Goal: Task Accomplishment & Management: Use online tool/utility

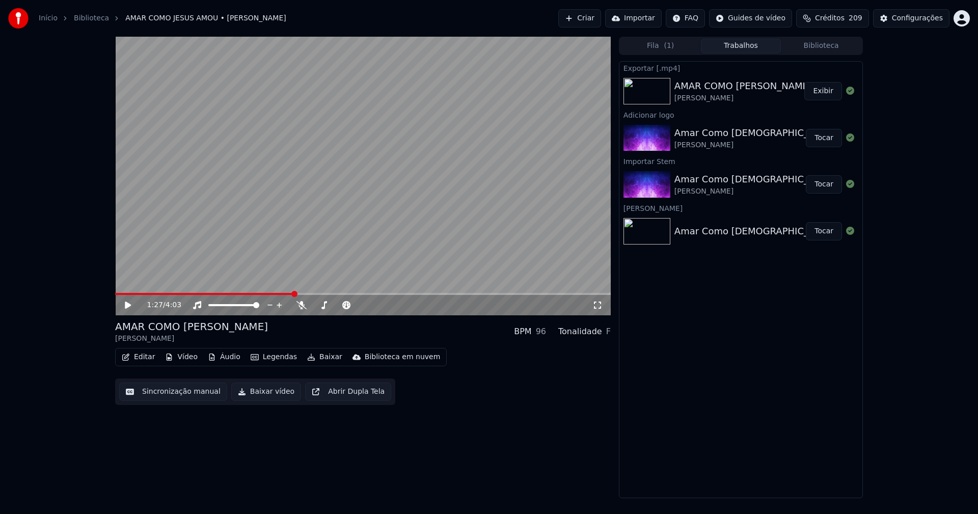
click at [45, 18] on link "Início" at bounding box center [48, 18] width 19 height 10
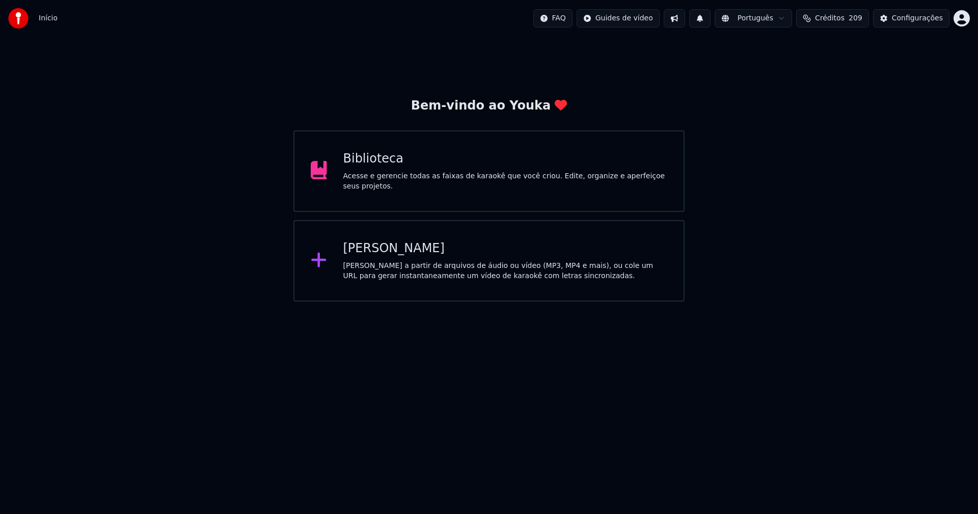
click at [379, 245] on div "[PERSON_NAME]" at bounding box center [505, 248] width 325 height 16
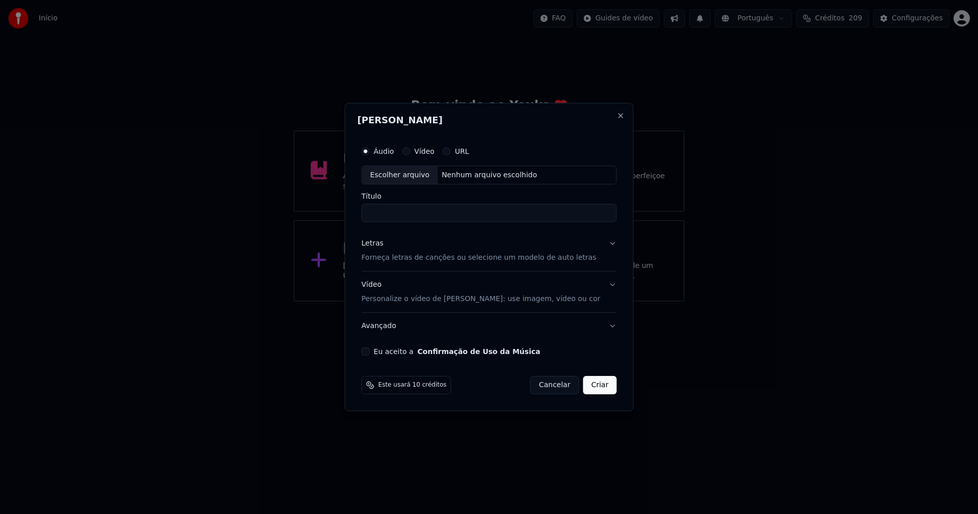
click at [416, 176] on div "Escolher arquivo" at bounding box center [400, 175] width 76 height 18
type input "**********"
click at [379, 246] on div "Letras" at bounding box center [373, 244] width 22 height 10
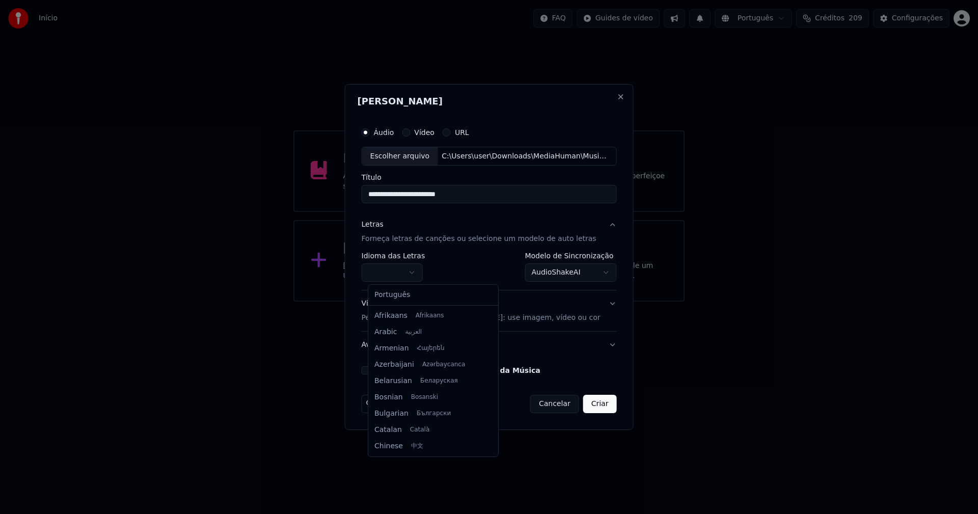
click at [392, 266] on body "**********" at bounding box center [489, 151] width 978 height 302
select select "**"
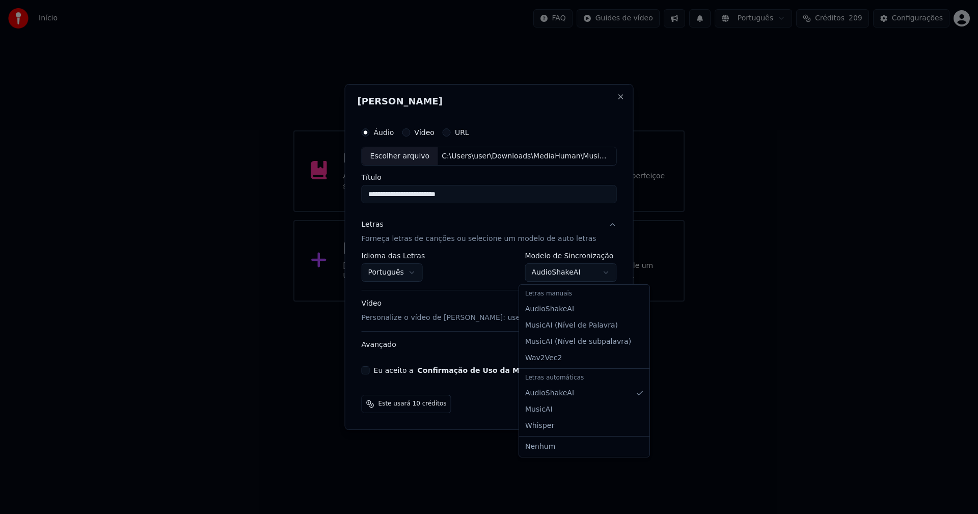
click at [568, 268] on body "**********" at bounding box center [489, 151] width 978 height 302
select select "**********"
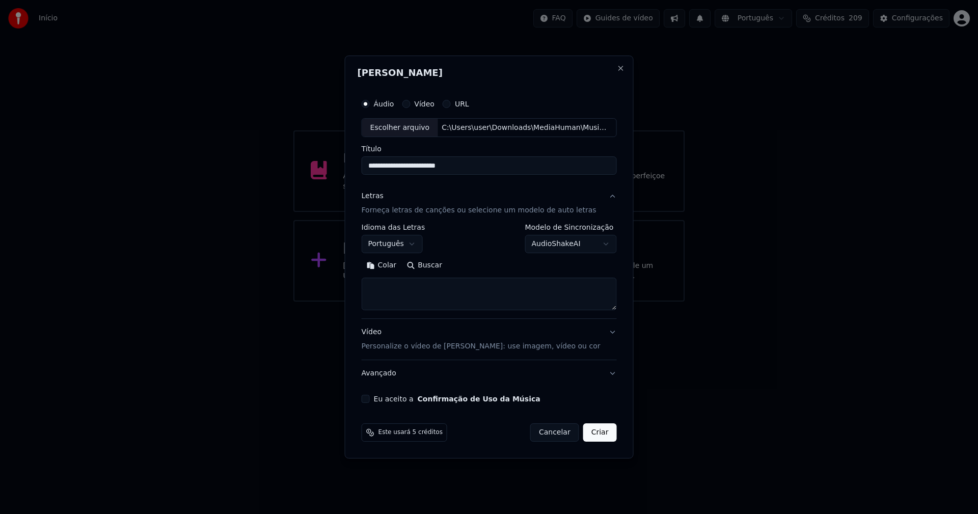
click at [392, 265] on button "Colar" at bounding box center [382, 266] width 40 height 16
click at [370, 402] on button "Eu aceito a Confirmação de Uso da Música" at bounding box center [366, 399] width 8 height 8
click at [592, 433] on button "Criar" at bounding box center [600, 432] width 34 height 18
type textarea "**********"
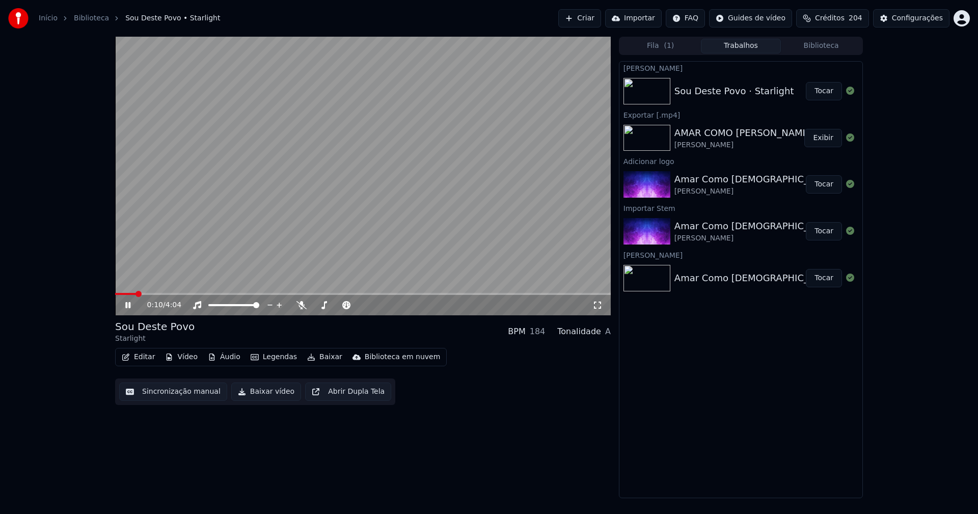
click at [230, 361] on button "Áudio" at bounding box center [224, 357] width 41 height 14
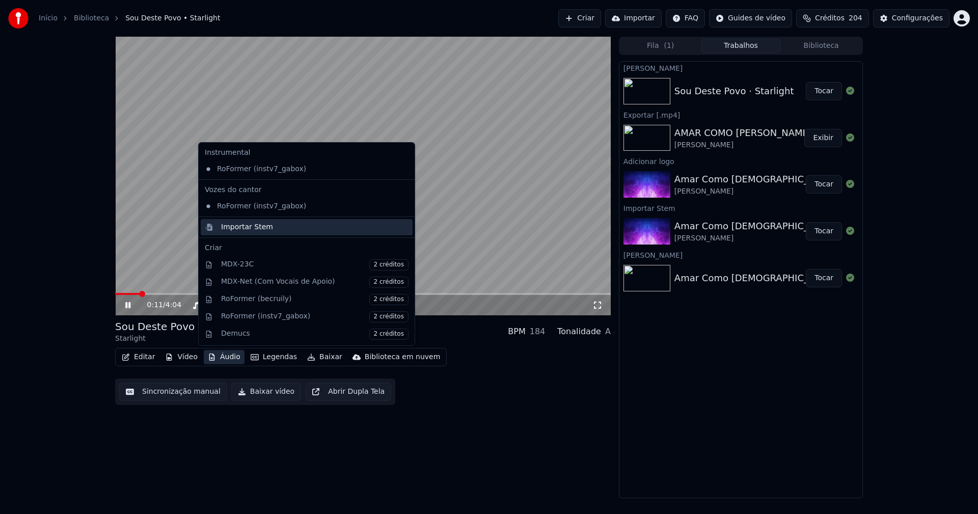
click at [237, 225] on div "Importar Stem" at bounding box center [247, 227] width 52 height 10
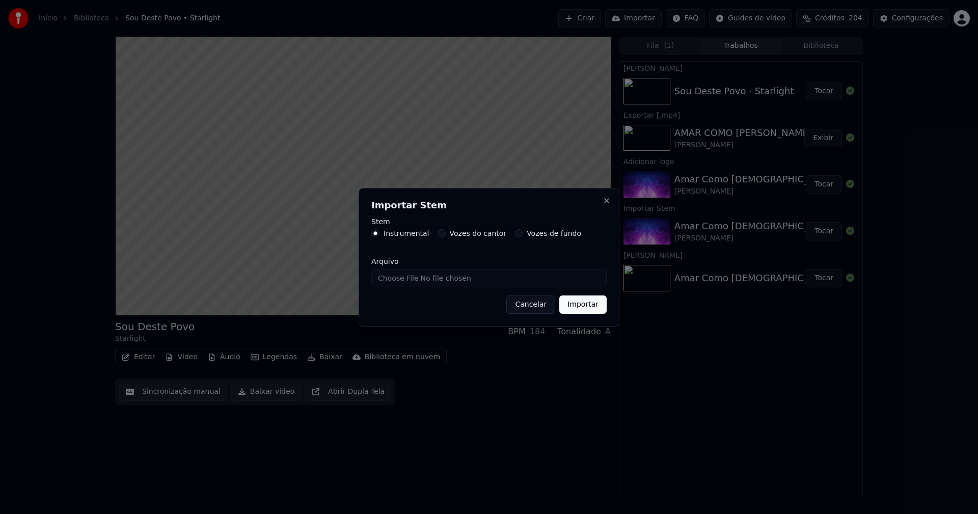
click at [412, 281] on input "Arquivo" at bounding box center [488, 278] width 235 height 18
type input "**********"
click at [582, 308] on button "Importar" at bounding box center [582, 304] width 47 height 18
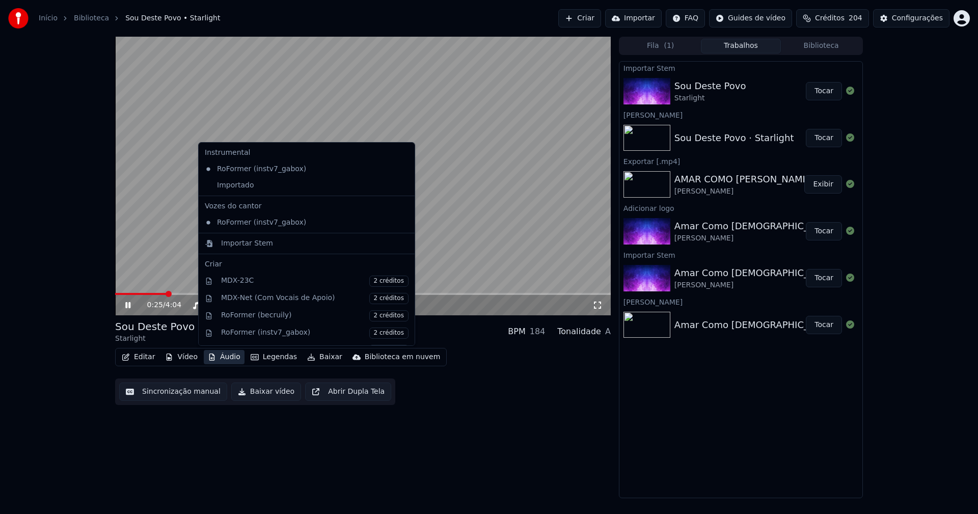
click at [229, 354] on button "Áudio" at bounding box center [224, 357] width 41 height 14
click at [211, 187] on div "Importado" at bounding box center [299, 185] width 197 height 16
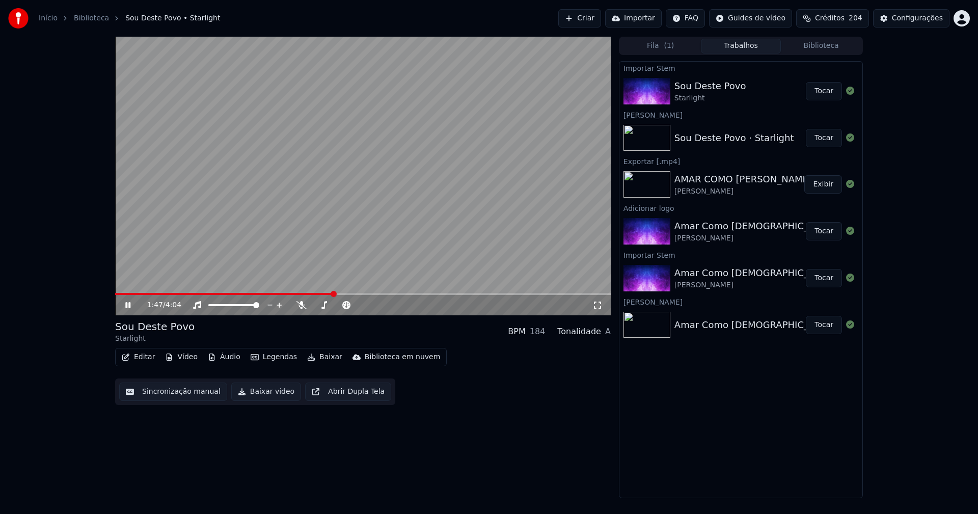
click at [143, 359] on button "Editar" at bounding box center [138, 357] width 41 height 14
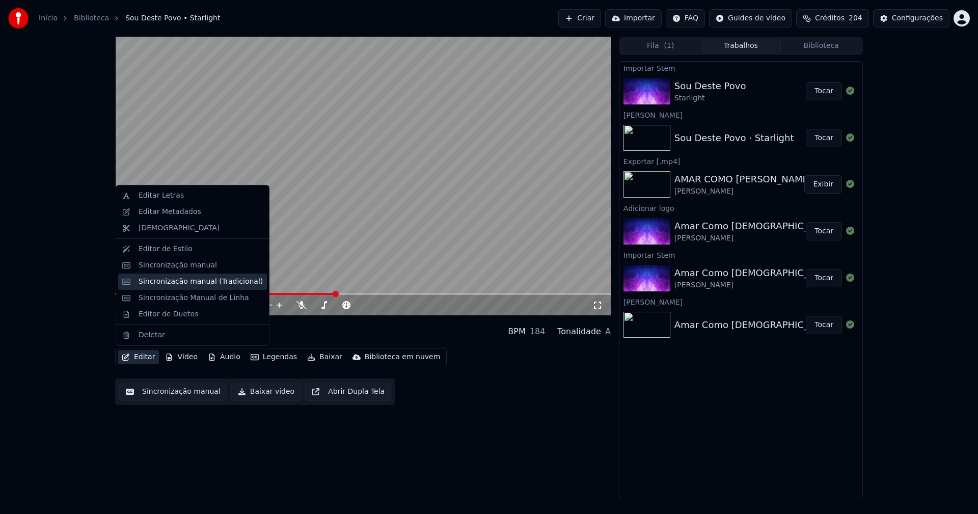
click at [159, 282] on div "Sincronização manual (Tradicional)" at bounding box center [201, 282] width 124 height 10
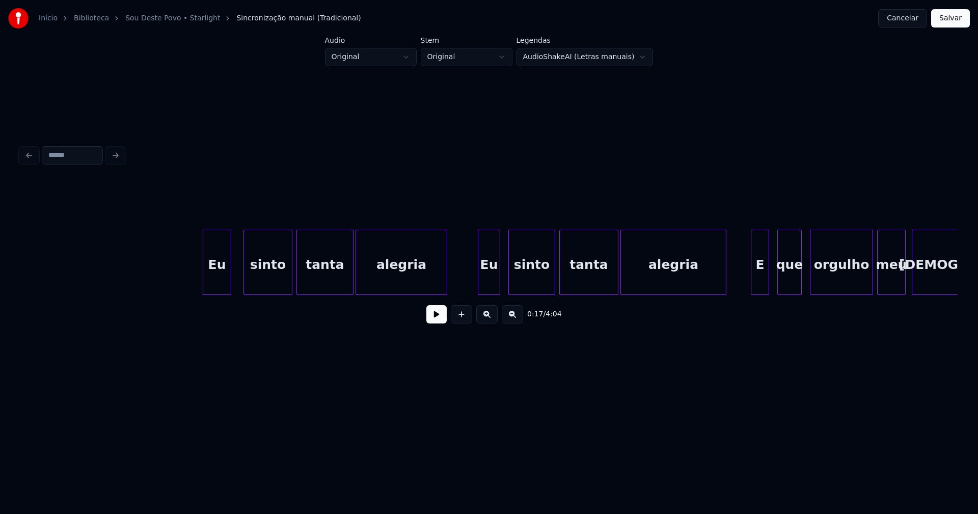
scroll to position [0, 1473]
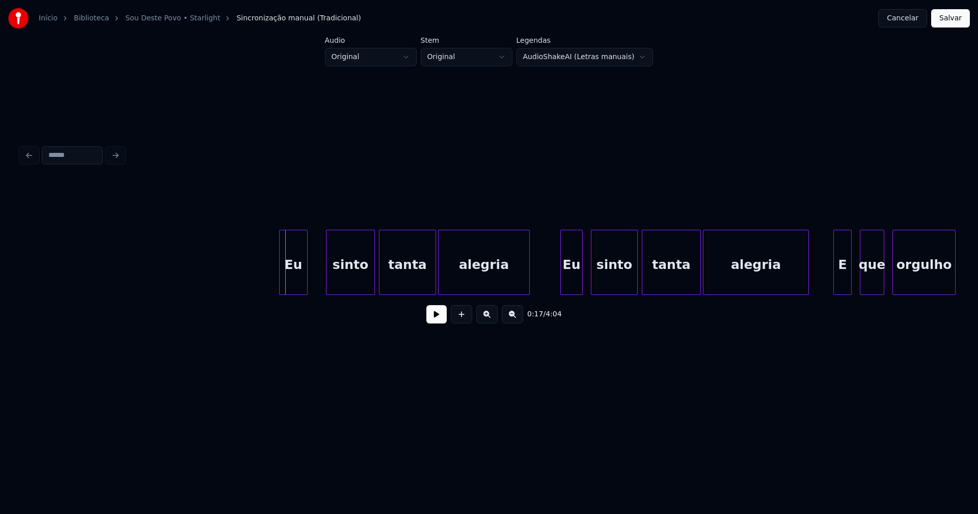
click at [288, 280] on div "Eu" at bounding box center [294, 264] width 28 height 69
click at [347, 281] on div "sinto" at bounding box center [346, 264] width 48 height 69
drag, startPoint x: 211, startPoint y: 272, endPoint x: 437, endPoint y: 327, distance: 232.3
click at [433, 320] on button at bounding box center [436, 314] width 20 height 18
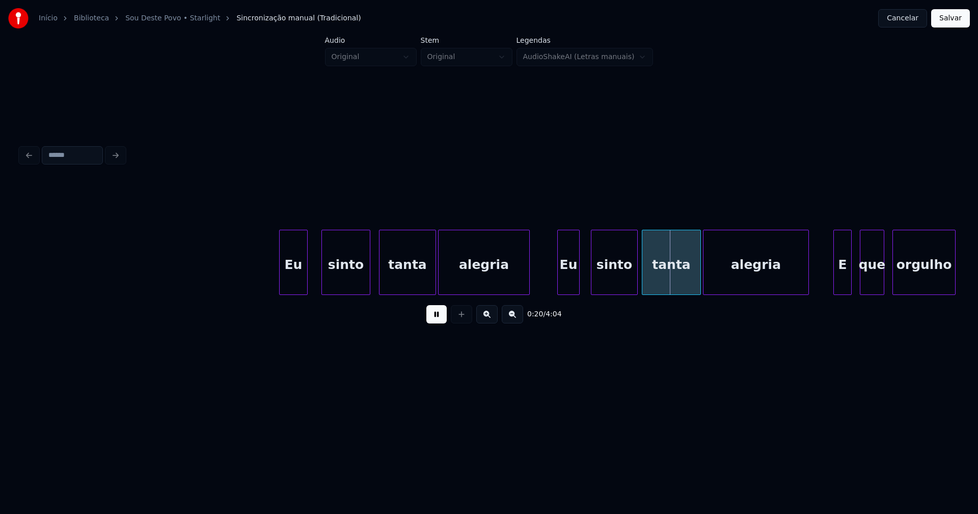
click at [572, 282] on div "Eu" at bounding box center [568, 264] width 21 height 69
click at [616, 284] on div "sinto" at bounding box center [610, 264] width 46 height 69
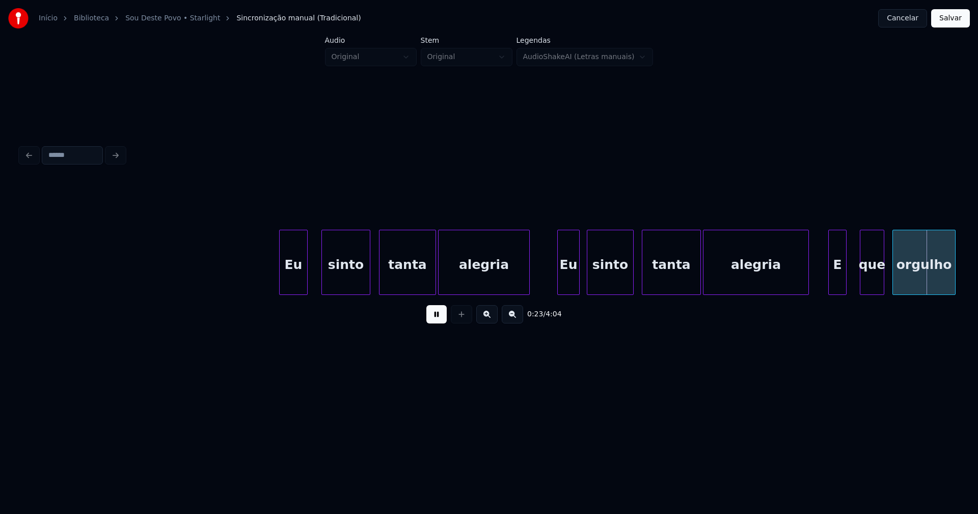
click at [840, 281] on div "E" at bounding box center [837, 264] width 17 height 69
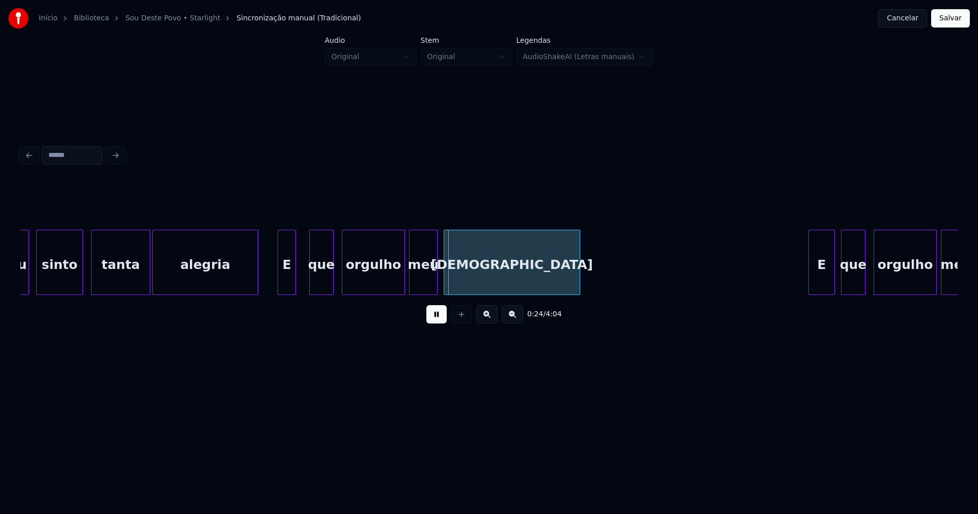
scroll to position [0, 2051]
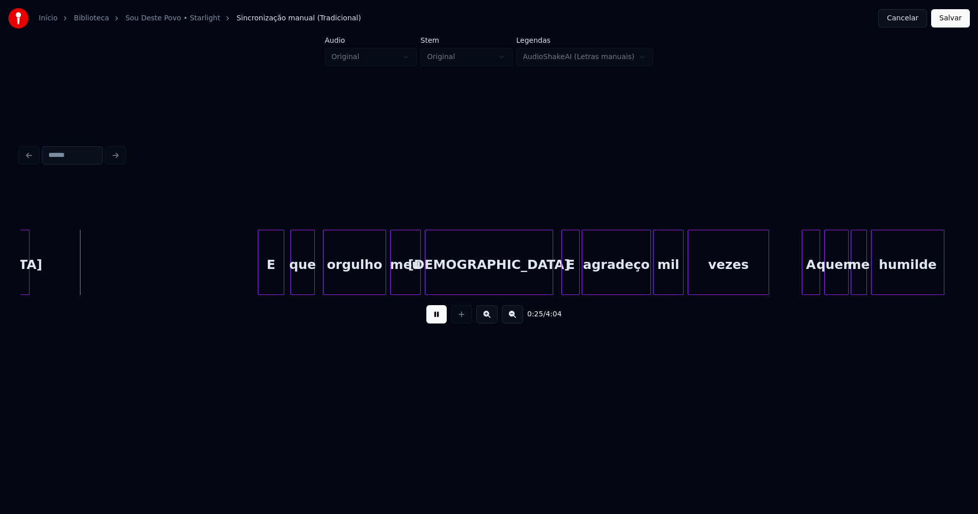
scroll to position [0, 2643]
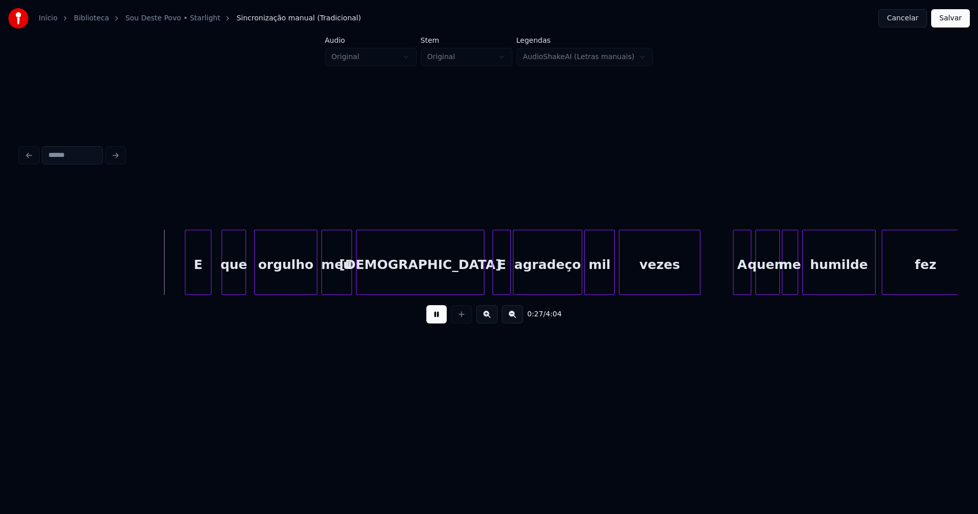
click at [200, 284] on div "E" at bounding box center [197, 264] width 25 height 69
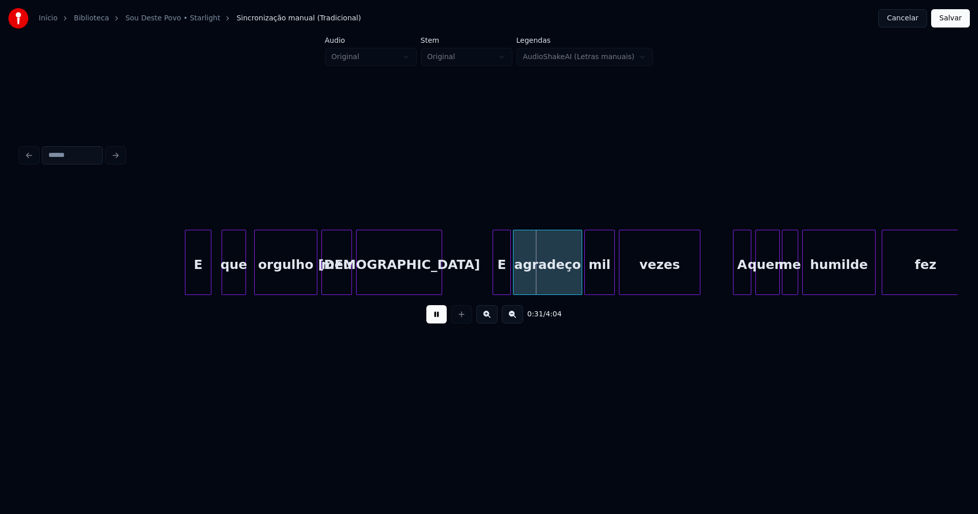
click at [439, 280] on div at bounding box center [440, 262] width 3 height 64
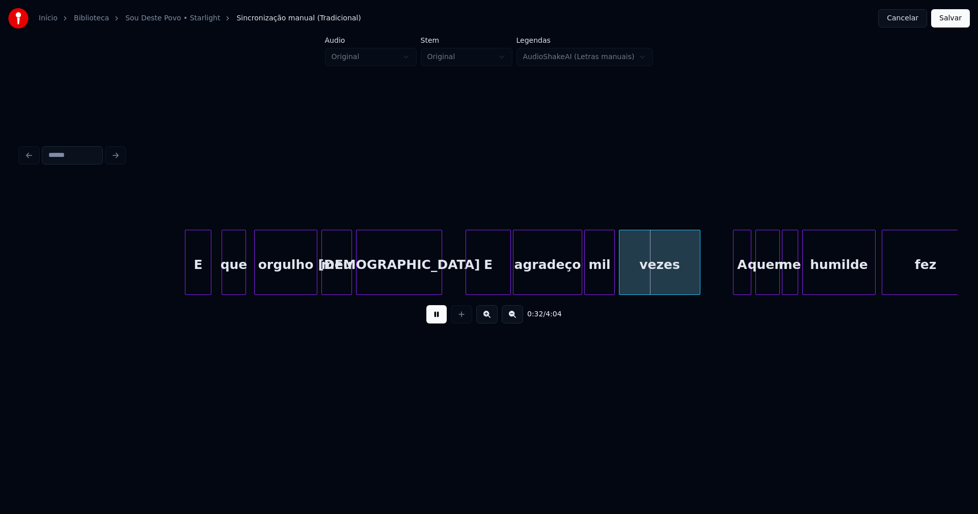
click at [467, 286] on div at bounding box center [467, 262] width 3 height 64
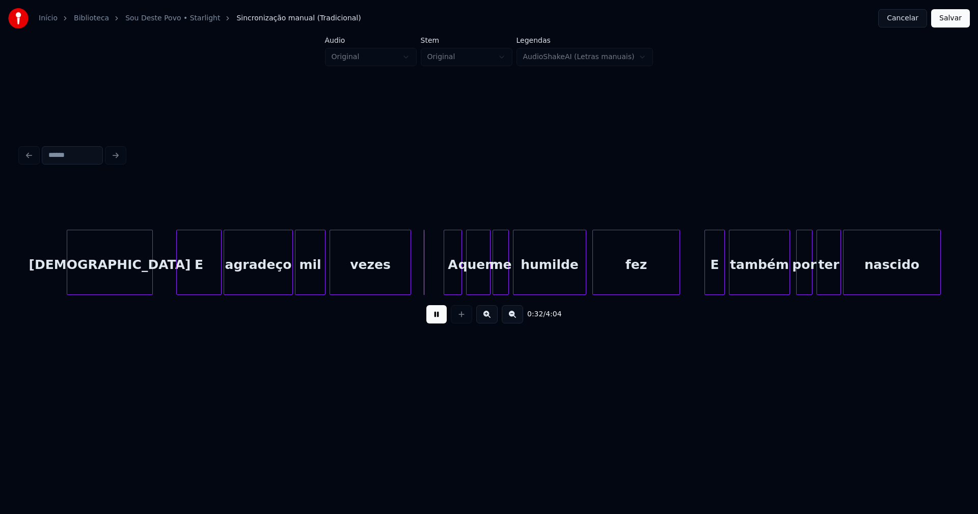
scroll to position [0, 3029]
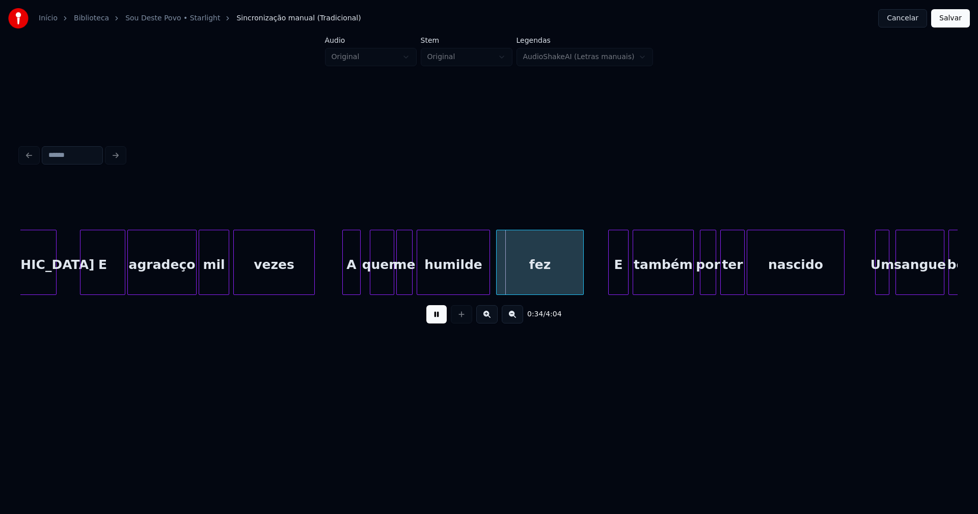
click at [349, 280] on div "A" at bounding box center [351, 264] width 17 height 69
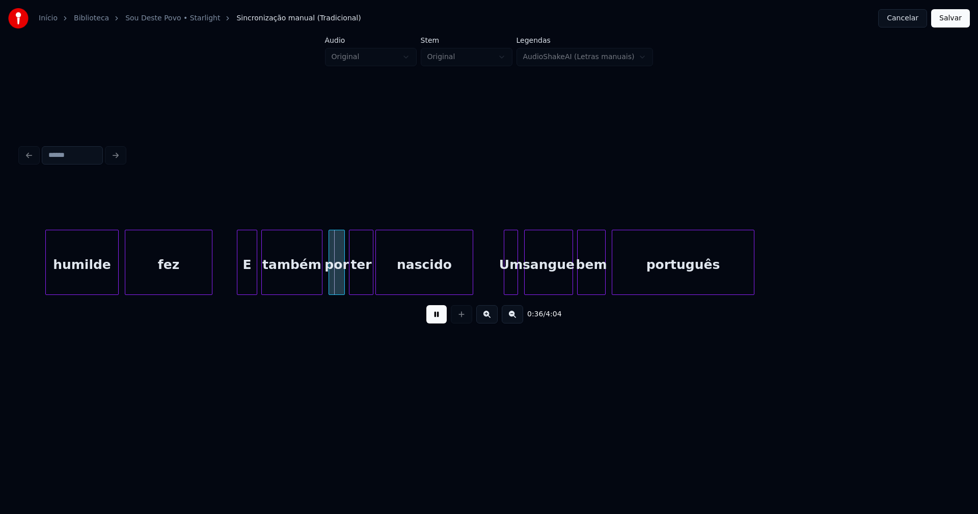
scroll to position [0, 3483]
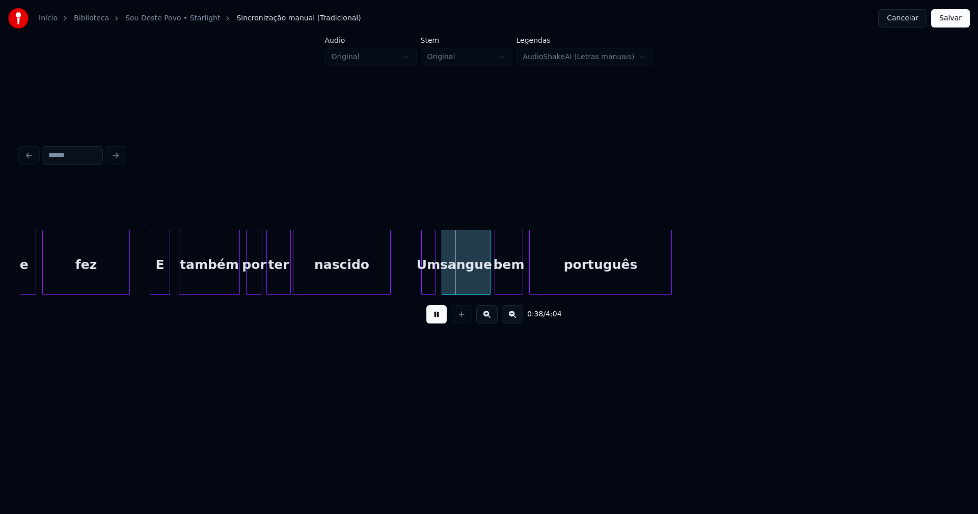
click at [157, 283] on div "E" at bounding box center [159, 264] width 19 height 69
click at [420, 287] on div at bounding box center [419, 262] width 3 height 64
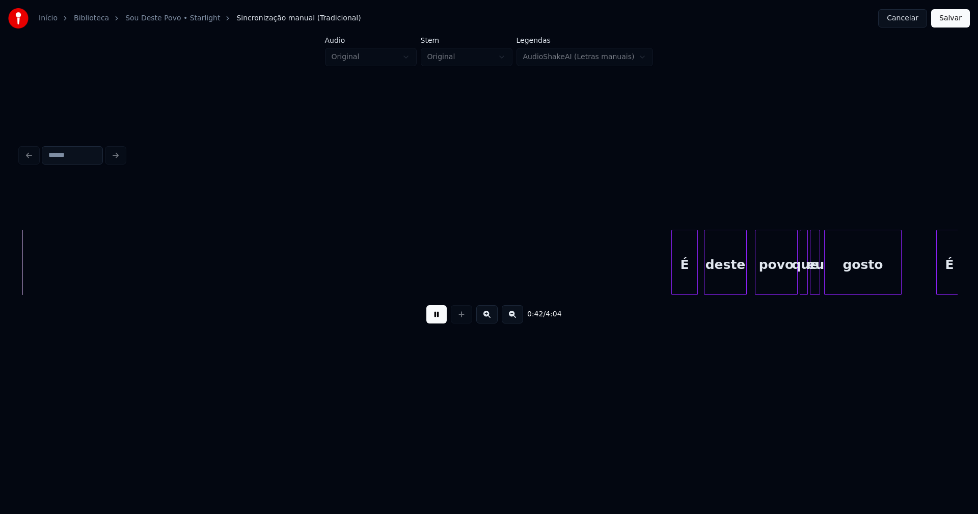
scroll to position [0, 4304]
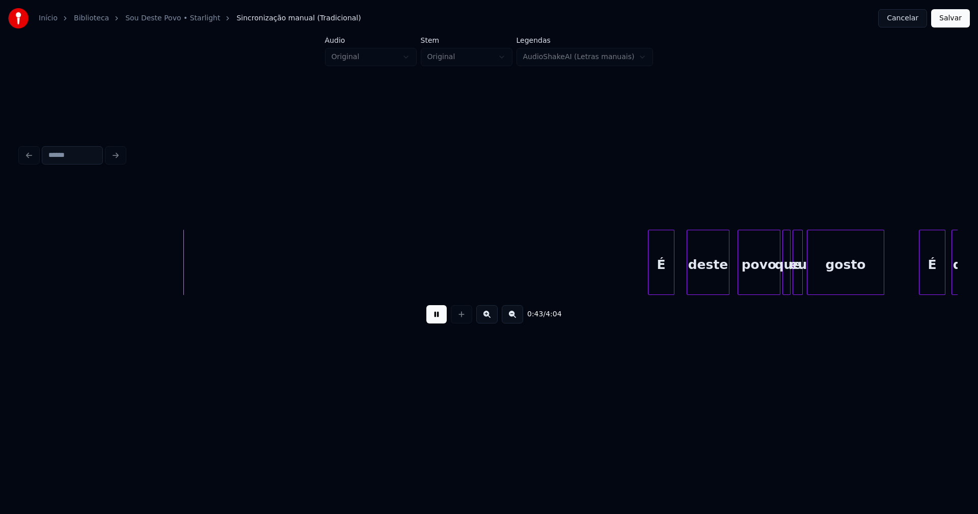
click at [662, 289] on div "É" at bounding box center [661, 264] width 25 height 69
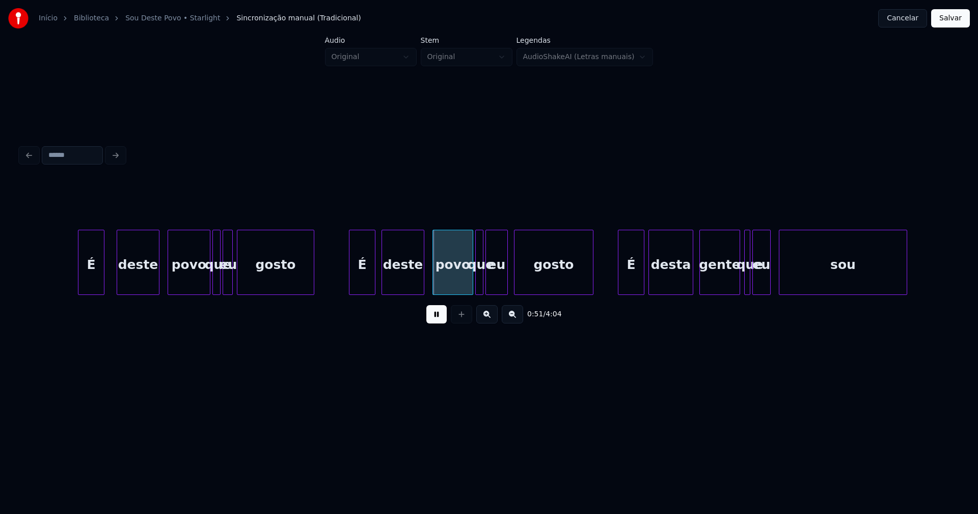
scroll to position [0, 4901]
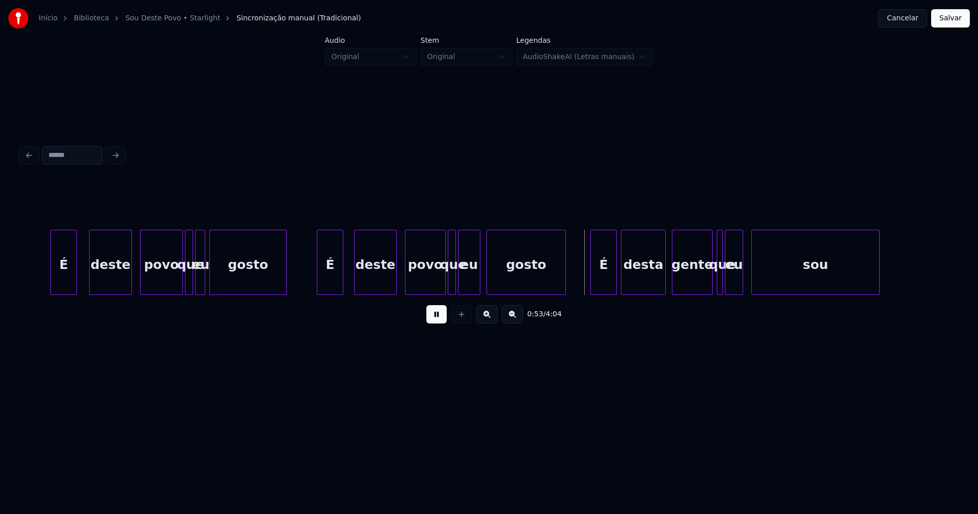
click at [327, 284] on div "É" at bounding box center [329, 264] width 25 height 69
click at [597, 284] on div "É" at bounding box center [599, 264] width 25 height 69
click at [739, 287] on div "eu" at bounding box center [740, 264] width 17 height 69
click at [729, 288] on div at bounding box center [728, 262] width 3 height 64
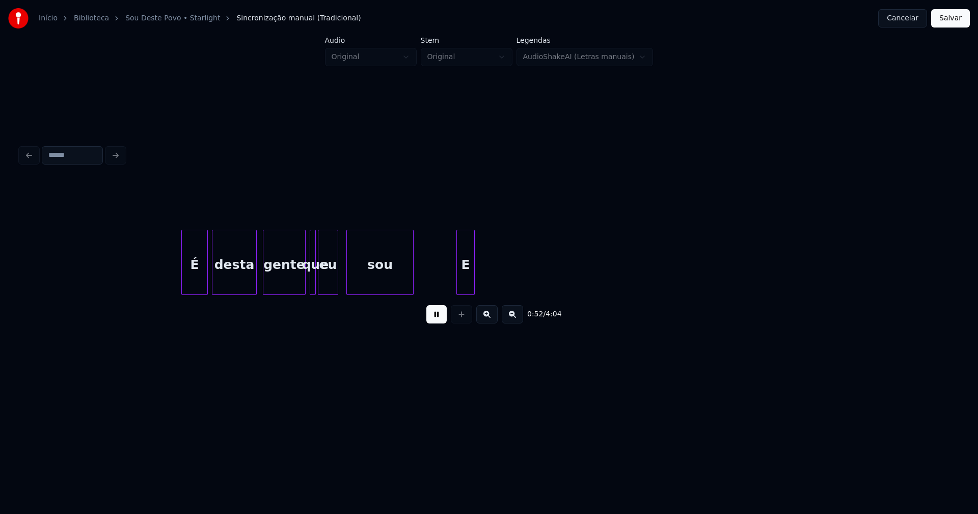
scroll to position [0, 5342]
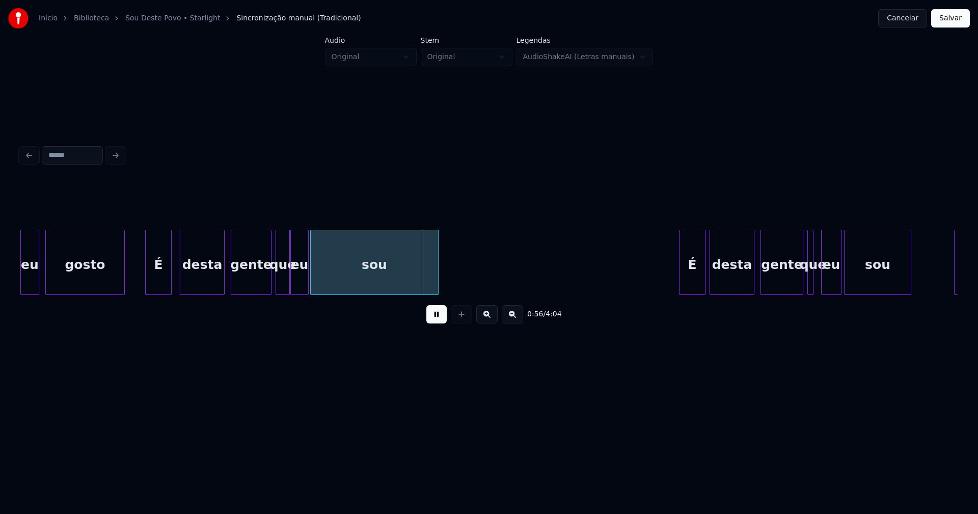
click at [826, 282] on div "eu" at bounding box center [831, 264] width 19 height 69
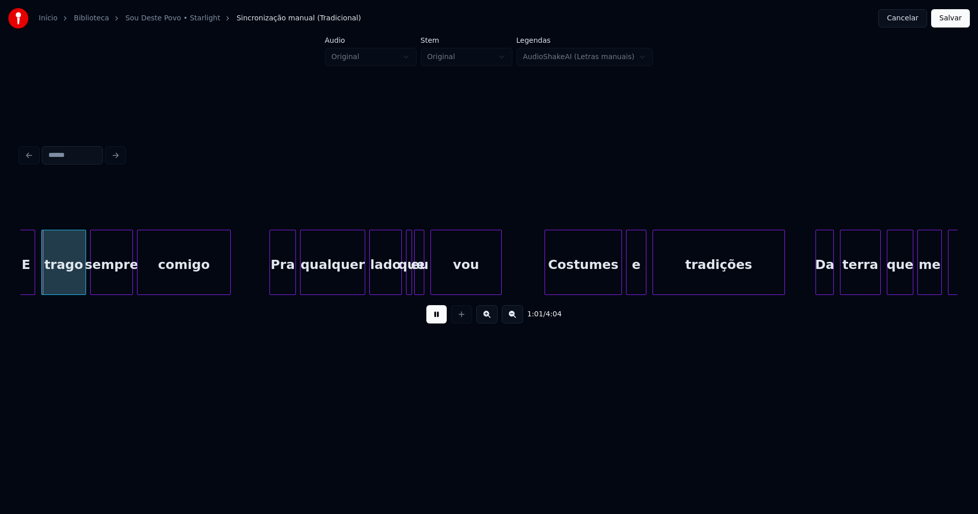
scroll to position [0, 6130]
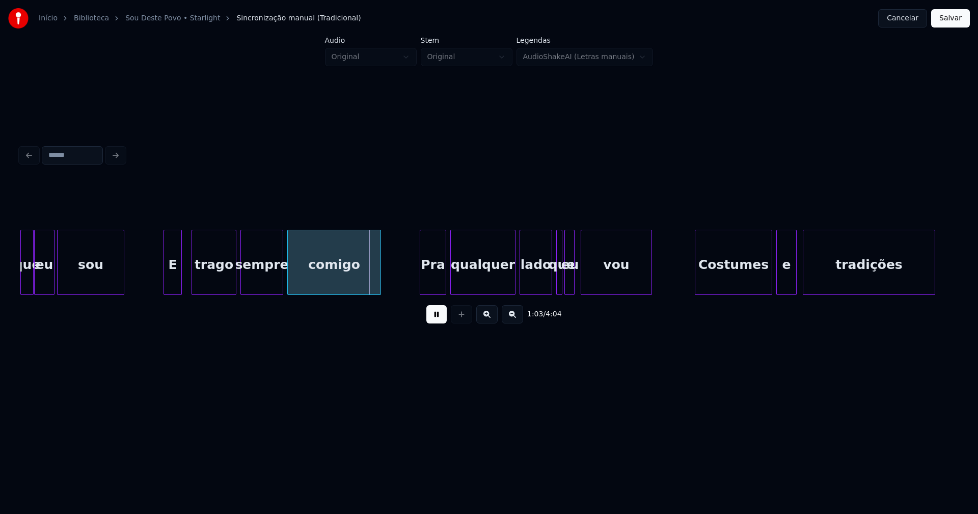
click at [170, 284] on div "E" at bounding box center [172, 264] width 17 height 69
click at [435, 281] on div "Pra" at bounding box center [430, 264] width 25 height 69
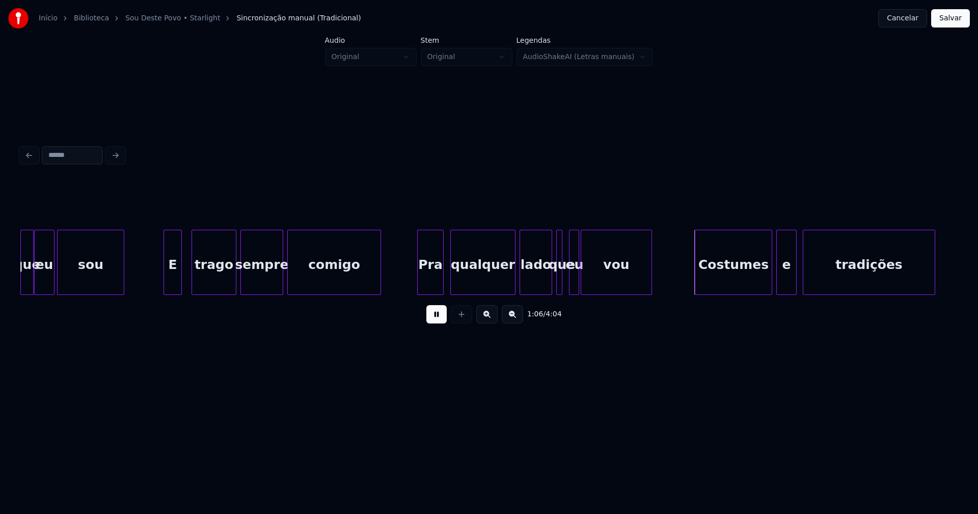
click at [573, 281] on div "eu" at bounding box center [575, 264] width 10 height 69
click at [563, 284] on div at bounding box center [564, 262] width 3 height 64
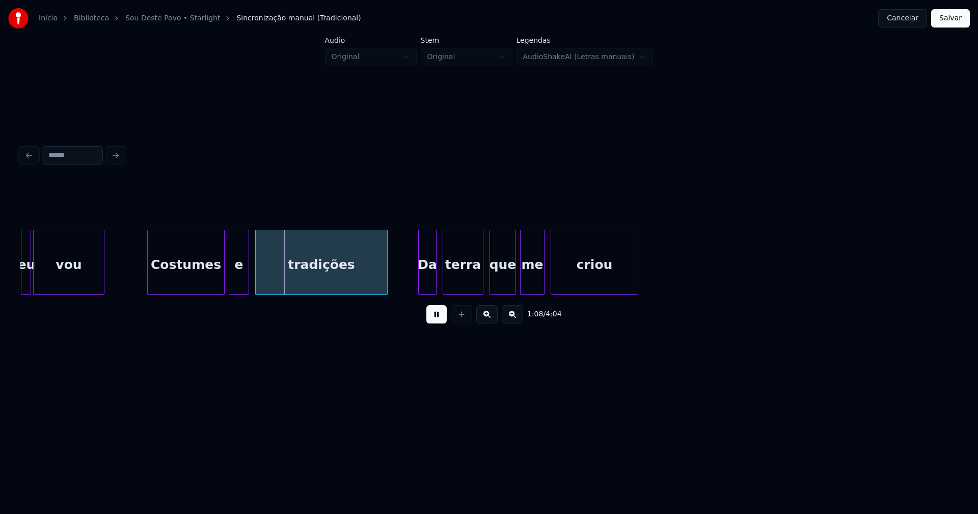
scroll to position [0, 6884]
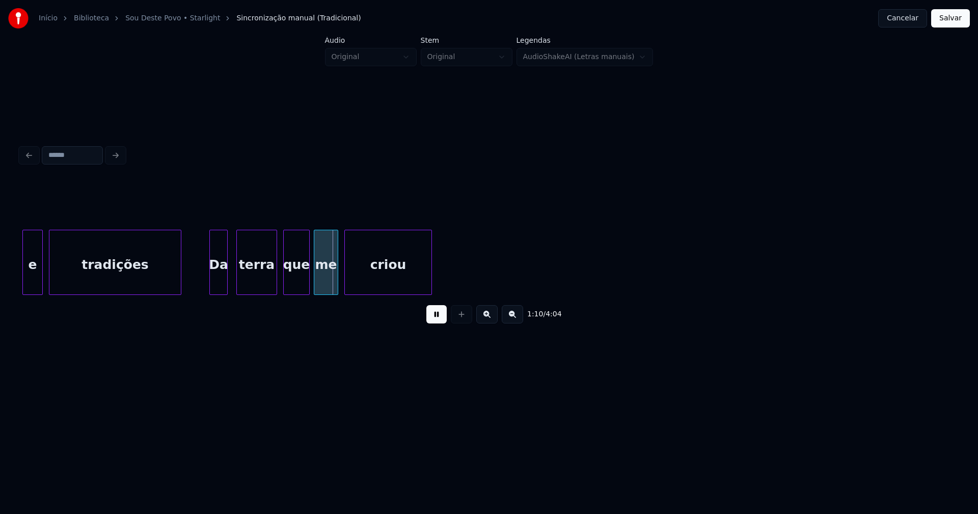
click at [220, 288] on div "Da" at bounding box center [218, 264] width 17 height 69
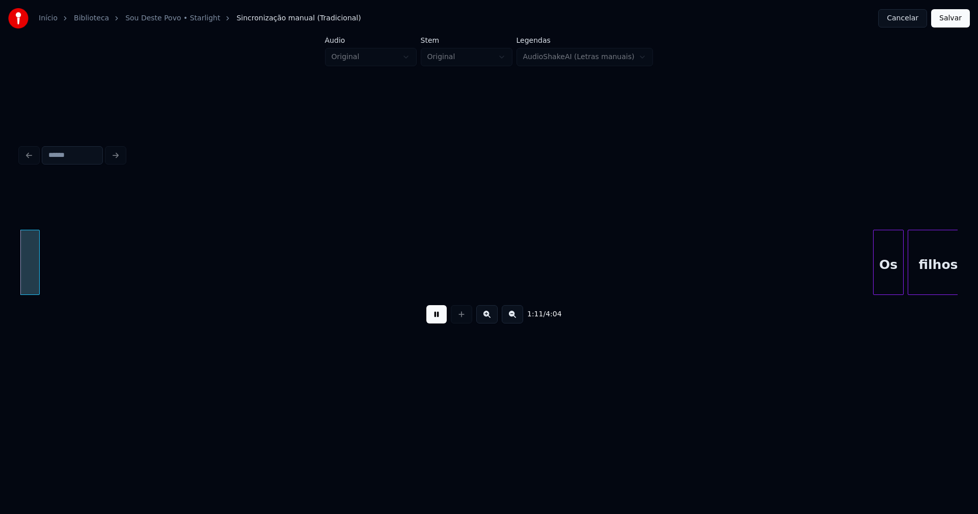
scroll to position [0, 7284]
click at [881, 280] on div "Os" at bounding box center [876, 264] width 30 height 69
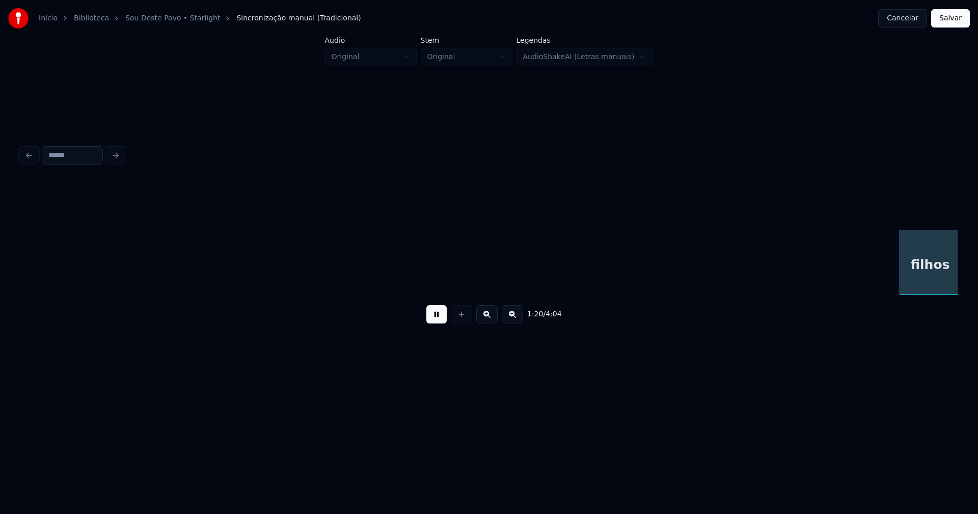
scroll to position [0, 8222]
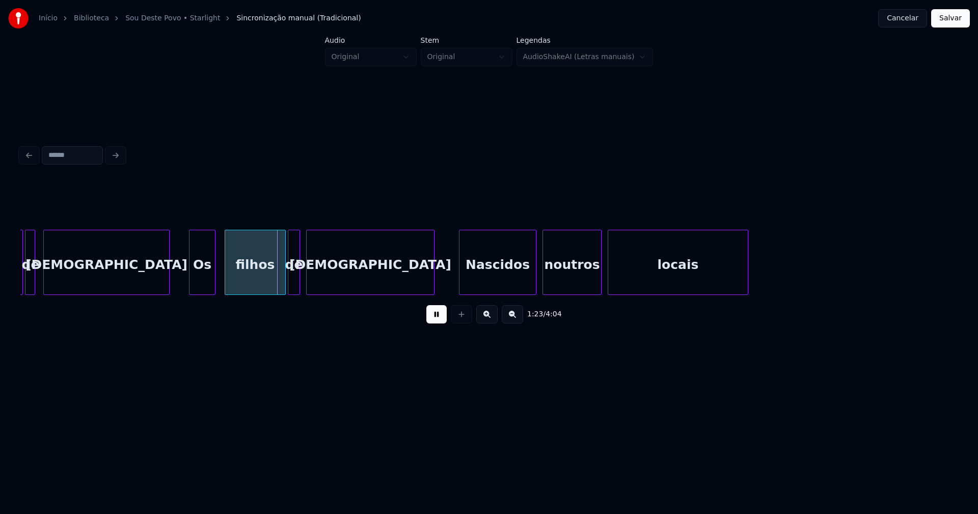
click at [201, 284] on div "Os" at bounding box center [202, 264] width 25 height 69
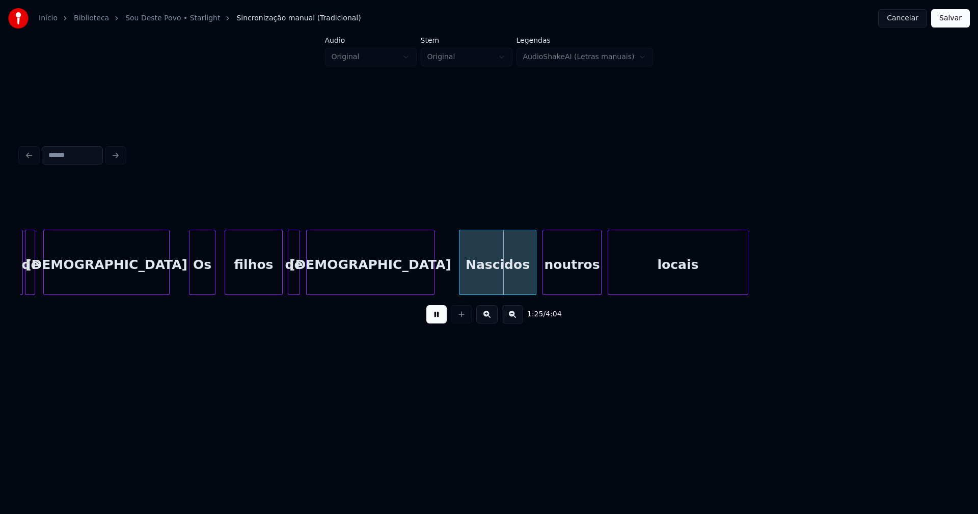
click at [280, 280] on div at bounding box center [280, 262] width 3 height 64
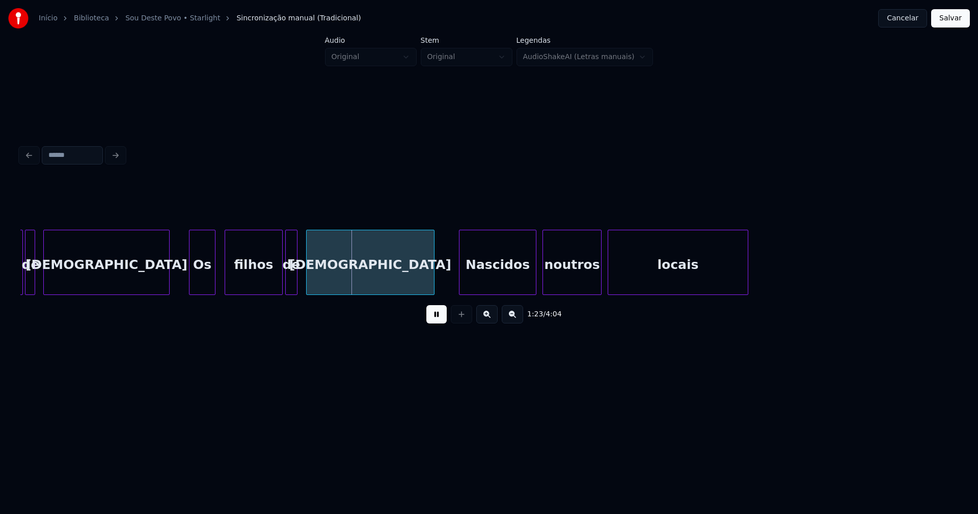
click at [291, 279] on div "de" at bounding box center [291, 264] width 11 height 69
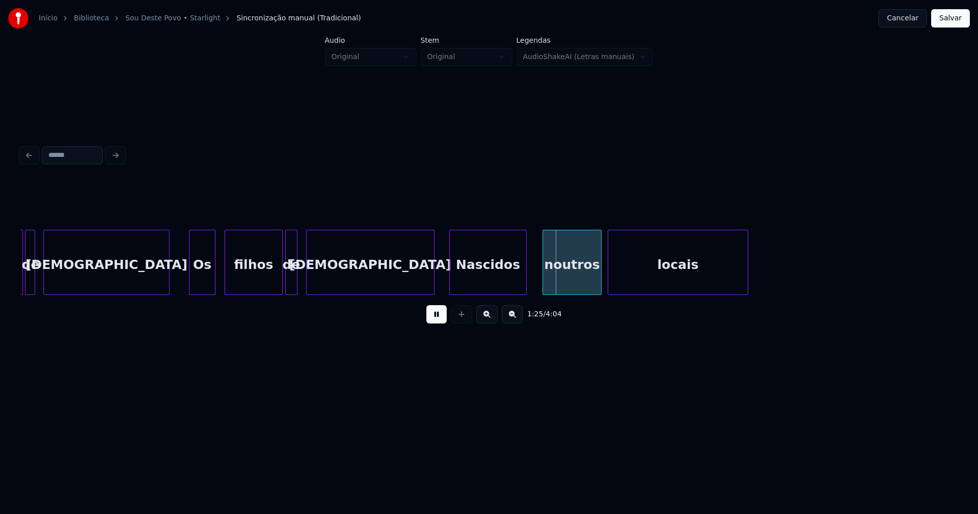
click at [476, 285] on div "Nascidos" at bounding box center [488, 264] width 76 height 69
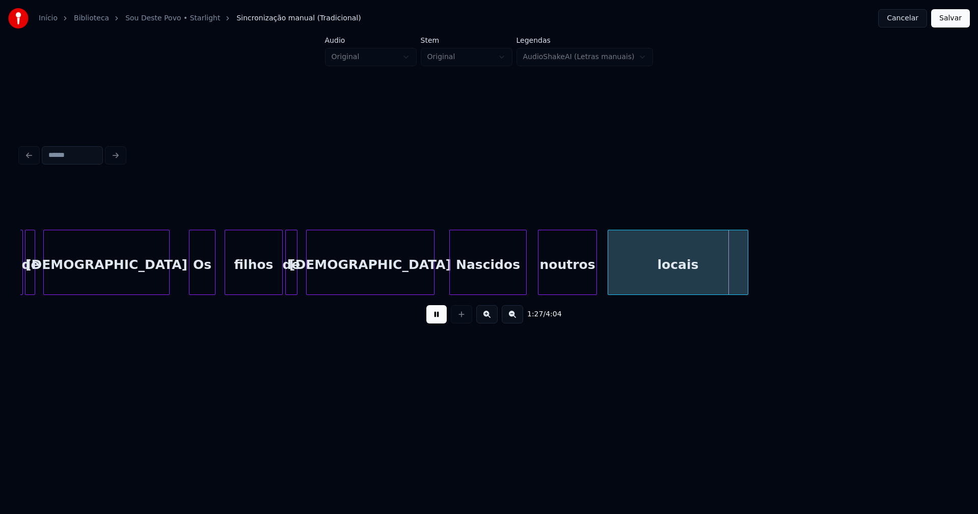
click at [561, 281] on div "noutros" at bounding box center [567, 264] width 58 height 69
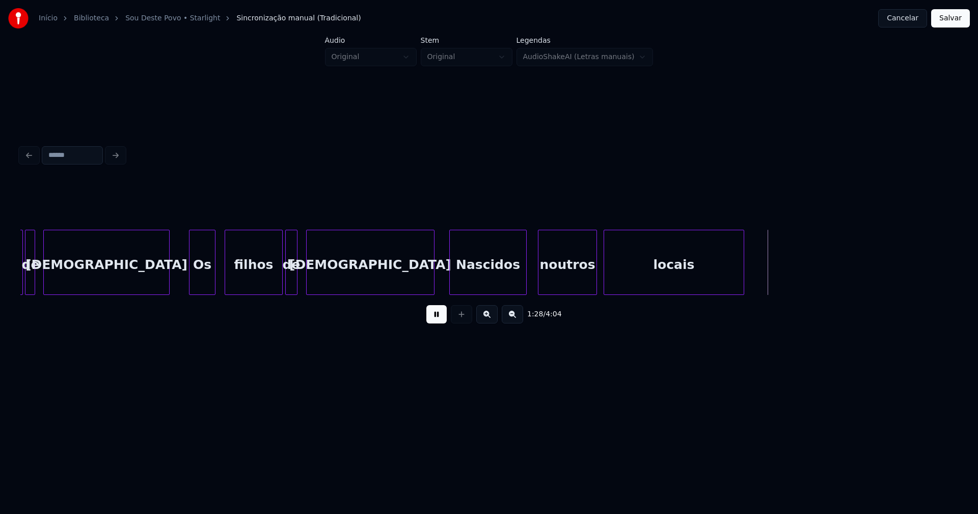
click at [628, 285] on div "locais" at bounding box center [674, 264] width 140 height 69
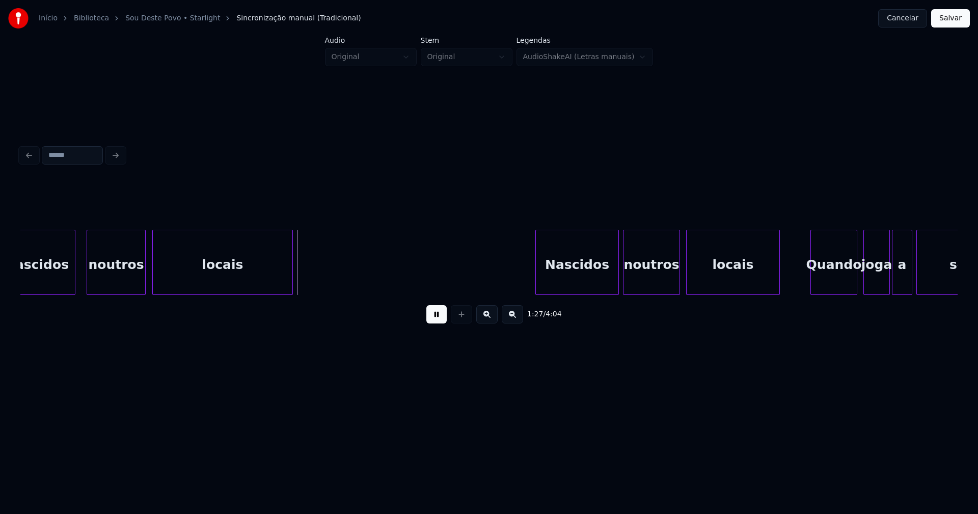
scroll to position [0, 8894]
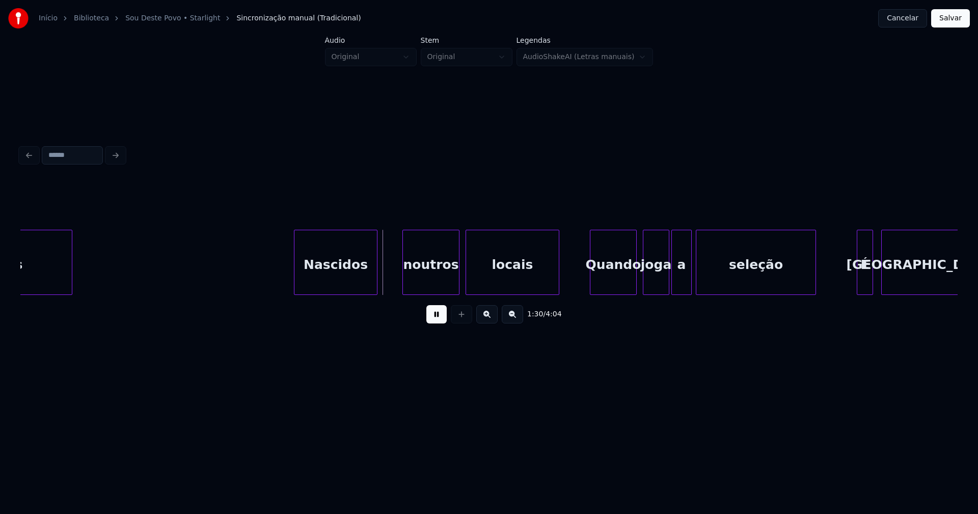
click at [344, 282] on div "Nascidos" at bounding box center [335, 264] width 83 height 69
drag, startPoint x: 280, startPoint y: 268, endPoint x: 409, endPoint y: 284, distance: 130.4
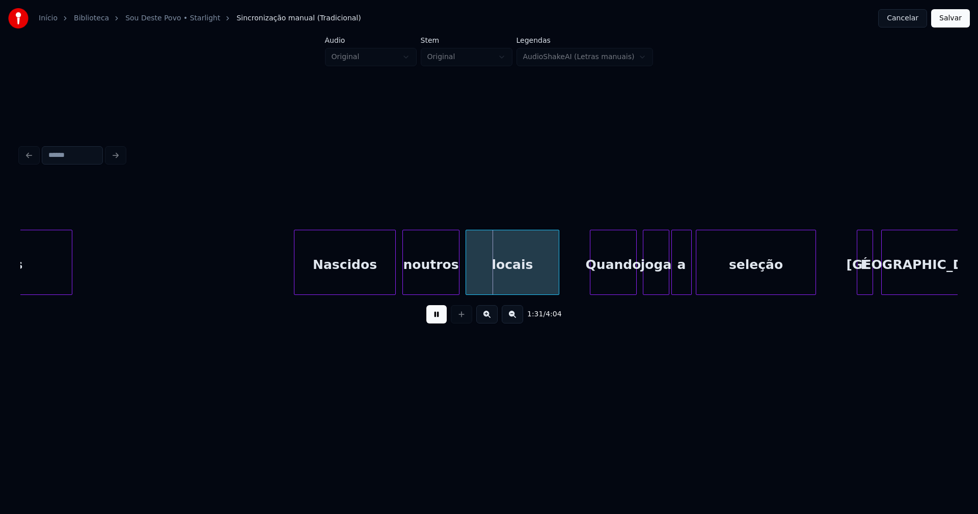
click at [394, 278] on div at bounding box center [393, 262] width 3 height 64
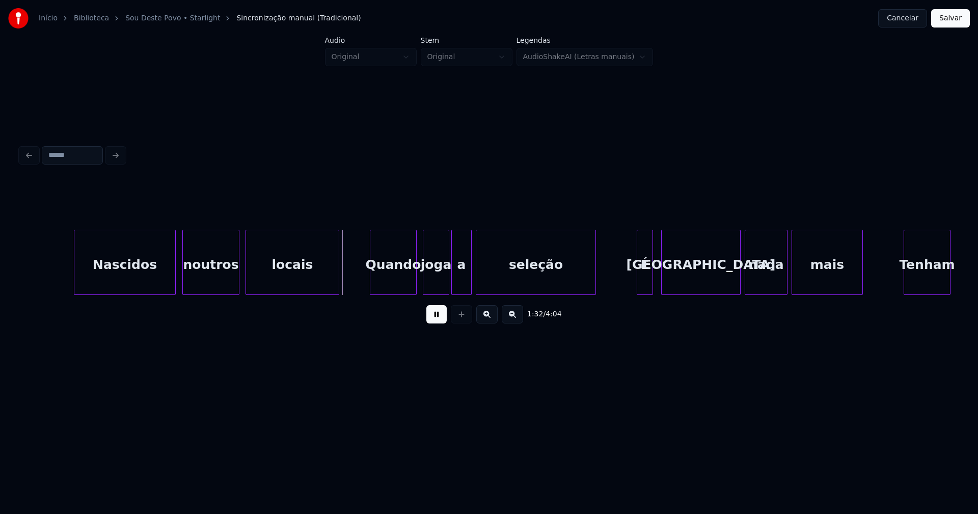
scroll to position [0, 9128]
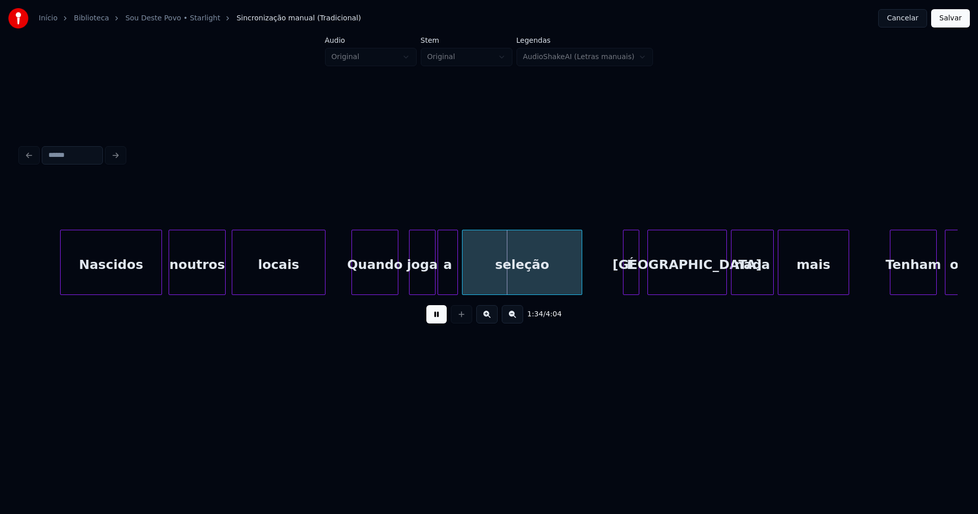
click at [377, 283] on div "Quando" at bounding box center [375, 264] width 46 height 69
click at [418, 281] on div "joga" at bounding box center [415, 264] width 25 height 69
click at [446, 281] on div "a" at bounding box center [442, 264] width 19 height 69
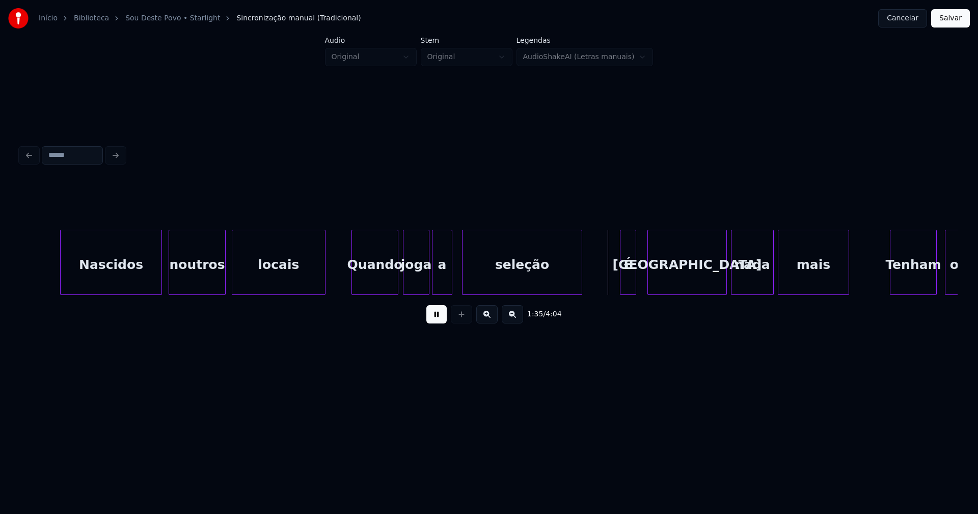
click at [626, 284] on div "É" at bounding box center [627, 264] width 15 height 69
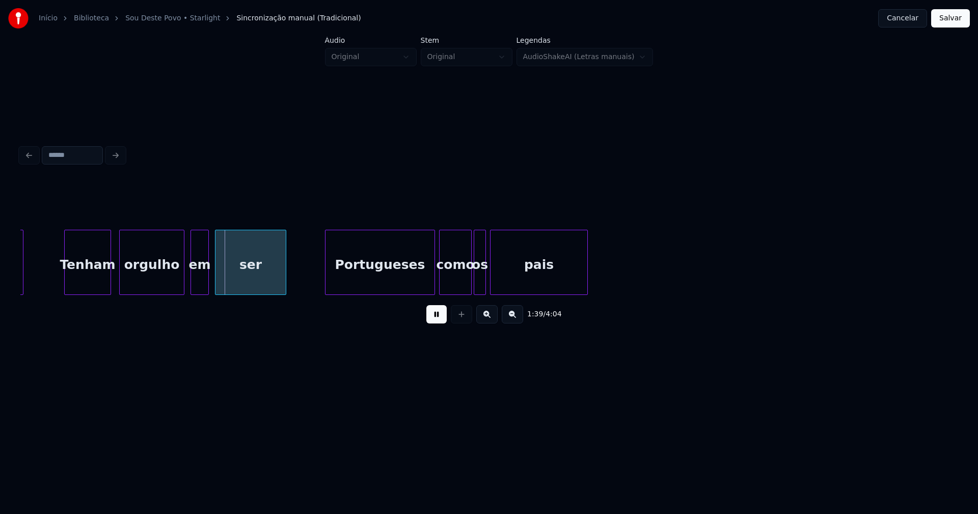
scroll to position [0, 9981]
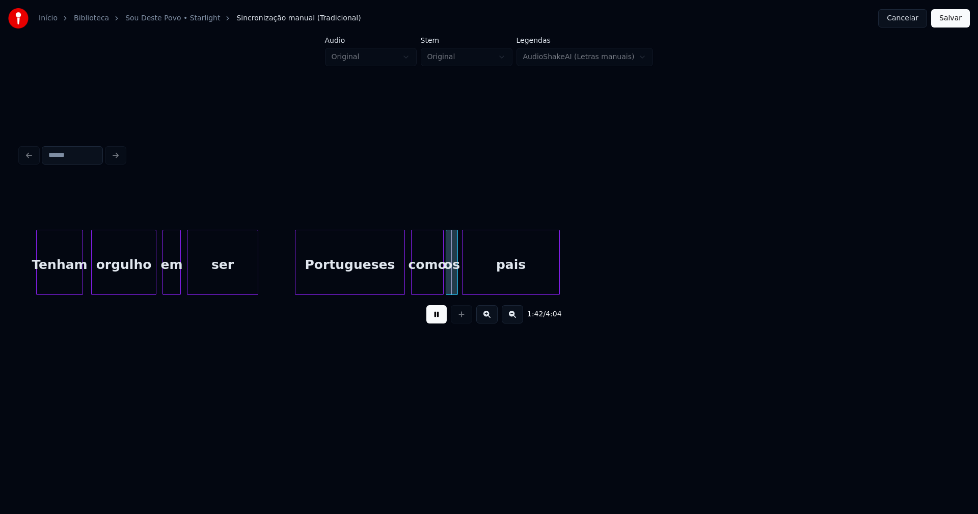
click at [353, 283] on div "Portugueses" at bounding box center [349, 264] width 109 height 69
click at [434, 320] on button at bounding box center [436, 314] width 20 height 18
click at [61, 280] on div "Tenham" at bounding box center [60, 264] width 46 height 69
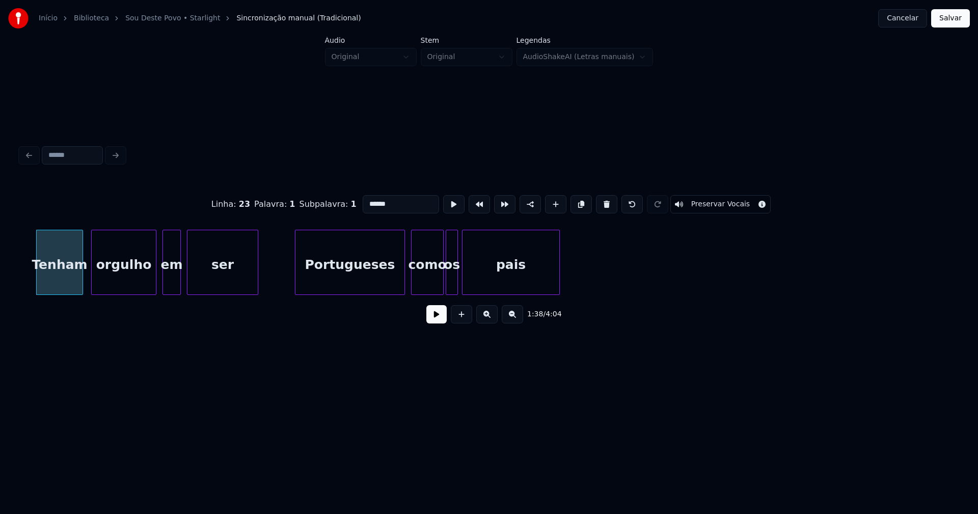
click at [389, 201] on input "******" at bounding box center [401, 204] width 76 height 18
click at [368, 201] on input "****" at bounding box center [401, 204] width 76 height 18
type input "***"
click at [434, 319] on button at bounding box center [436, 314] width 20 height 18
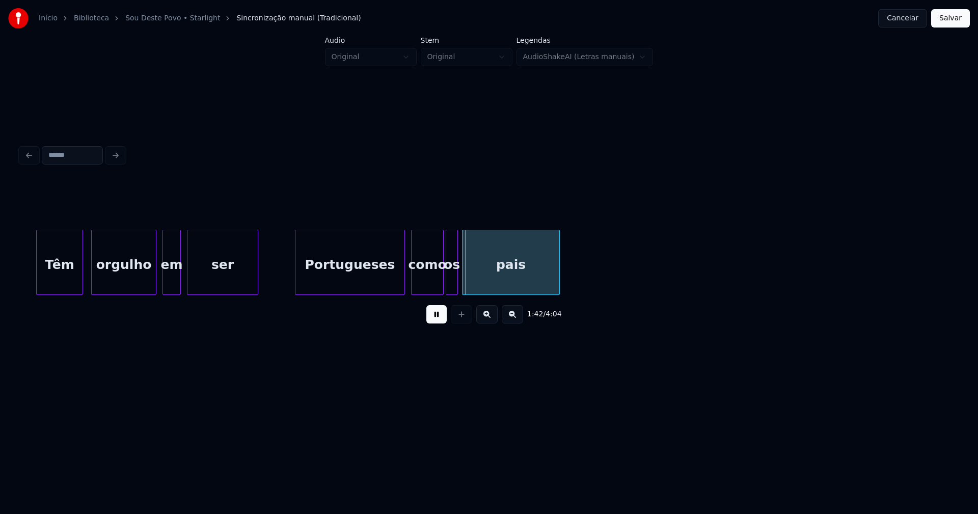
click at [443, 319] on button at bounding box center [436, 314] width 20 height 18
click at [434, 321] on button at bounding box center [436, 314] width 20 height 18
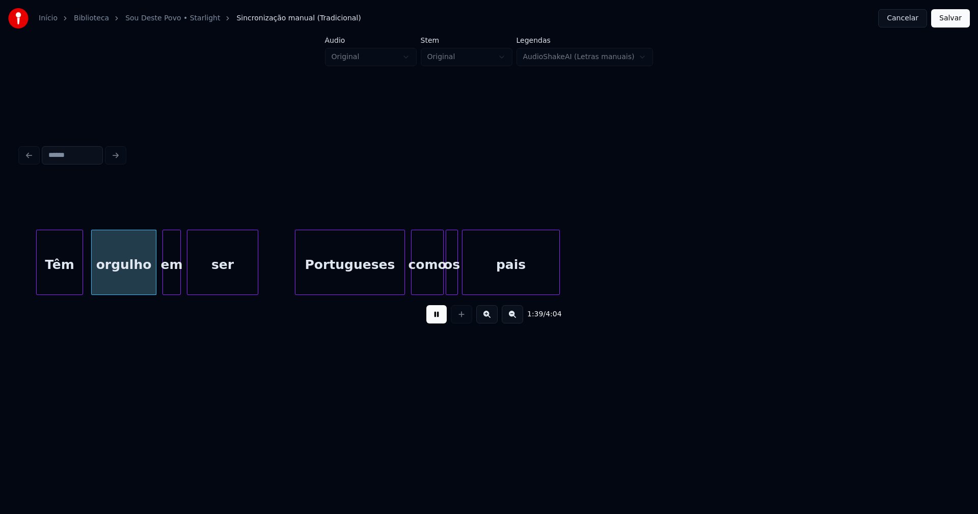
click at [434, 321] on button at bounding box center [436, 314] width 20 height 18
click at [68, 279] on div "Têm" at bounding box center [60, 264] width 46 height 69
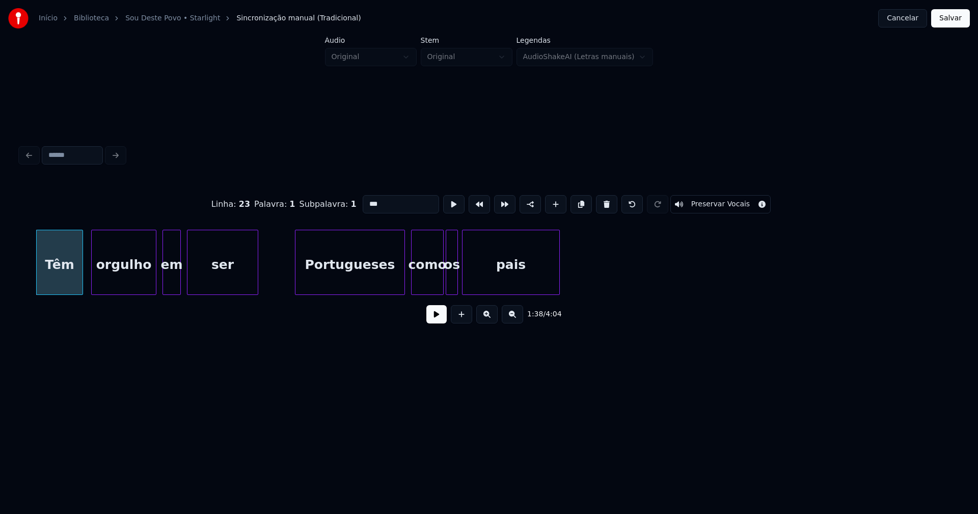
click at [367, 200] on input "***" at bounding box center [401, 204] width 76 height 18
click at [372, 199] on input "****" at bounding box center [401, 204] width 76 height 18
type input "***"
click at [437, 317] on button at bounding box center [436, 314] width 20 height 18
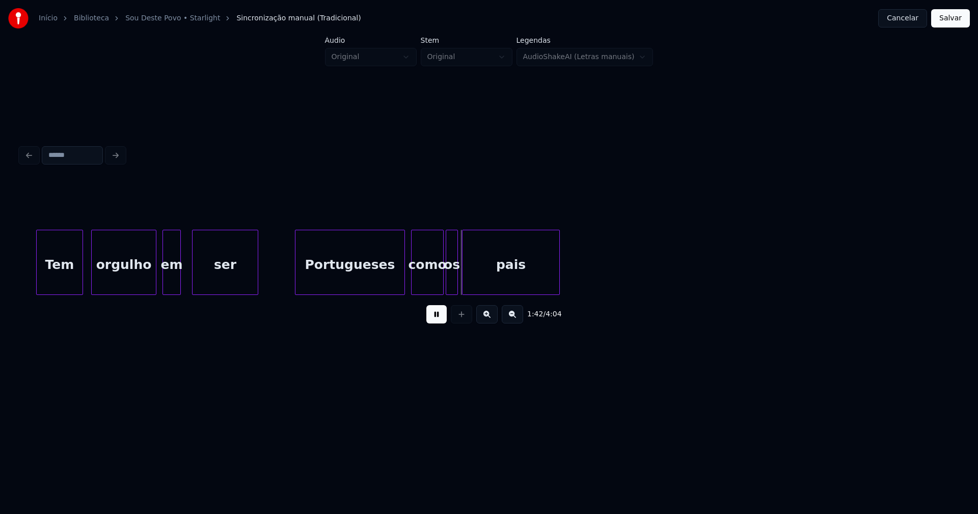
click at [194, 286] on div at bounding box center [194, 262] width 3 height 64
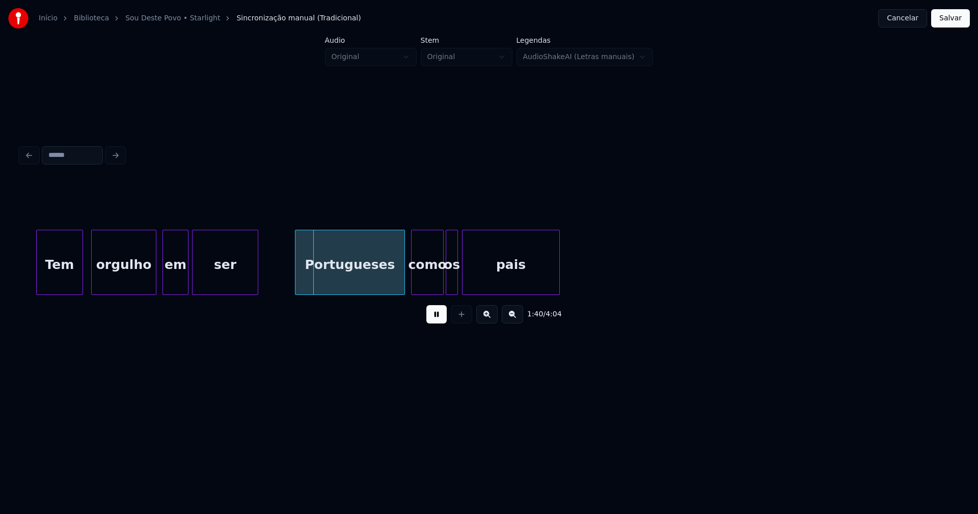
click at [187, 291] on div "Tem orgulho em ser [DEMOGRAPHIC_DATA] como os pais" at bounding box center [488, 262] width 937 height 65
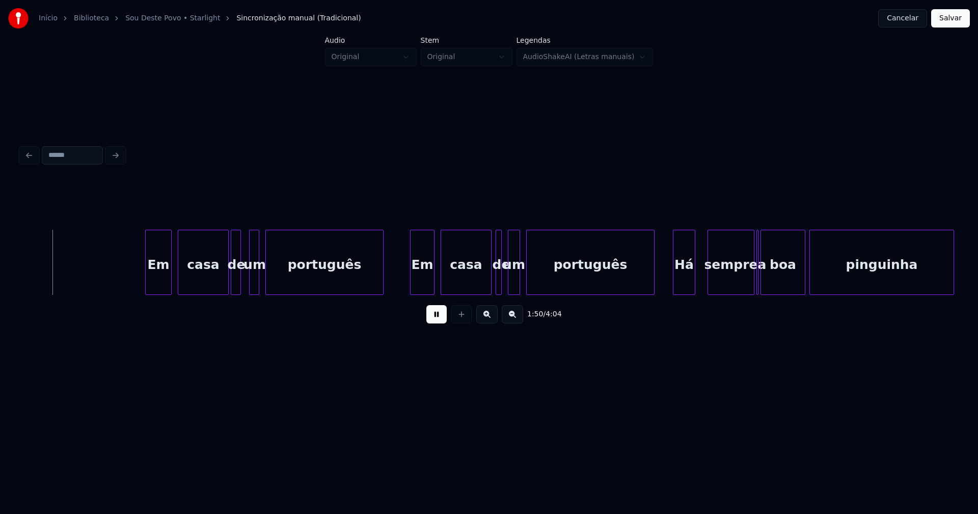
scroll to position [0, 11220]
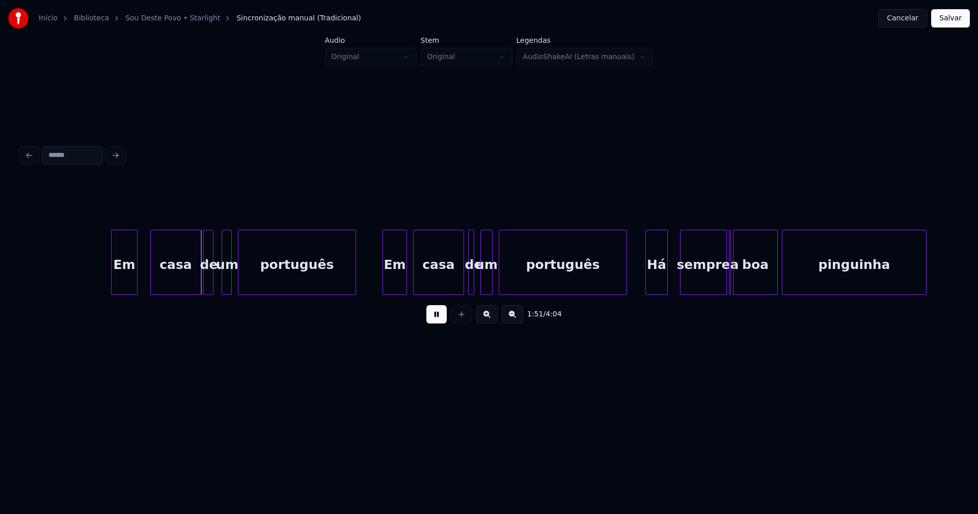
click at [118, 287] on div "Em" at bounding box center [124, 264] width 25 height 69
click at [393, 281] on div "Em" at bounding box center [391, 264] width 23 height 69
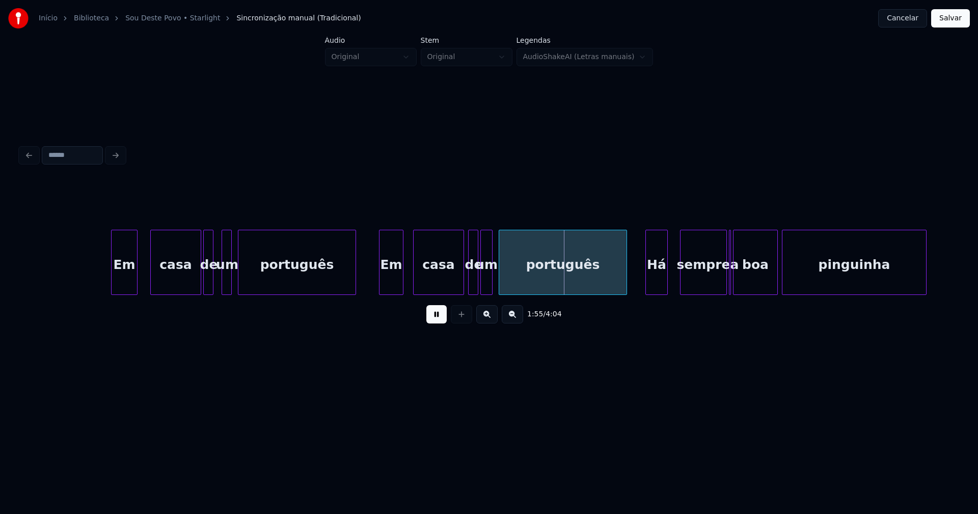
click at [477, 281] on div at bounding box center [476, 262] width 3 height 64
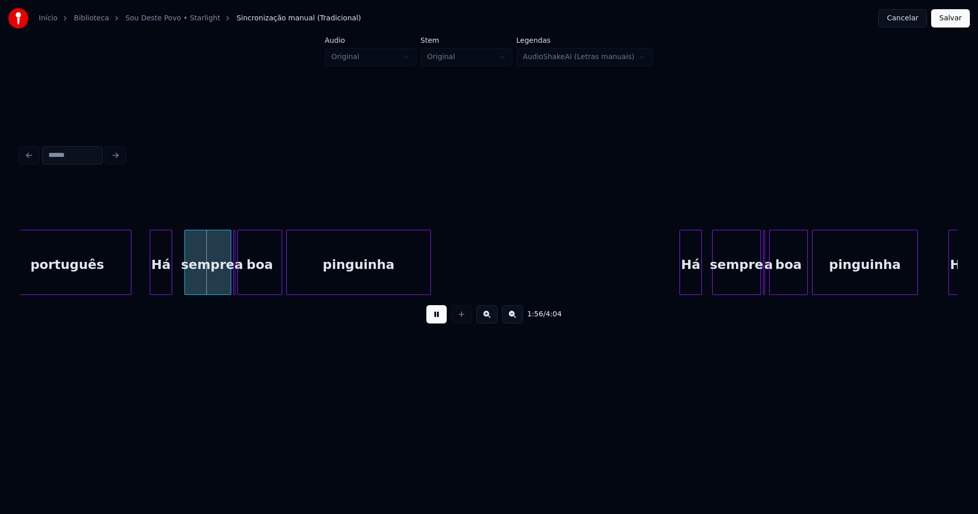
scroll to position [0, 11730]
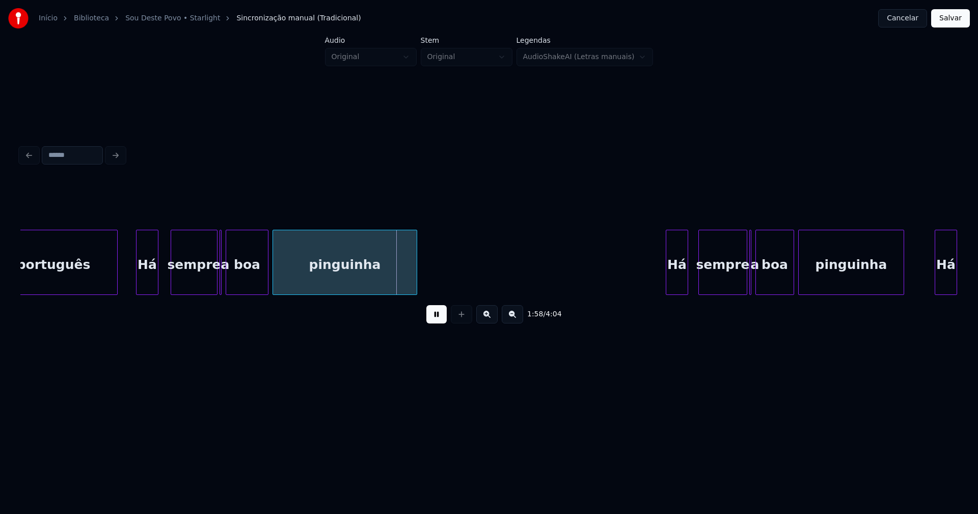
click at [227, 285] on div at bounding box center [227, 262] width 3 height 64
click at [223, 286] on div at bounding box center [222, 262] width 3 height 64
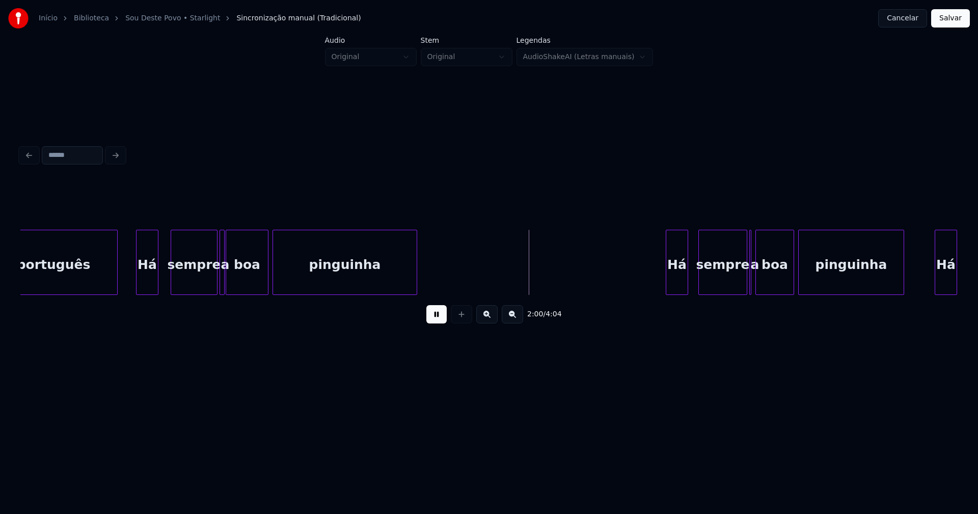
click at [127, 279] on div "português Há sempre a boa pinguinha Há sempre a boa pinguinha Há" at bounding box center [723, 262] width 24865 height 65
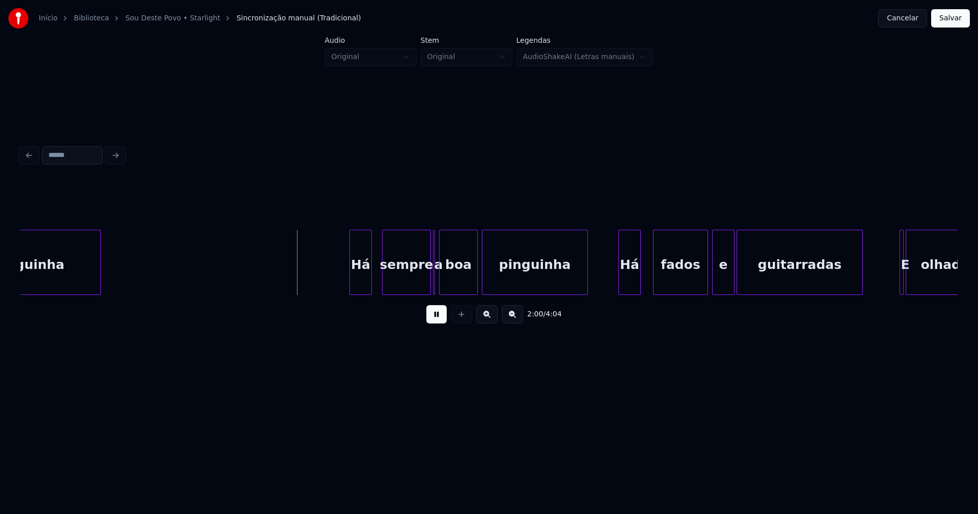
scroll to position [0, 11991]
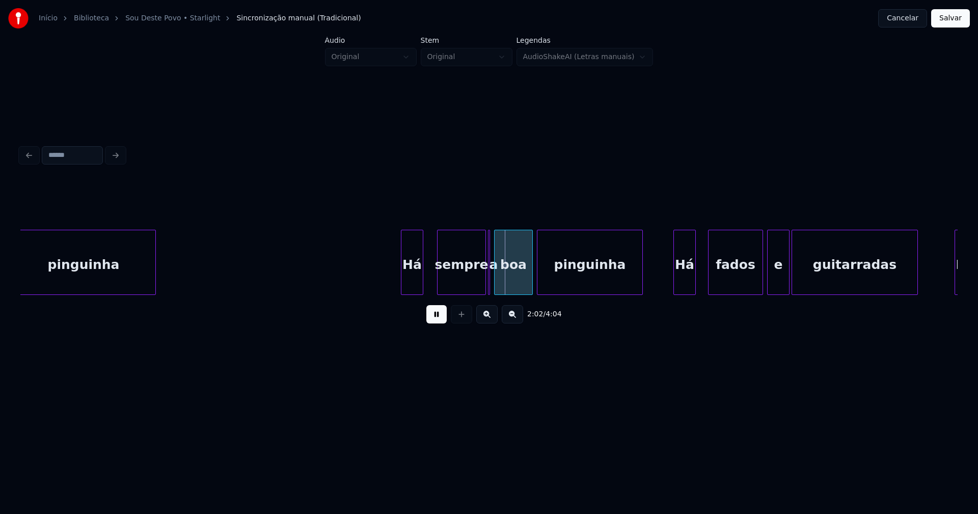
click at [417, 278] on div "Há" at bounding box center [411, 264] width 21 height 69
click at [489, 290] on div "a" at bounding box center [487, 262] width 5 height 65
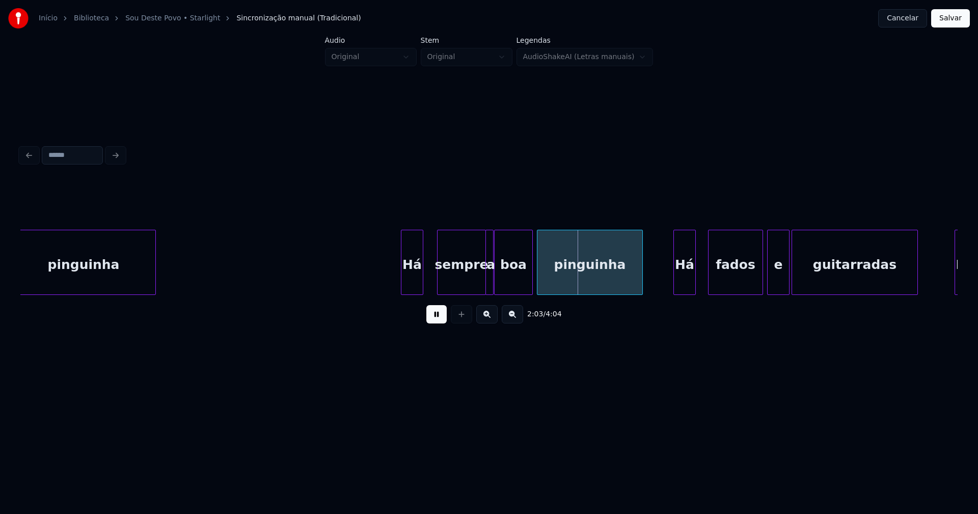
click at [492, 288] on div at bounding box center [491, 262] width 3 height 64
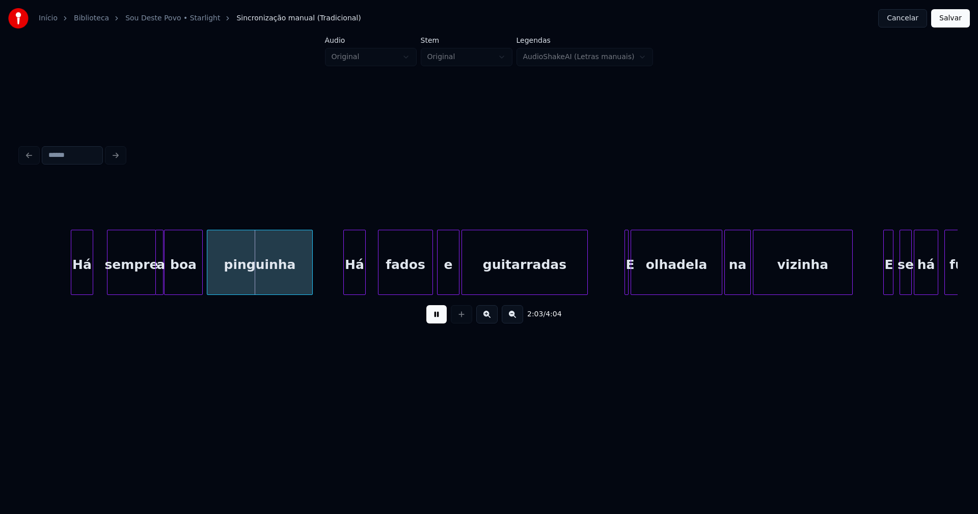
scroll to position [0, 12528]
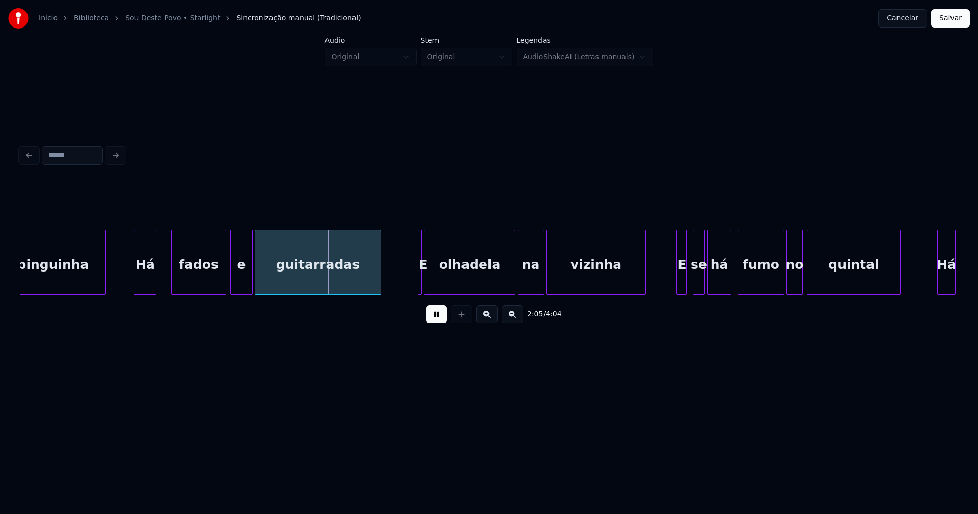
click at [145, 289] on div "Há" at bounding box center [144, 264] width 21 height 69
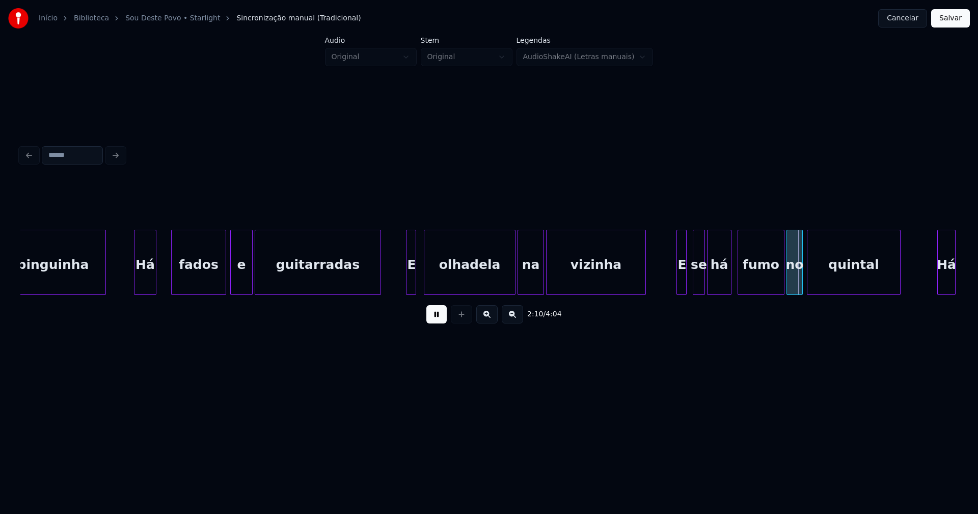
click at [406, 251] on div "E" at bounding box center [411, 262] width 10 height 65
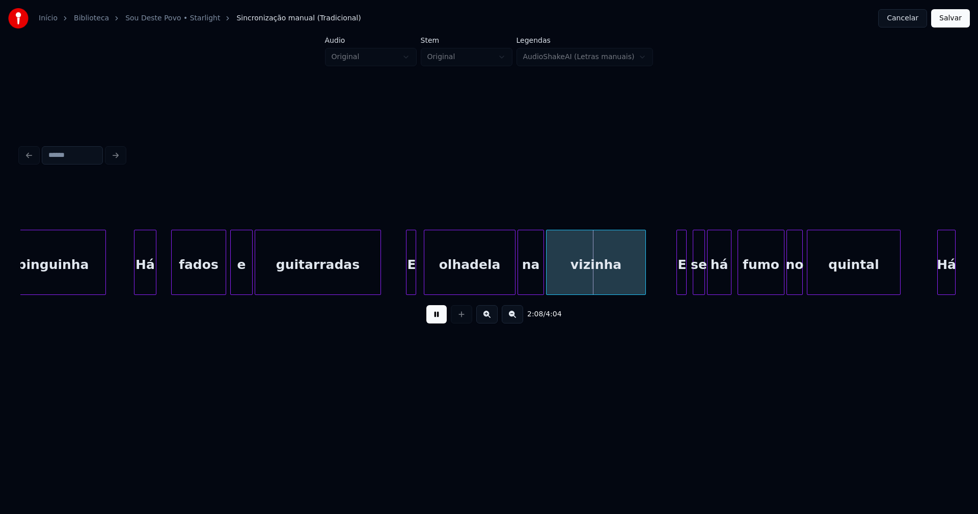
click at [416, 280] on div "E" at bounding box center [412, 264] width 10 height 69
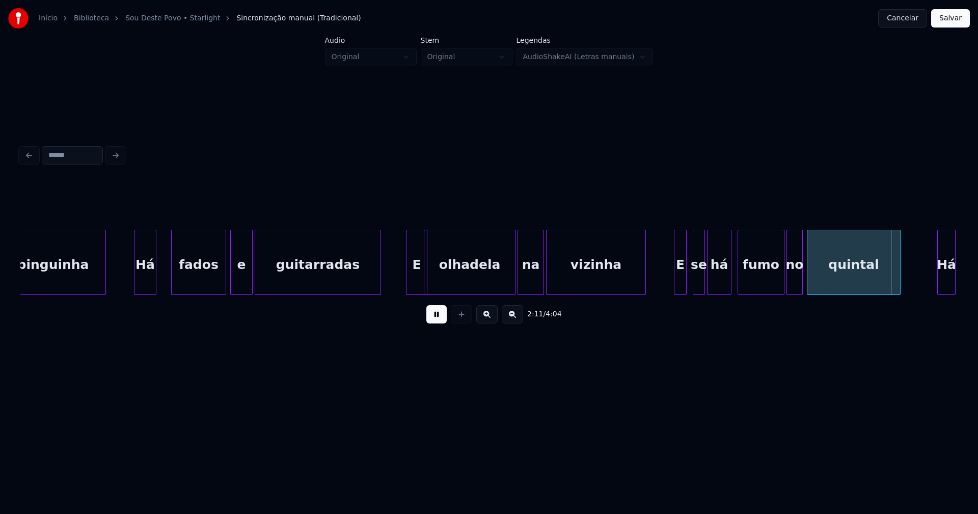
click at [676, 285] on div at bounding box center [675, 262] width 3 height 64
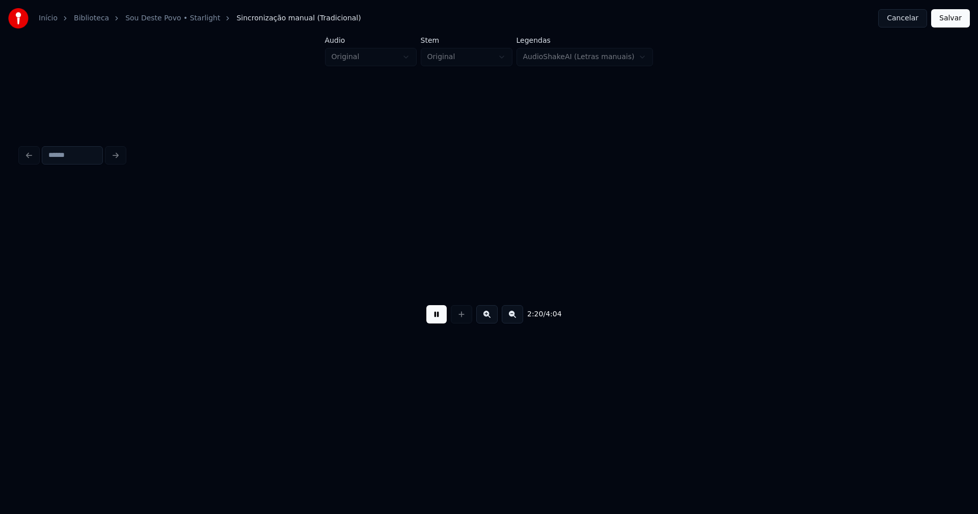
scroll to position [0, 14264]
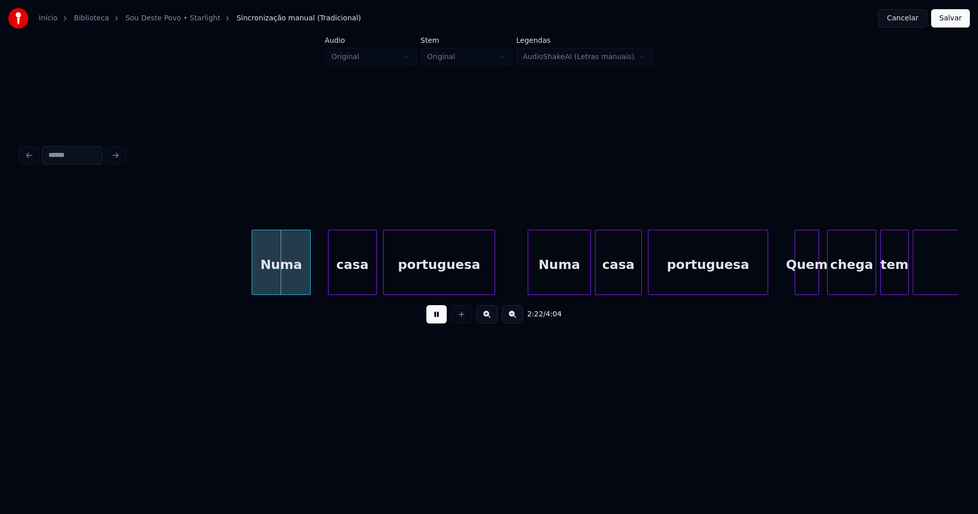
click at [272, 288] on div "Numa" at bounding box center [281, 264] width 58 height 69
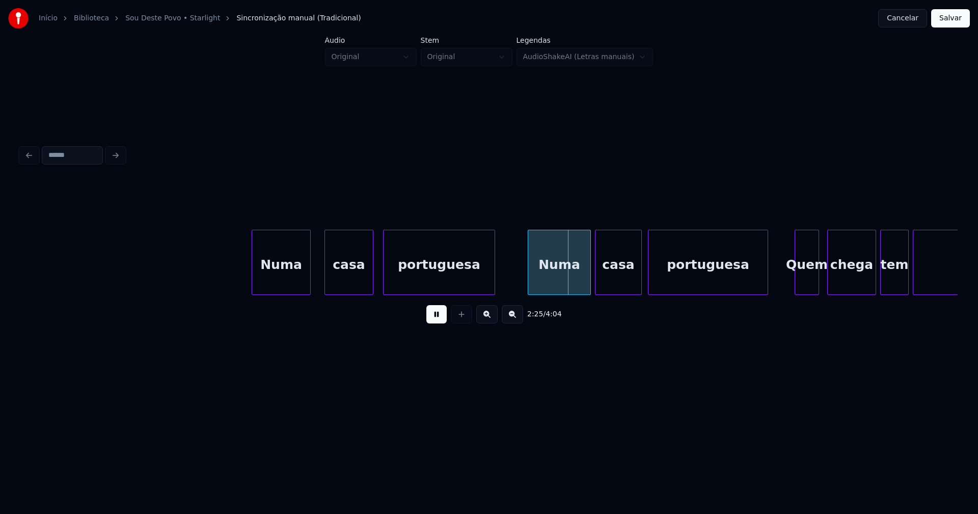
click at [340, 268] on div "casa" at bounding box center [349, 264] width 48 height 69
click at [548, 281] on div "Numa" at bounding box center [551, 264] width 62 height 69
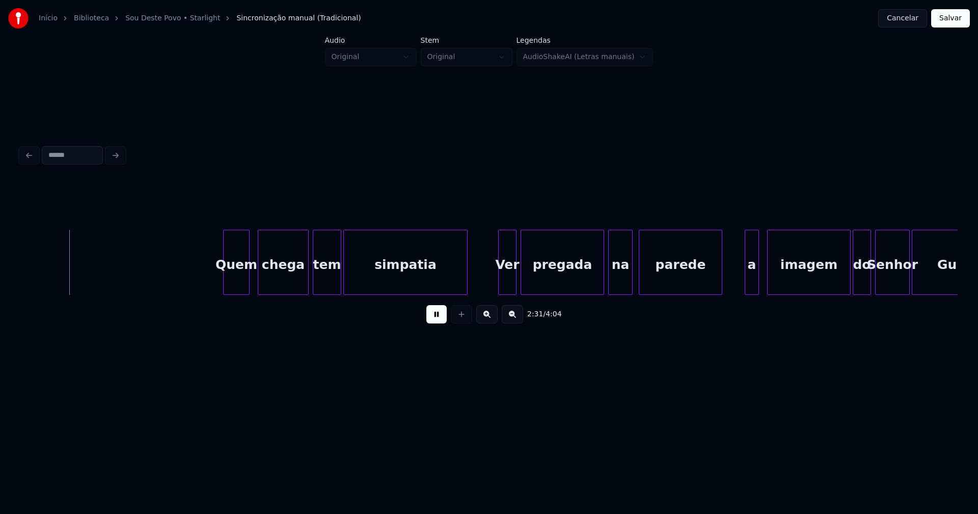
scroll to position [0, 15364]
click at [235, 282] on div "Quem" at bounding box center [234, 264] width 25 height 69
click at [504, 279] on div "Ver" at bounding box center [503, 264] width 17 height 69
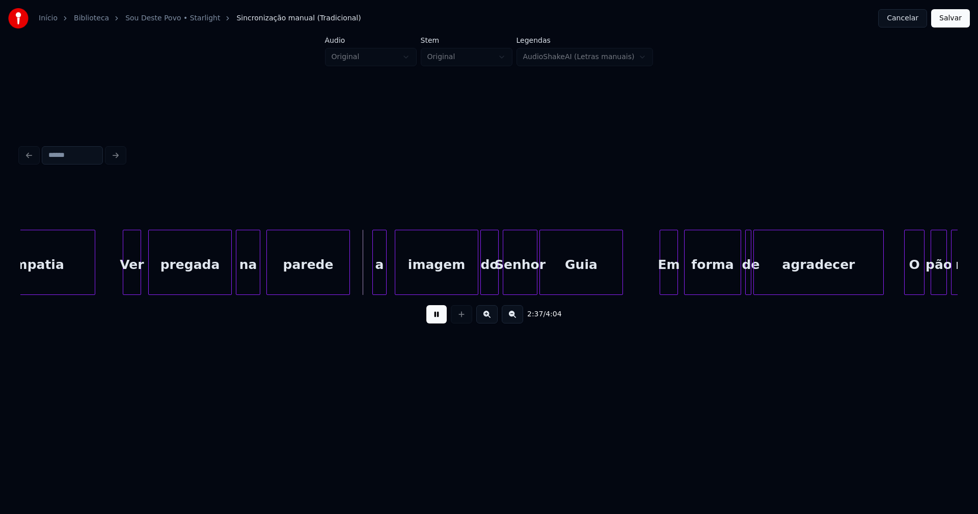
scroll to position [0, 15763]
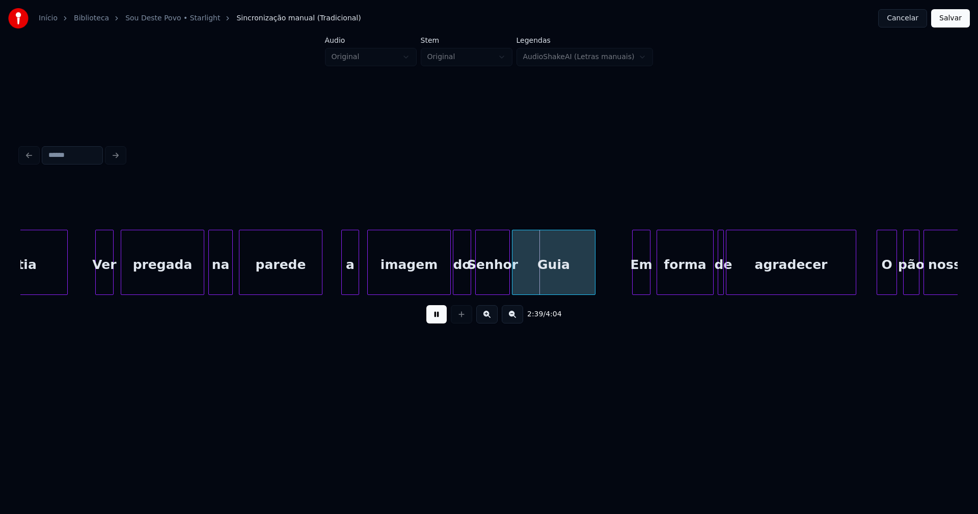
click at [344, 283] on div at bounding box center [343, 262] width 3 height 64
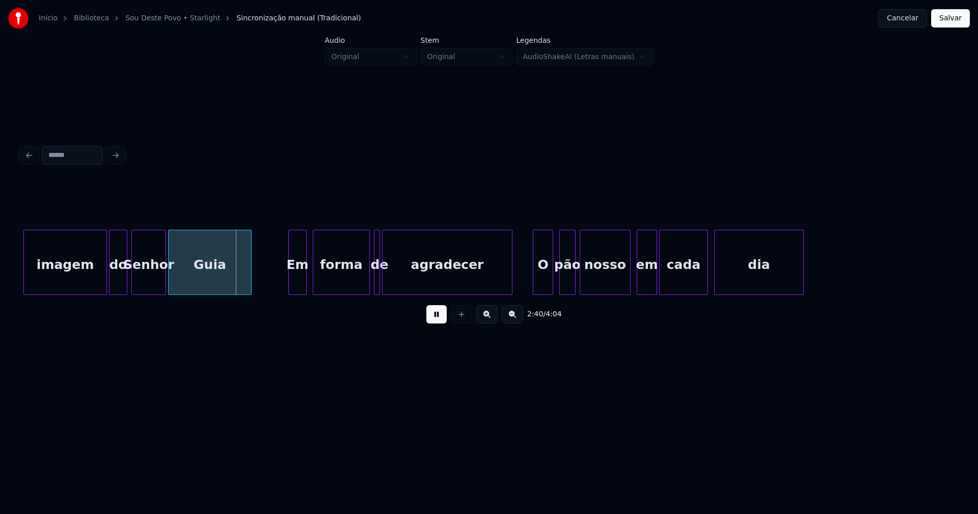
scroll to position [0, 16122]
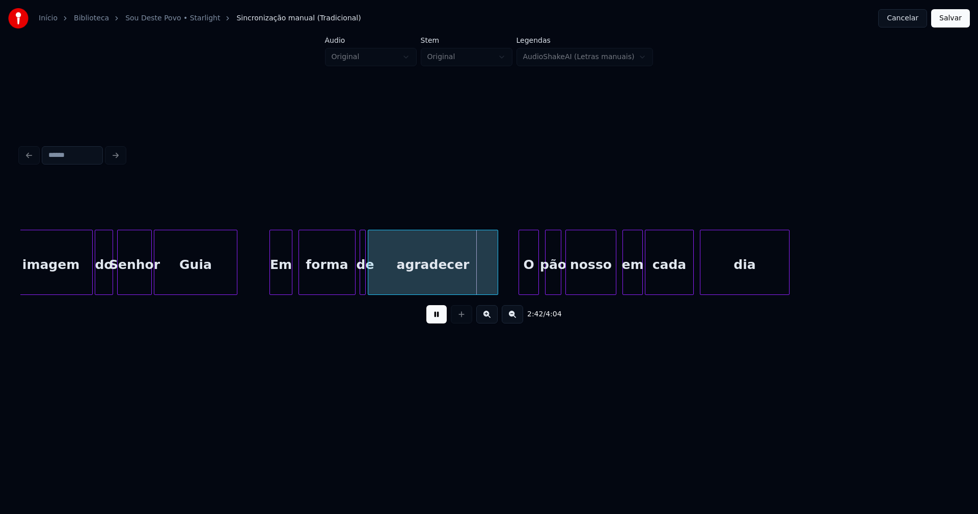
click at [272, 284] on div at bounding box center [271, 262] width 3 height 64
click at [377, 284] on div at bounding box center [377, 262] width 3 height 64
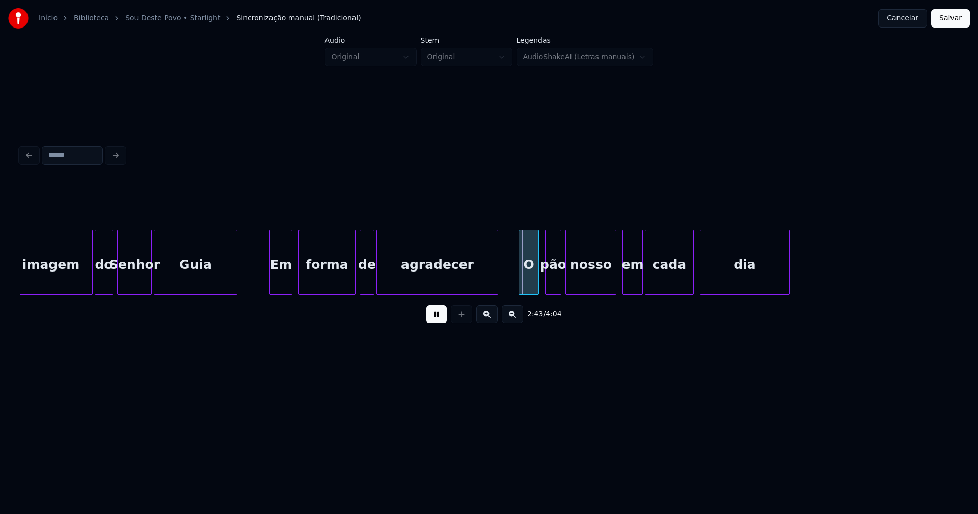
click at [372, 288] on div at bounding box center [372, 262] width 3 height 64
click at [527, 286] on div "O" at bounding box center [527, 264] width 19 height 69
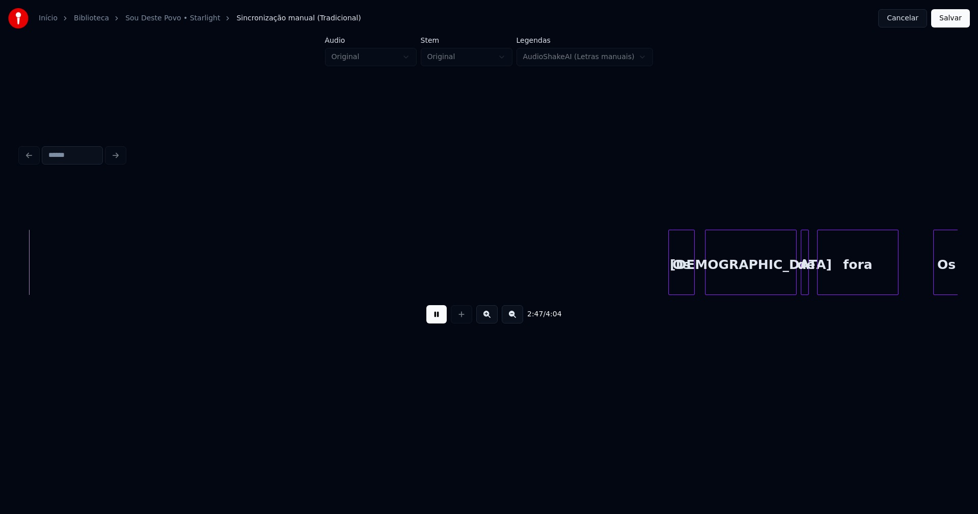
scroll to position [0, 17048]
click at [679, 278] on div "Os" at bounding box center [678, 264] width 25 height 69
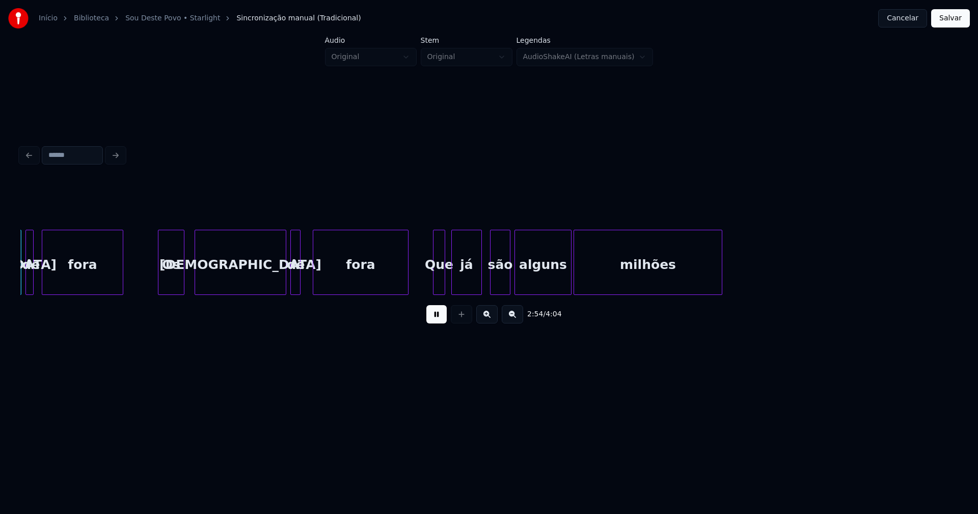
scroll to position [0, 17832]
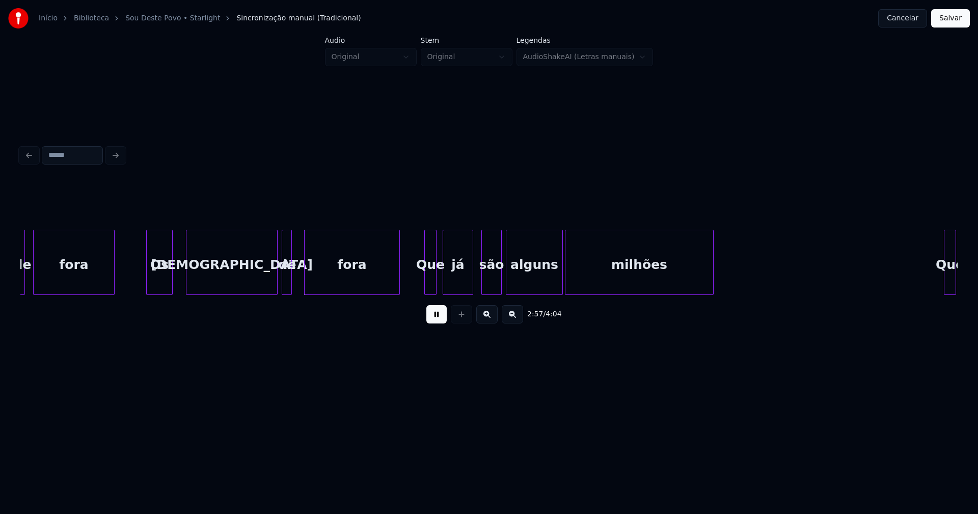
click at [164, 286] on div "Os" at bounding box center [159, 264] width 25 height 69
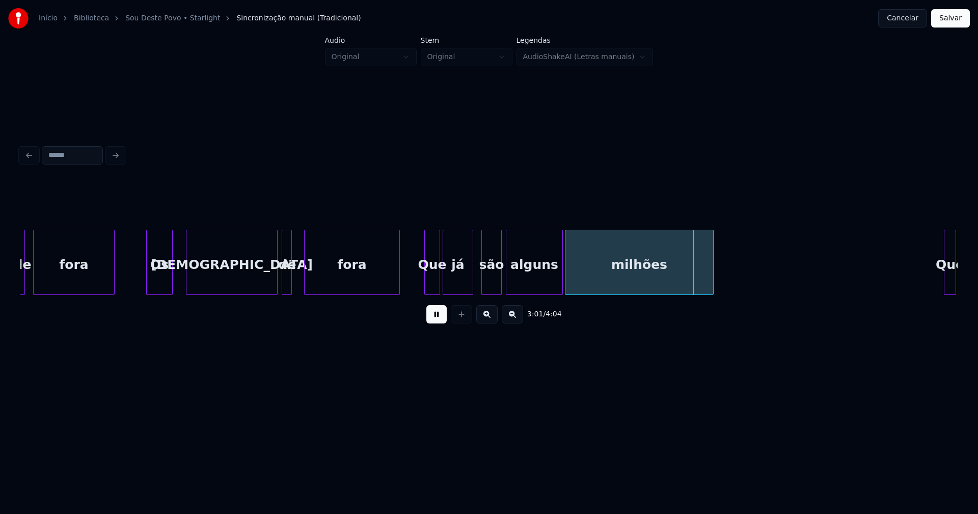
click at [438, 284] on div at bounding box center [438, 262] width 3 height 64
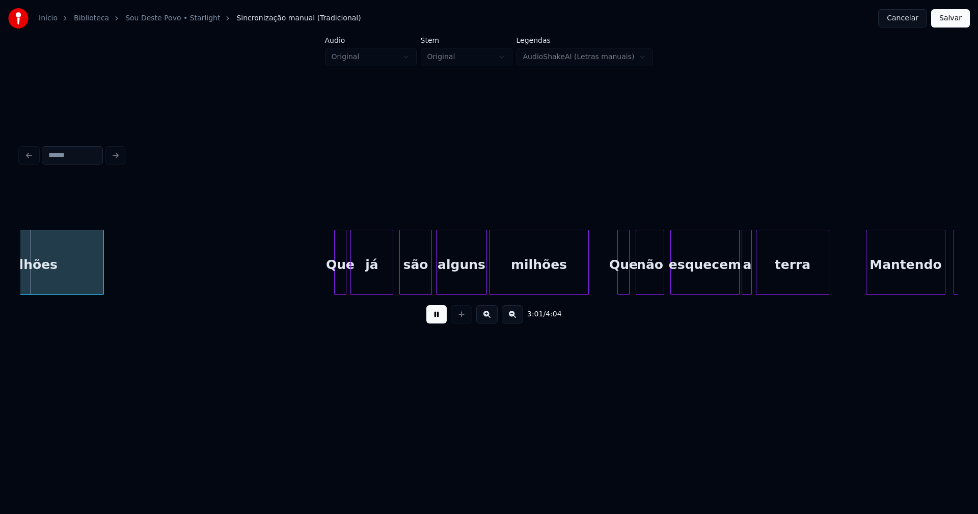
scroll to position [0, 18445]
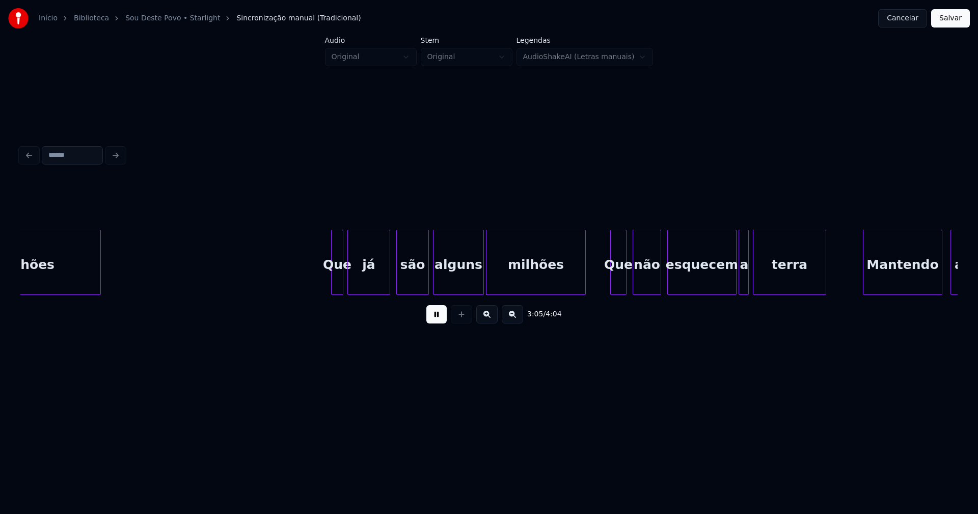
click at [611, 284] on div at bounding box center [612, 262] width 3 height 64
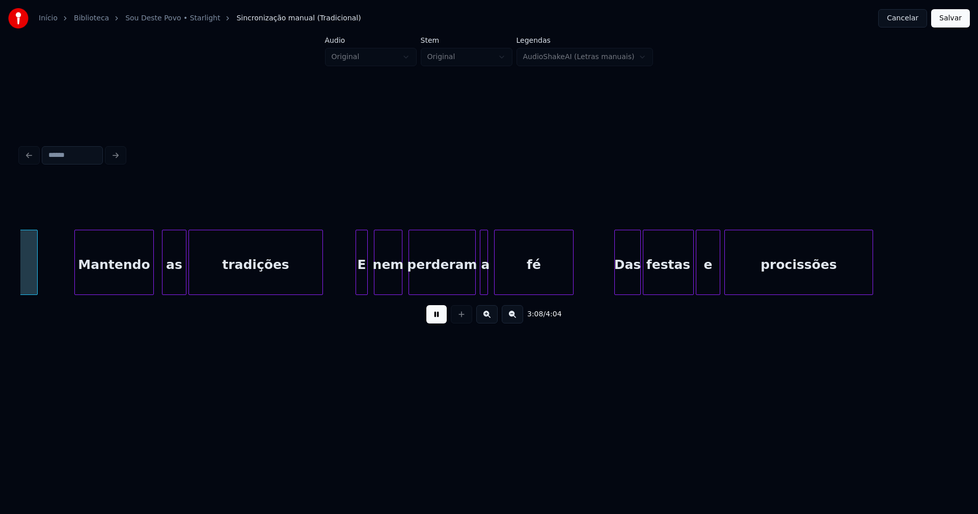
scroll to position [0, 19235]
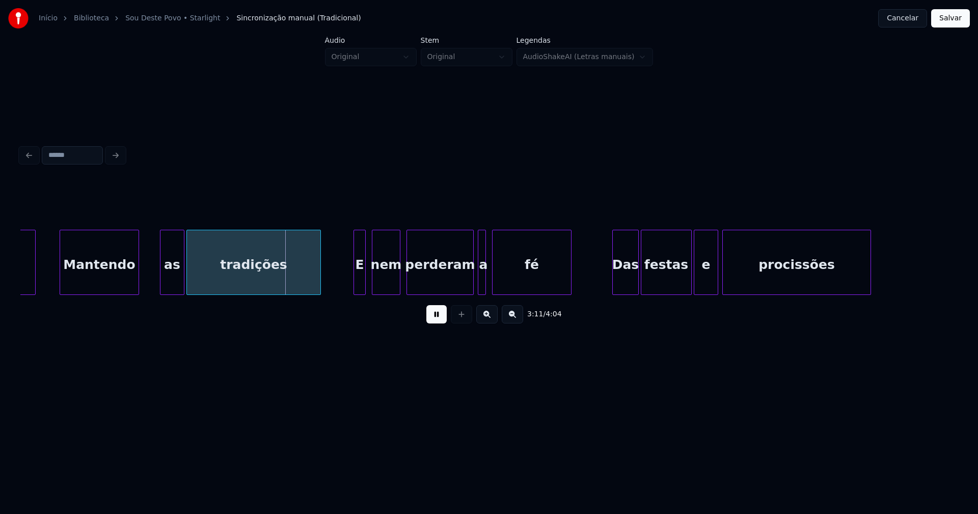
click at [91, 284] on div "Mantendo" at bounding box center [99, 264] width 78 height 69
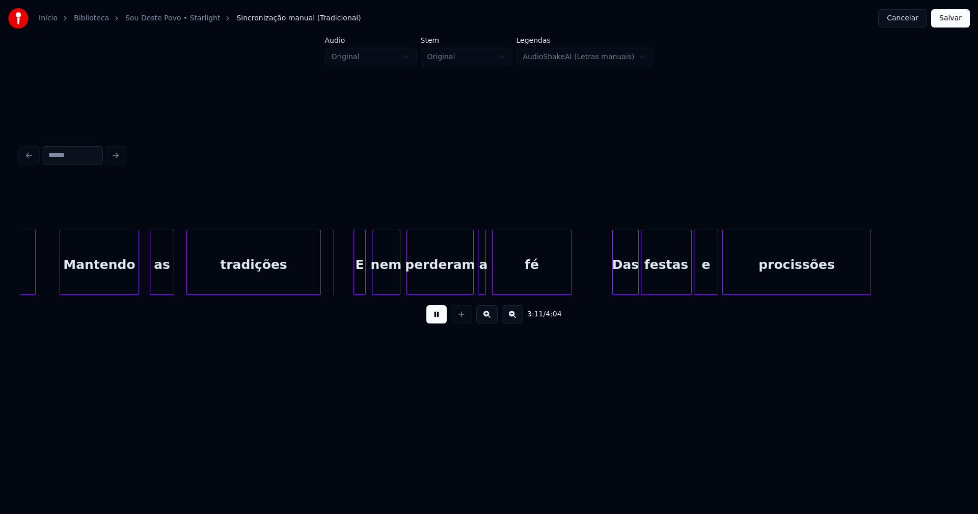
click at [161, 287] on div "as" at bounding box center [161, 264] width 23 height 69
click at [349, 291] on div "Mantendo as tradições E nem perderam a fé Das festas e procissões terra" at bounding box center [488, 262] width 937 height 65
drag, startPoint x: 339, startPoint y: 280, endPoint x: 431, endPoint y: 288, distance: 92.5
click at [476, 281] on div at bounding box center [477, 262] width 3 height 64
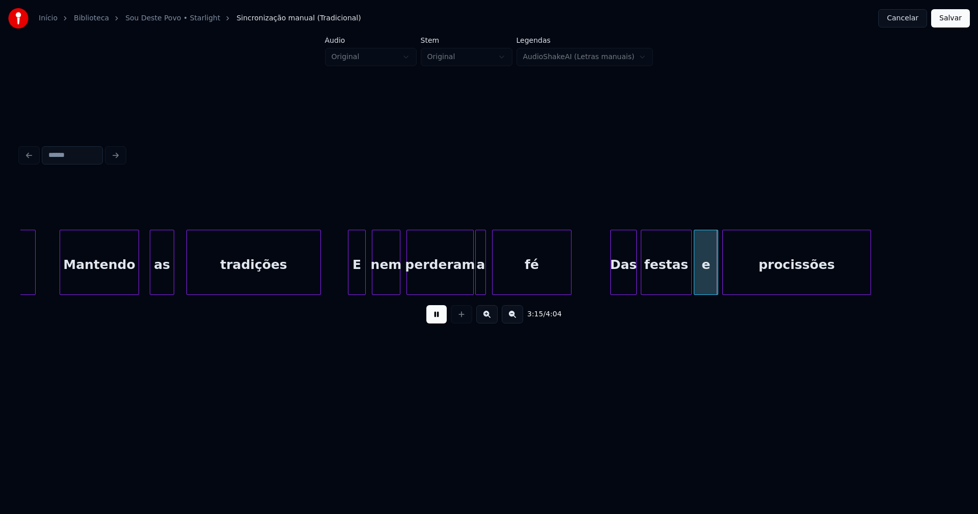
click at [627, 283] on div "Das" at bounding box center [623, 264] width 25 height 69
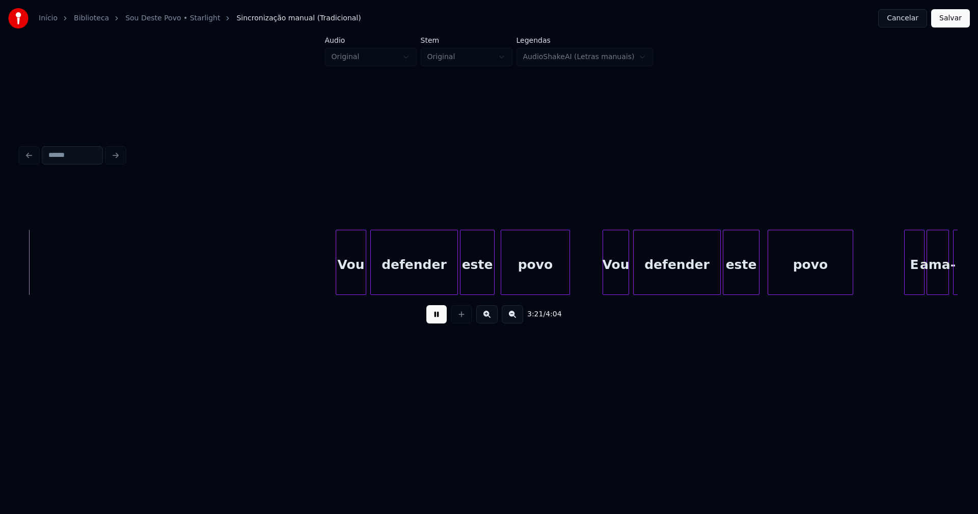
scroll to position [0, 20583]
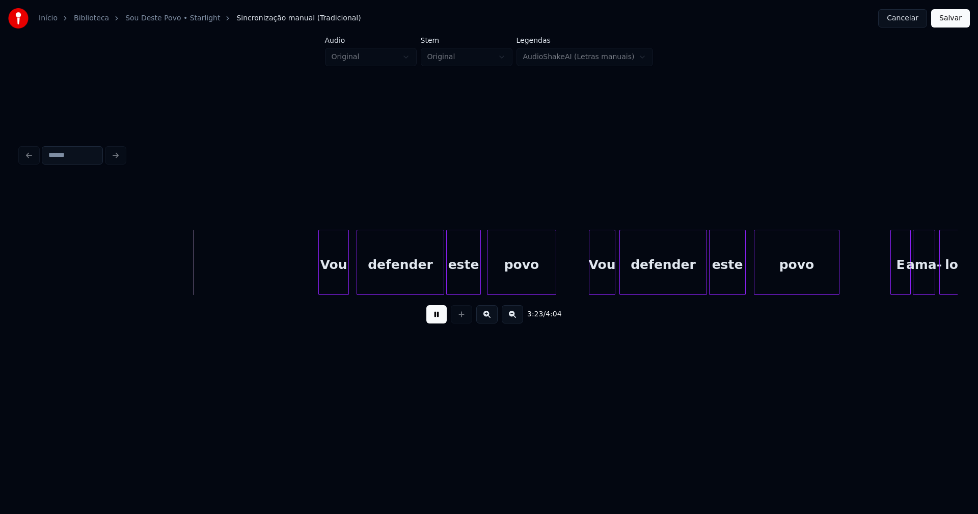
click at [332, 283] on div "Vou" at bounding box center [334, 264] width 30 height 69
click at [599, 279] on div "Vou" at bounding box center [599, 264] width 25 height 69
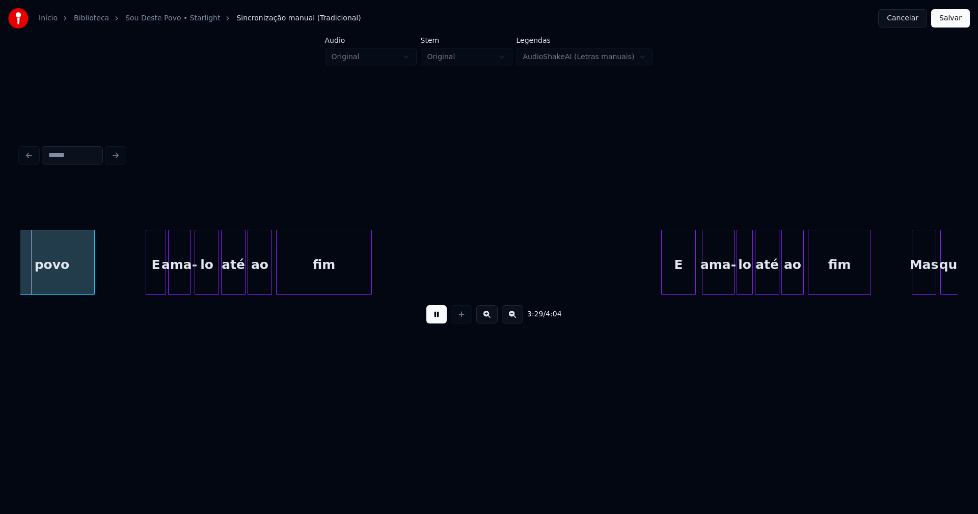
scroll to position [0, 21347]
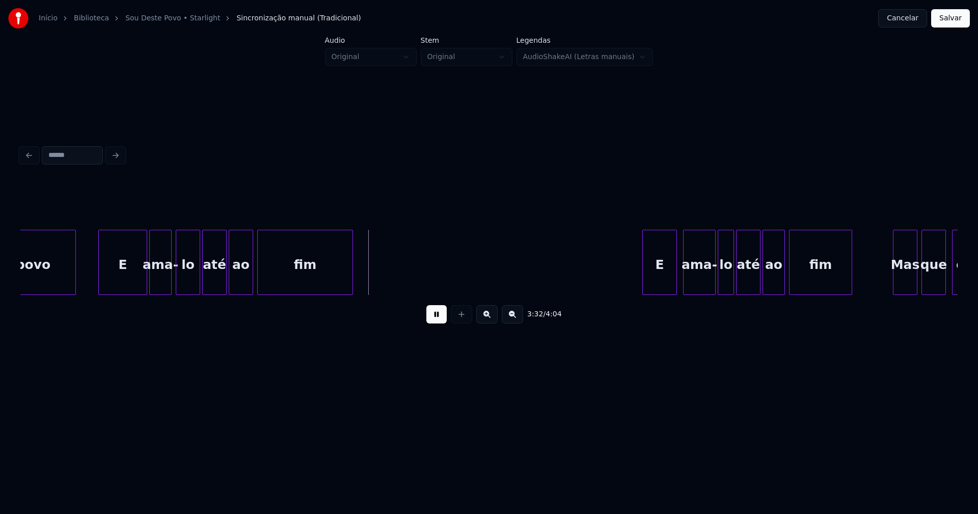
click at [101, 288] on div at bounding box center [100, 262] width 3 height 64
click at [634, 287] on div "E" at bounding box center [636, 264] width 34 height 69
click at [677, 269] on div at bounding box center [675, 262] width 3 height 64
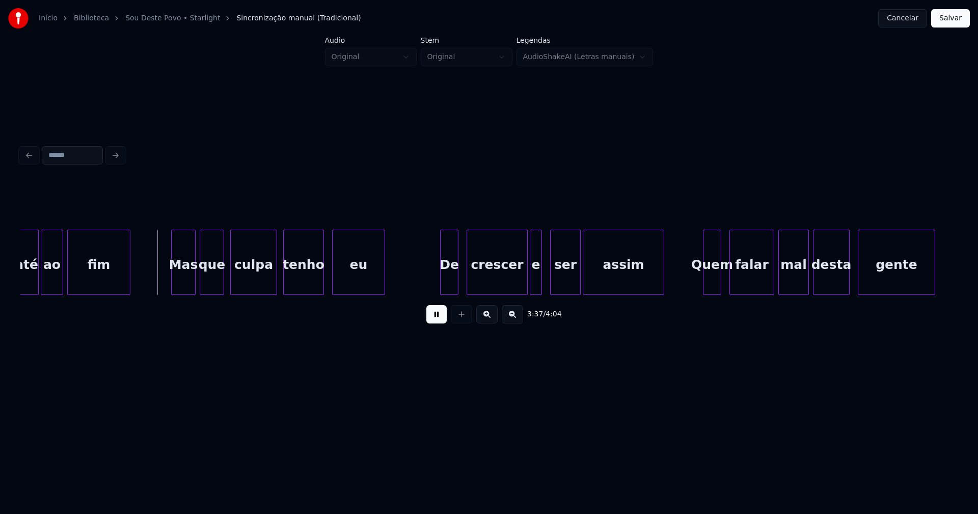
scroll to position [0, 22083]
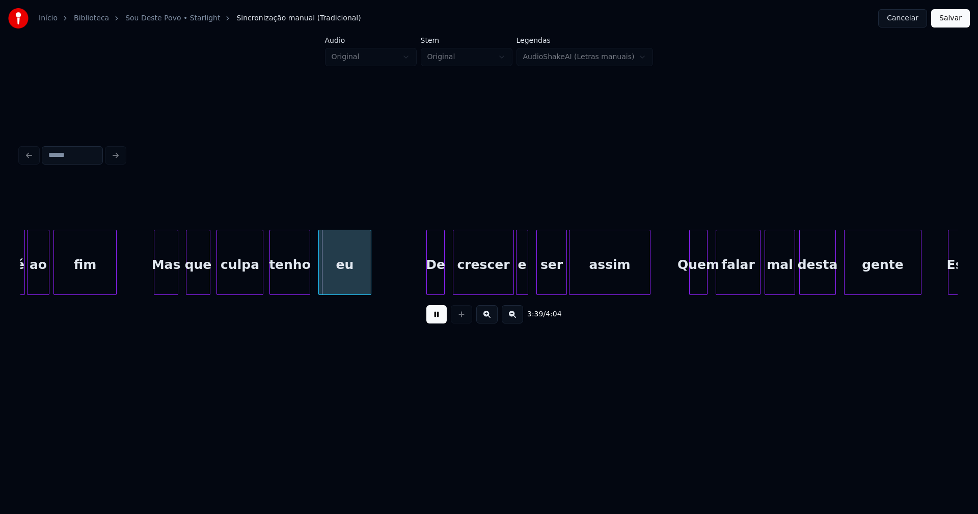
click at [168, 279] on div "Mas" at bounding box center [165, 264] width 23 height 69
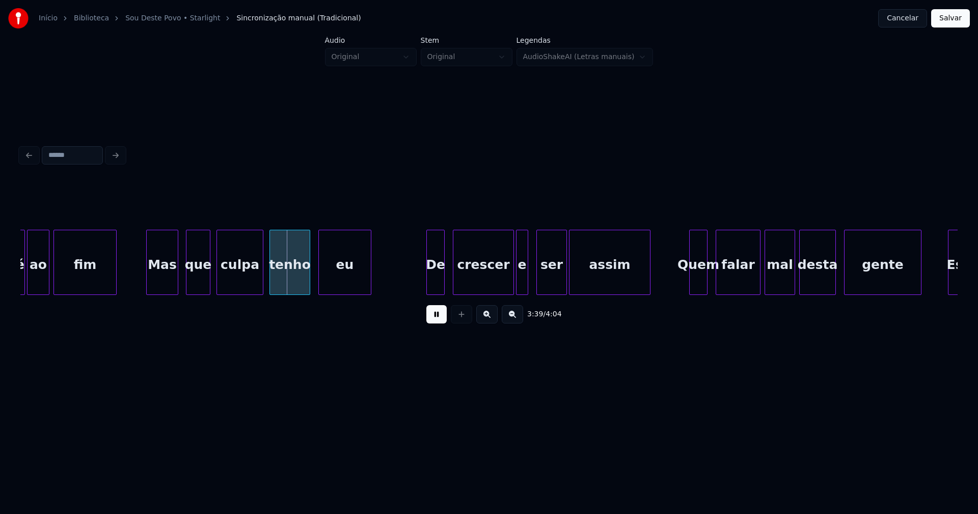
click at [148, 279] on div at bounding box center [148, 262] width 3 height 64
click at [432, 280] on div "De" at bounding box center [432, 264] width 17 height 69
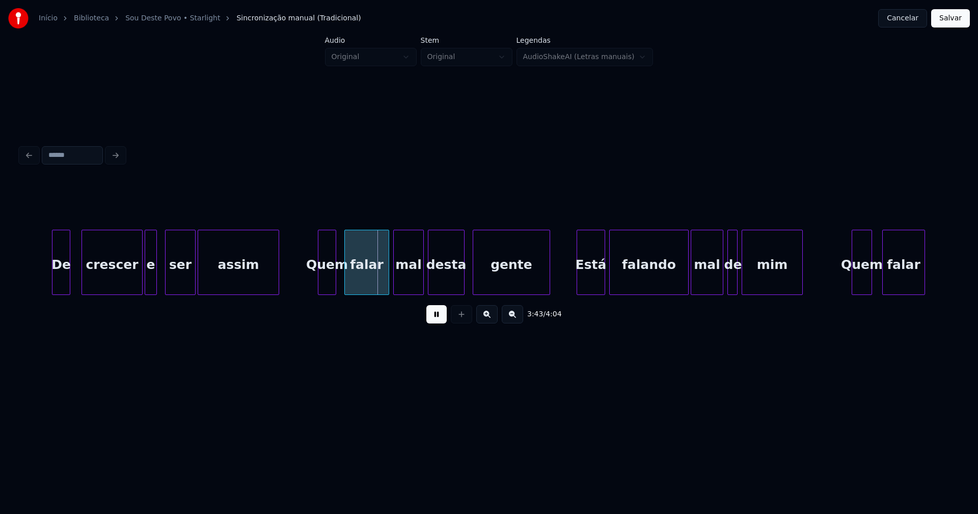
scroll to position [0, 22454]
click at [317, 278] on div at bounding box center [317, 262] width 3 height 64
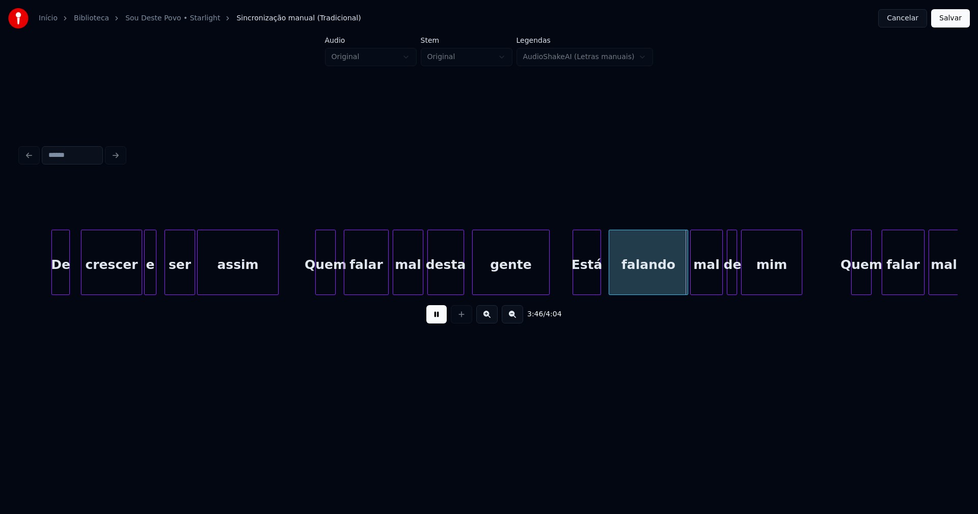
click at [585, 288] on div "Está" at bounding box center [587, 264] width 28 height 69
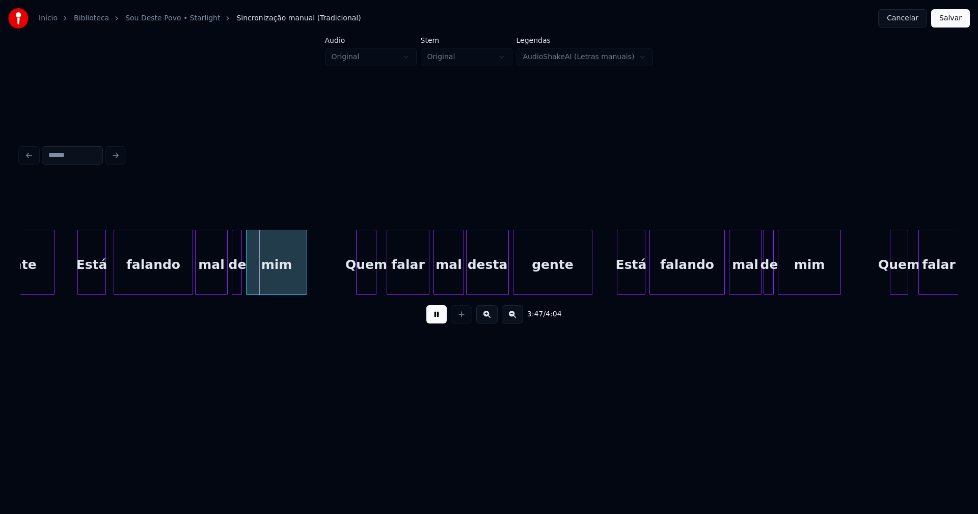
scroll to position [0, 23033]
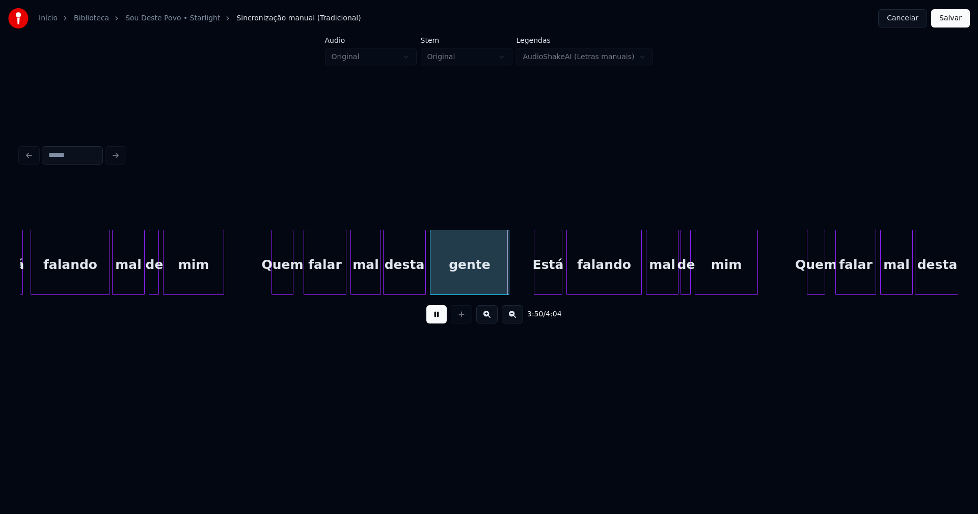
click at [274, 276] on div at bounding box center [273, 262] width 3 height 64
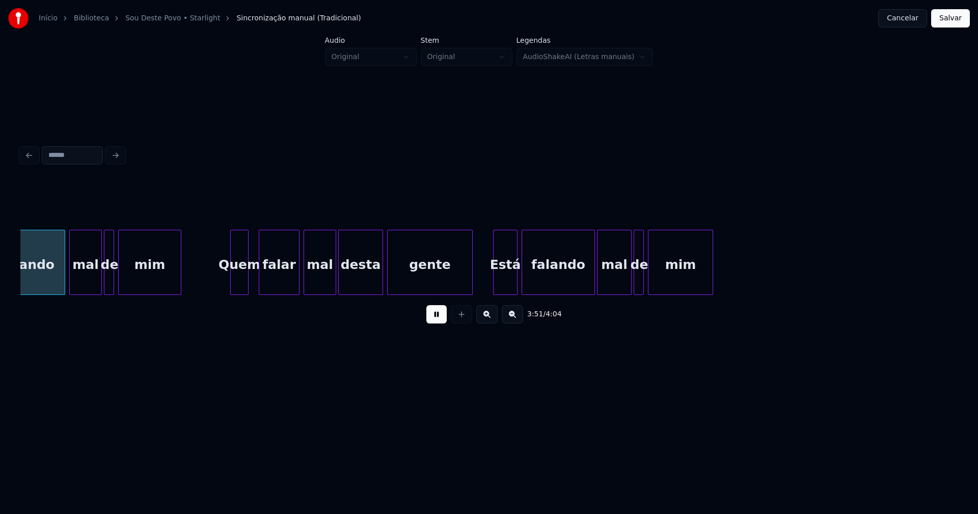
scroll to position [0, 23619]
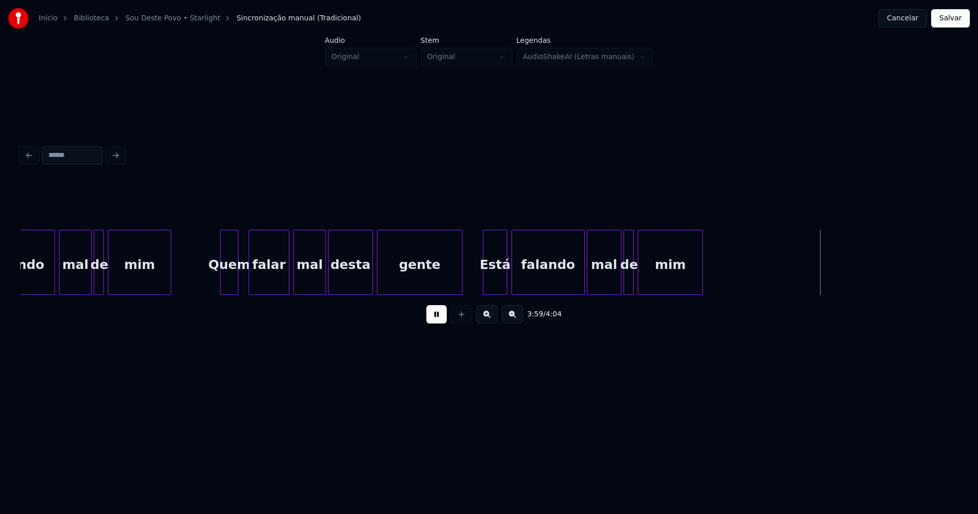
click at [944, 20] on button "Salvar" at bounding box center [950, 18] width 39 height 18
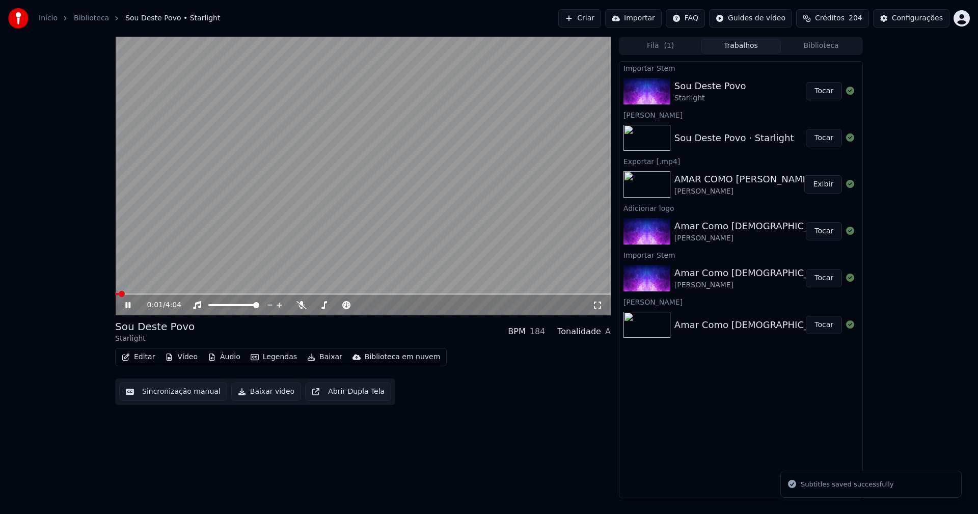
click at [126, 306] on icon at bounding box center [127, 305] width 5 height 6
click at [145, 359] on button "Editar" at bounding box center [138, 357] width 41 height 14
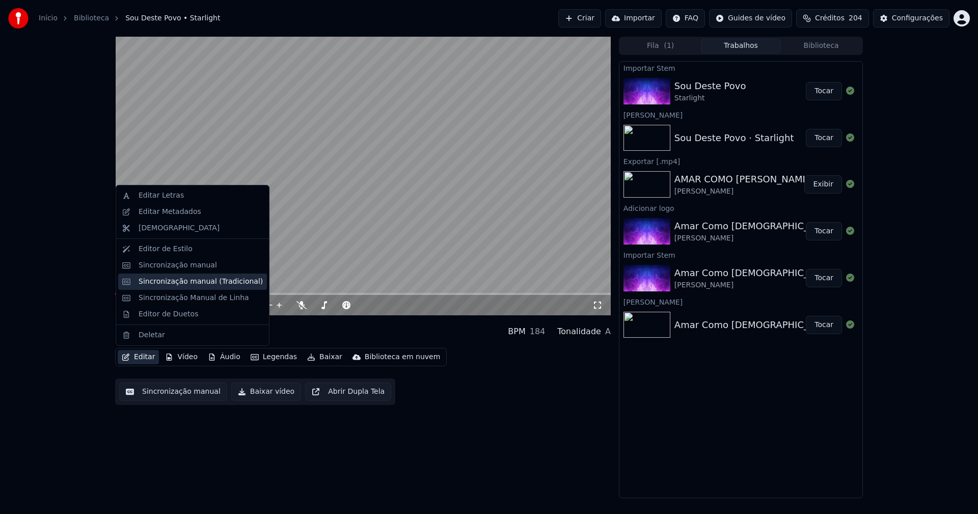
click at [183, 283] on div "Sincronização manual (Tradicional)" at bounding box center [201, 282] width 124 height 10
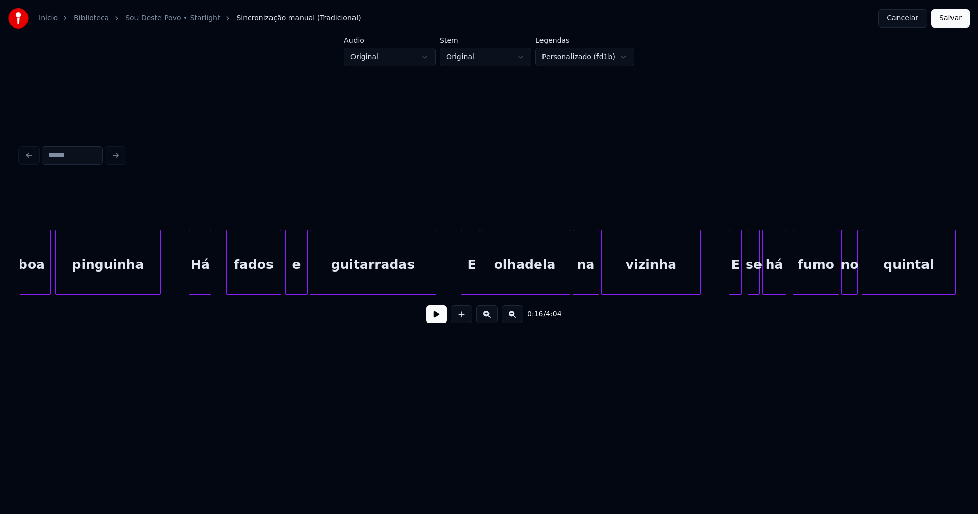
scroll to position [0, 12501]
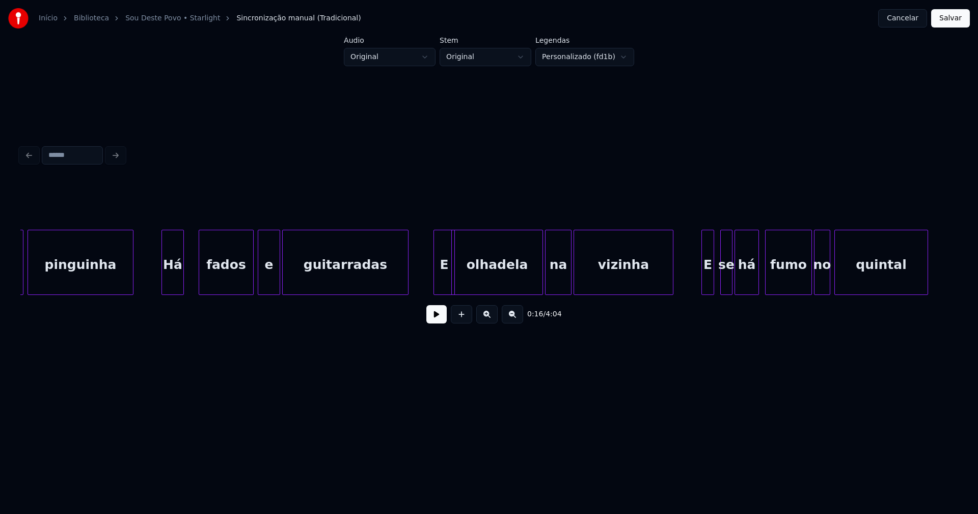
click at [491, 277] on div "olhadela" at bounding box center [497, 264] width 91 height 69
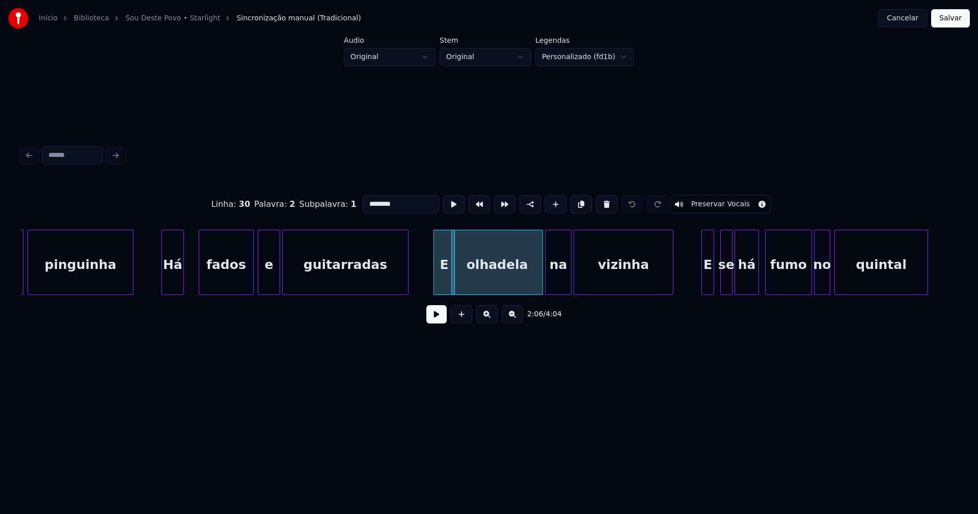
drag, startPoint x: 385, startPoint y: 200, endPoint x: 326, endPoint y: 202, distance: 58.6
click at [328, 202] on div "Linha : 30 Palavra : 2 Subpalavra : 1 ******** Preservar Vocais" at bounding box center [488, 204] width 937 height 51
type input "********"
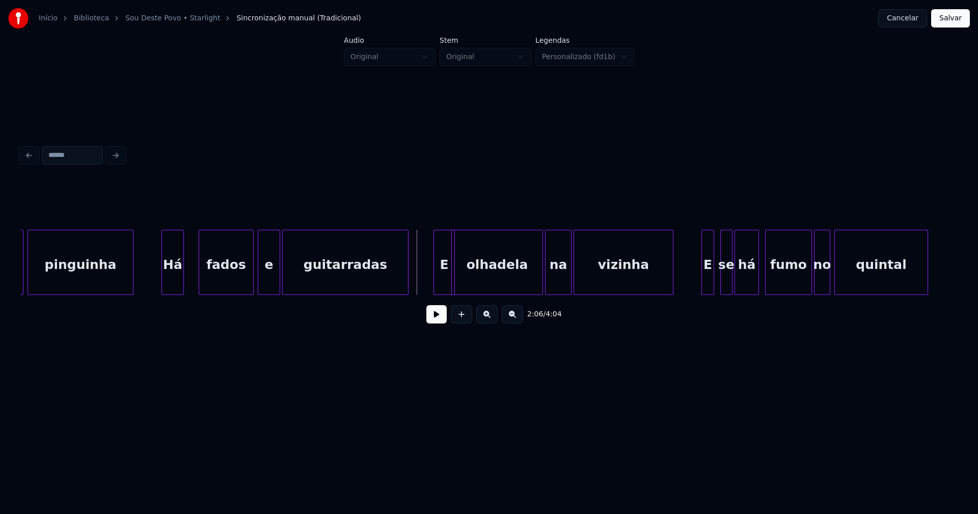
click at [435, 323] on button at bounding box center [436, 314] width 20 height 18
click at [953, 18] on button "Salvar" at bounding box center [950, 18] width 39 height 18
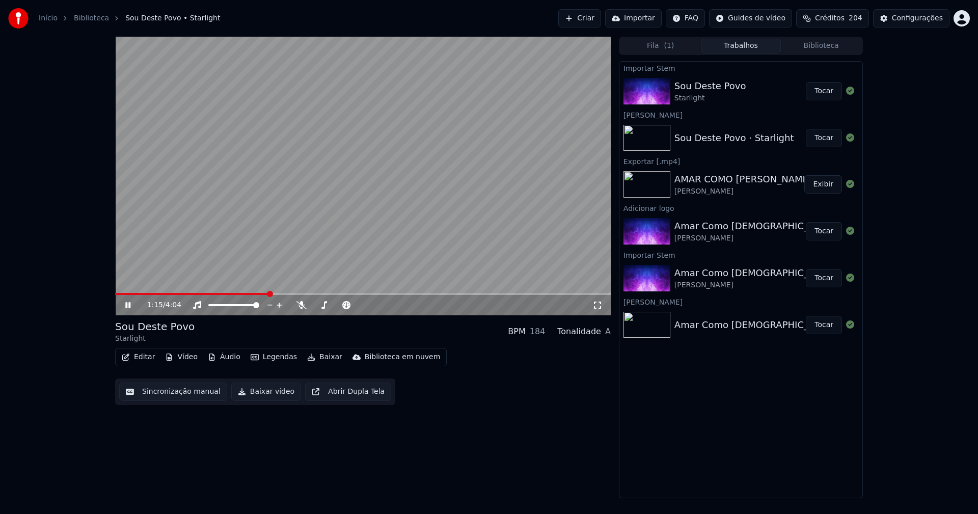
drag, startPoint x: 596, startPoint y: 303, endPoint x: 596, endPoint y: 314, distance: 11.7
click at [596, 303] on icon at bounding box center [597, 305] width 7 height 7
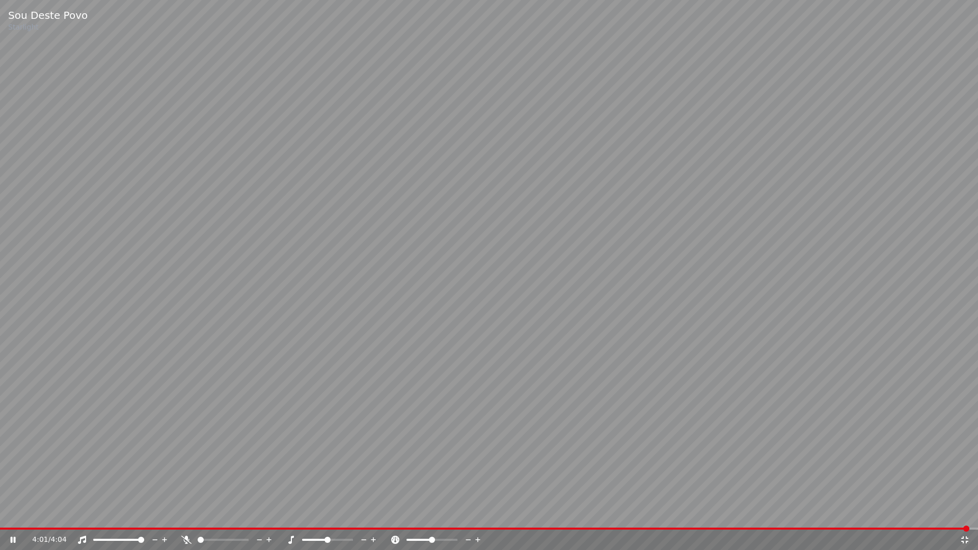
click at [966, 514] on icon at bounding box center [964, 539] width 7 height 7
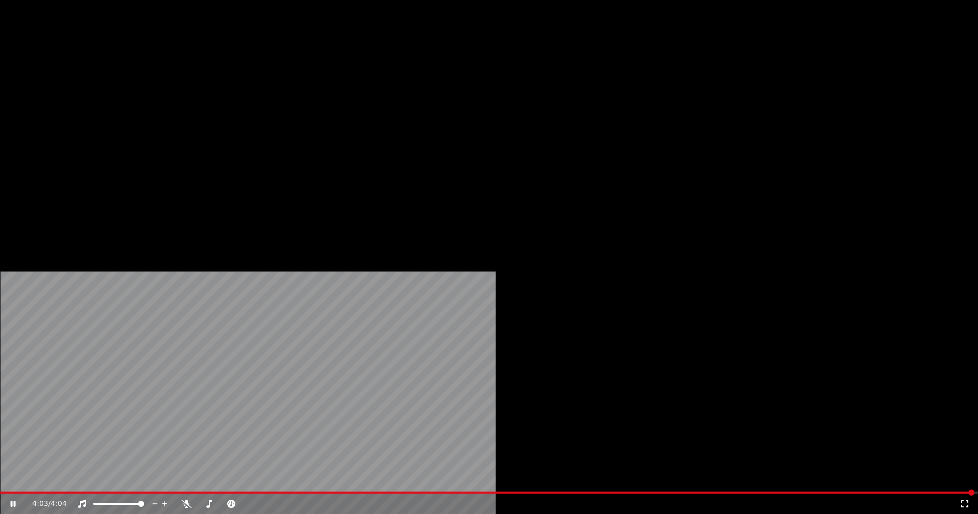
click at [180, 86] on button "Vídeo" at bounding box center [181, 78] width 41 height 14
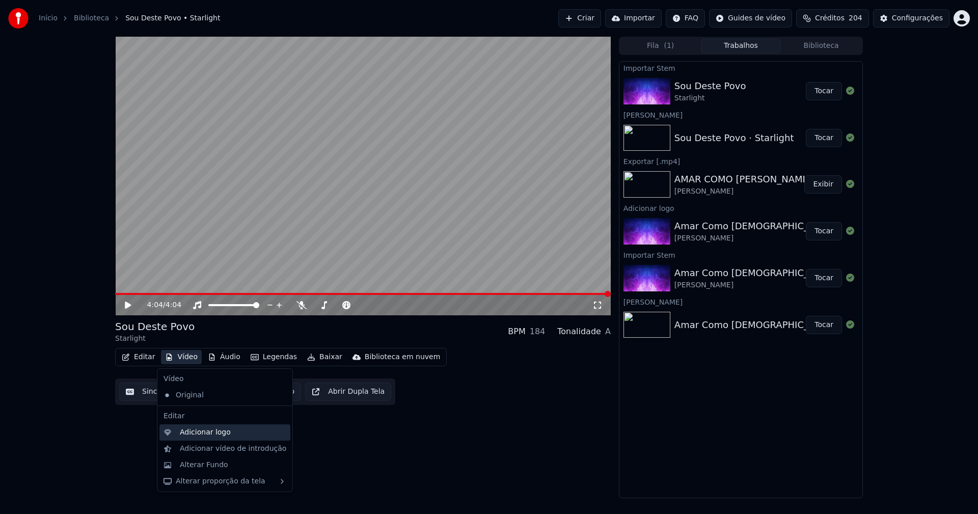
click at [197, 431] on div "Adicionar logo" at bounding box center [205, 432] width 51 height 10
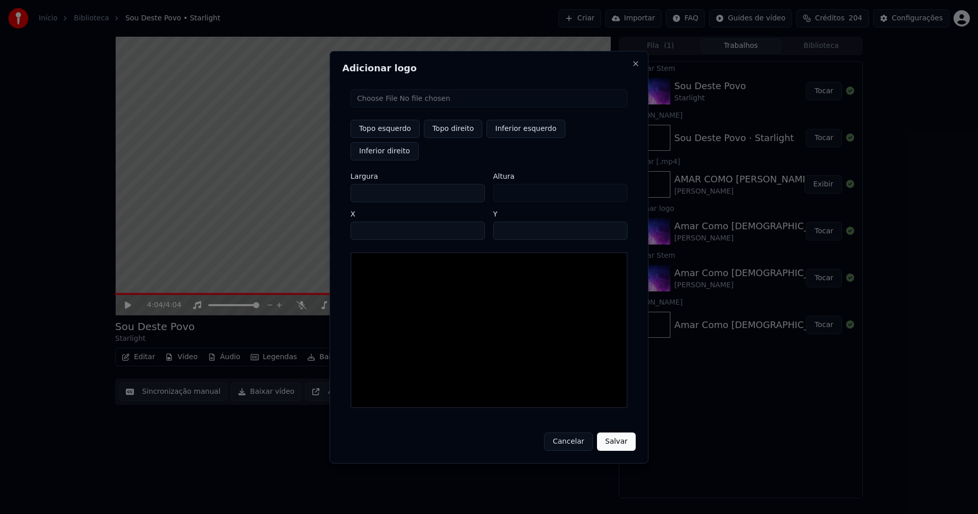
click at [393, 107] on input "file" at bounding box center [488, 98] width 277 height 18
type input "**********"
click at [439, 138] on button "Topo direito" at bounding box center [453, 129] width 59 height 18
type input "****"
drag, startPoint x: 368, startPoint y: 181, endPoint x: 323, endPoint y: 188, distance: 45.0
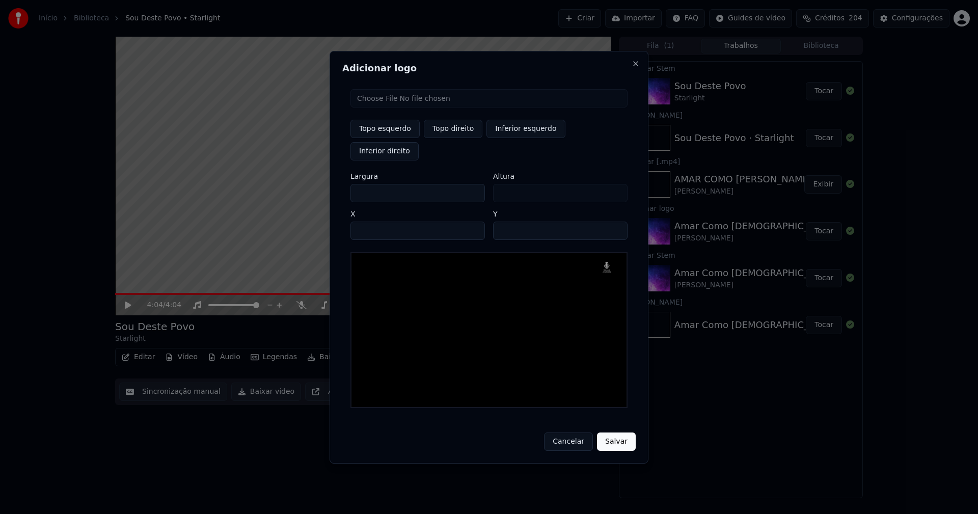
click at [323, 188] on body "Início Biblioteca Sou Deste Povo • Starlight Criar Importar FAQ Guides de vídeo…" at bounding box center [489, 257] width 978 height 514
type input "**"
type input "***"
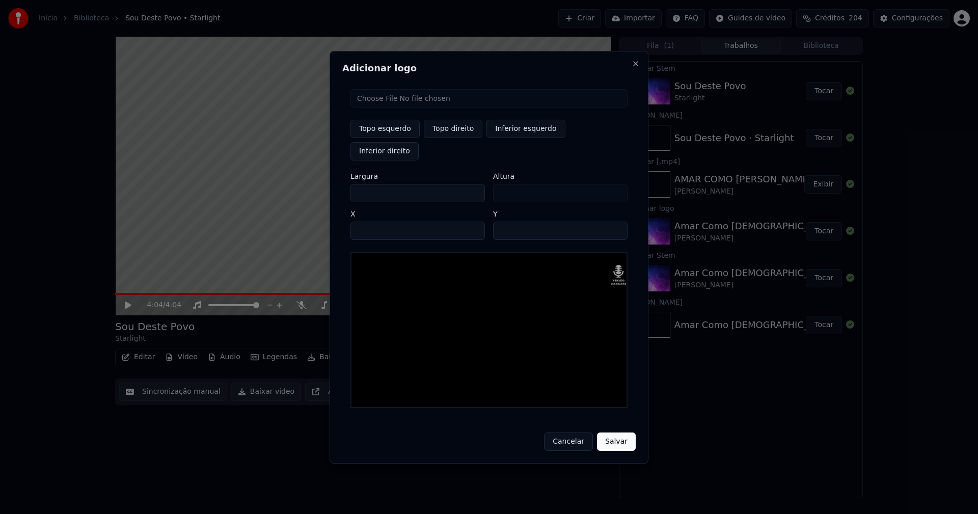
type input "***"
click at [371, 222] on input "****" at bounding box center [417, 231] width 134 height 18
type input "****"
click at [504, 222] on input "**" at bounding box center [560, 231] width 134 height 18
type input "**"
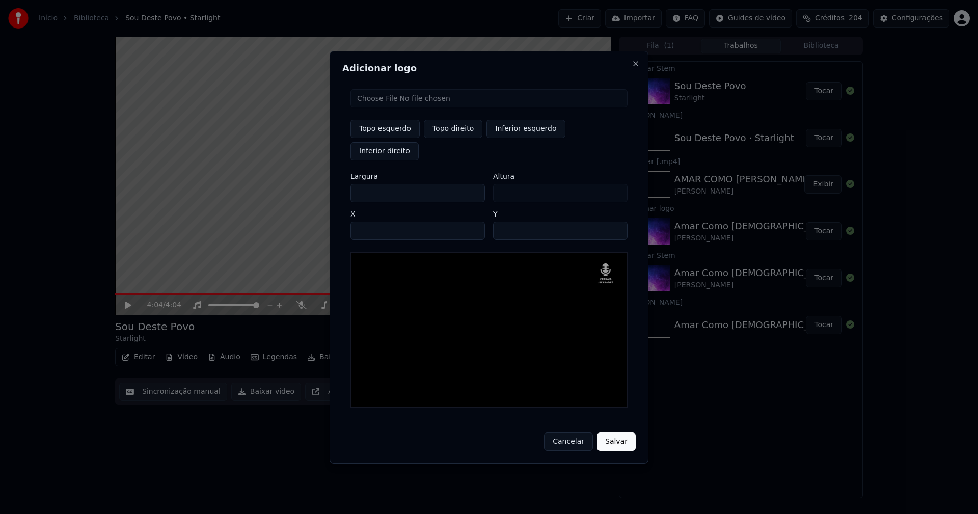
click at [625, 433] on button "Salvar" at bounding box center [616, 442] width 39 height 18
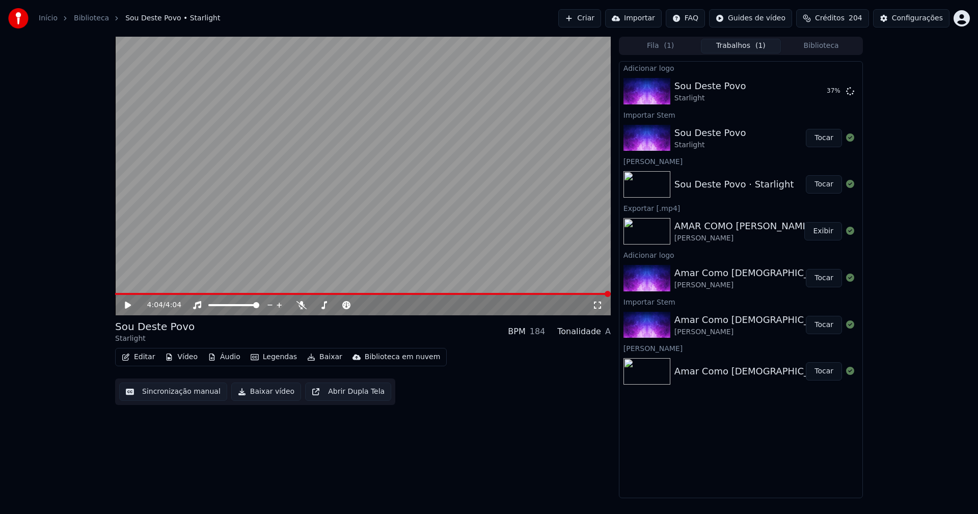
click at [138, 359] on button "Editar" at bounding box center [138, 357] width 41 height 14
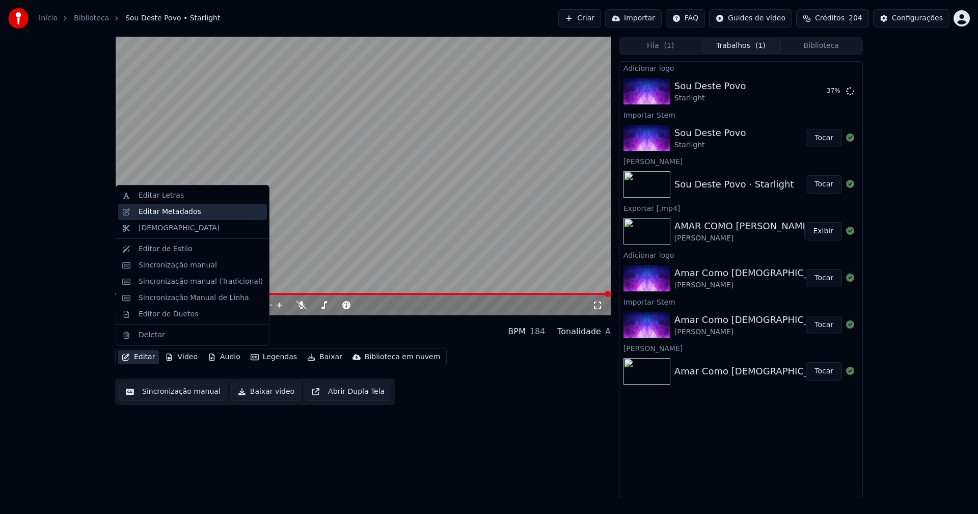
click at [165, 211] on div "Editar Metadados" at bounding box center [170, 212] width 63 height 10
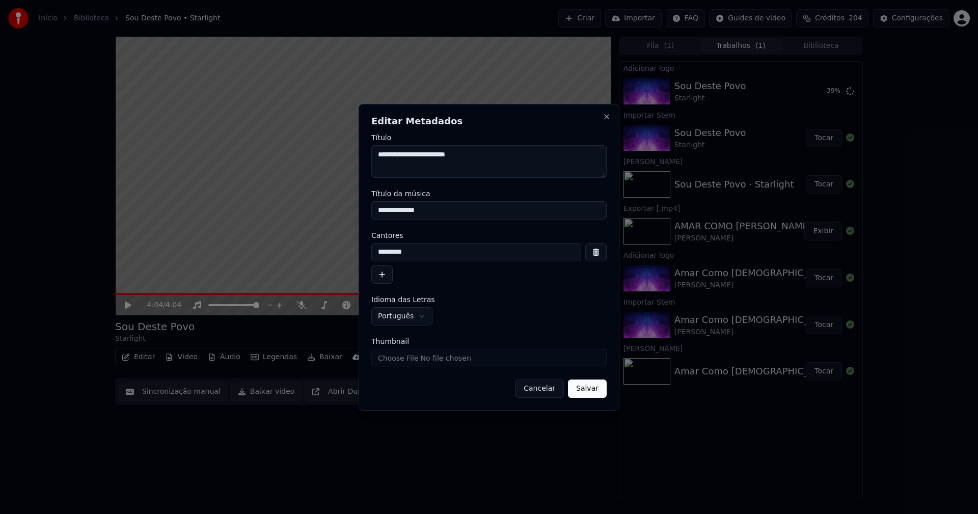
drag, startPoint x: 439, startPoint y: 211, endPoint x: 319, endPoint y: 211, distance: 119.2
click at [319, 211] on body "**********" at bounding box center [489, 257] width 978 height 514
type input "**********"
click at [391, 359] on input "Thumbnail" at bounding box center [488, 358] width 235 height 18
type input "**********"
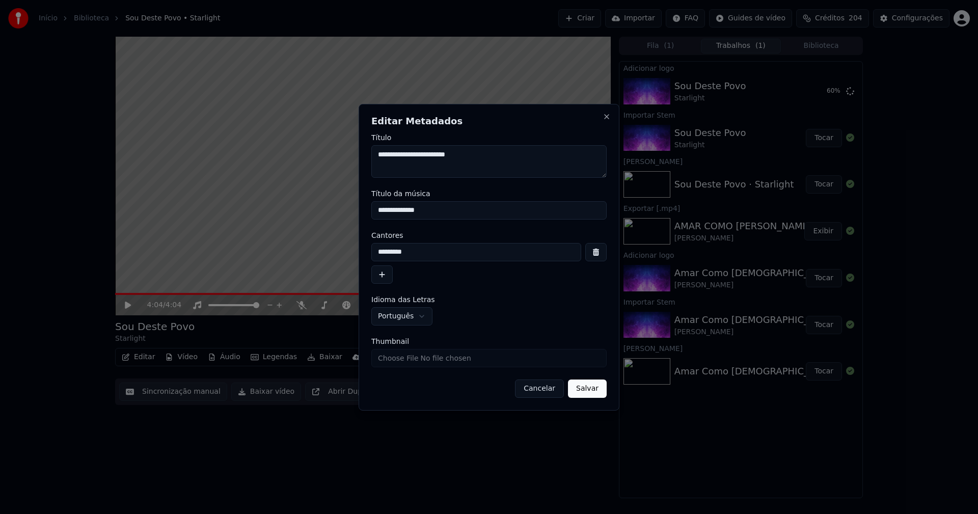
click at [580, 387] on button "Salvar" at bounding box center [587, 389] width 39 height 18
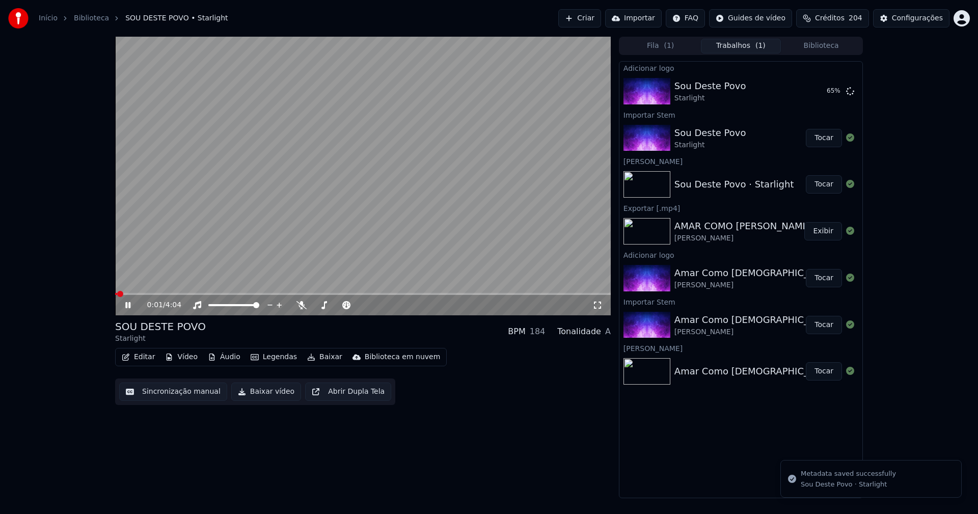
drag, startPoint x: 127, startPoint y: 308, endPoint x: 140, endPoint y: 317, distance: 15.3
click at [127, 307] on icon at bounding box center [127, 305] width 5 height 6
drag, startPoint x: 830, startPoint y: 95, endPoint x: 233, endPoint y: 226, distance: 611.1
click at [825, 95] on button "Tocar" at bounding box center [824, 91] width 36 height 18
click at [142, 357] on button "Editar" at bounding box center [138, 357] width 41 height 14
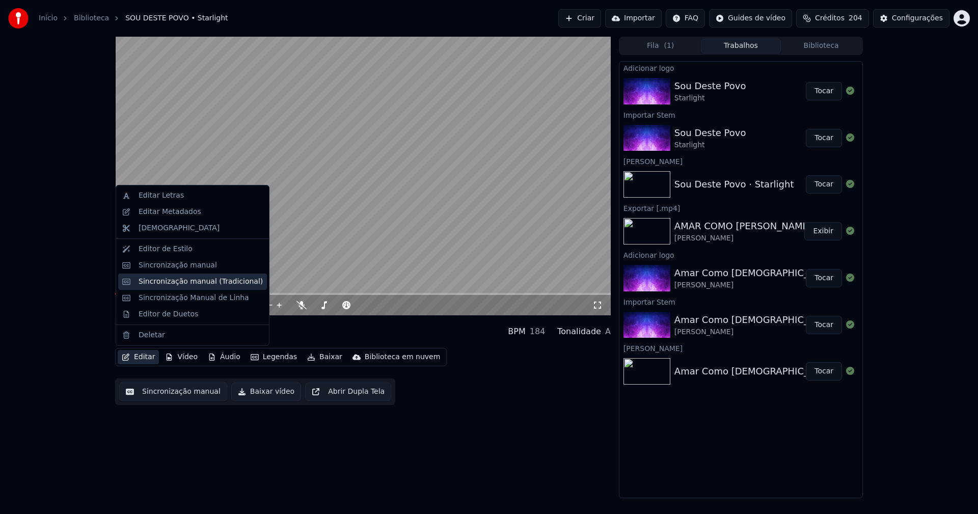
click at [179, 282] on div "Sincronização manual (Tradicional)" at bounding box center [201, 282] width 124 height 10
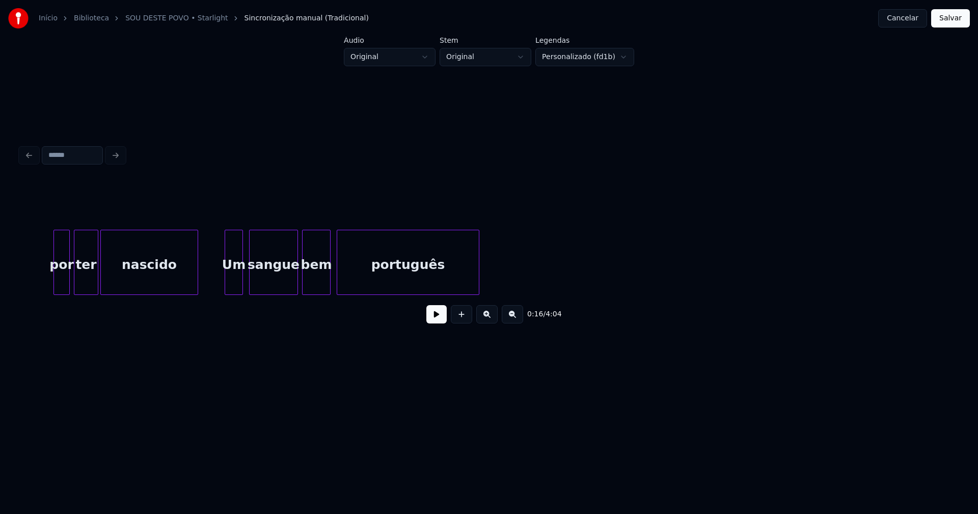
scroll to position [0, 3717]
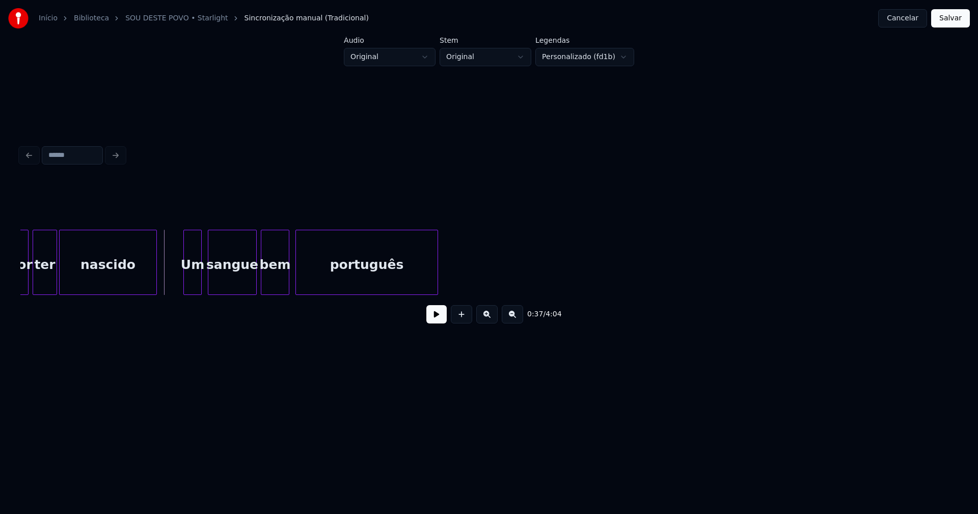
click at [433, 323] on button at bounding box center [436, 314] width 20 height 18
drag, startPoint x: 446, startPoint y: 317, endPoint x: 265, endPoint y: 303, distance: 180.9
click at [445, 317] on button at bounding box center [436, 314] width 20 height 18
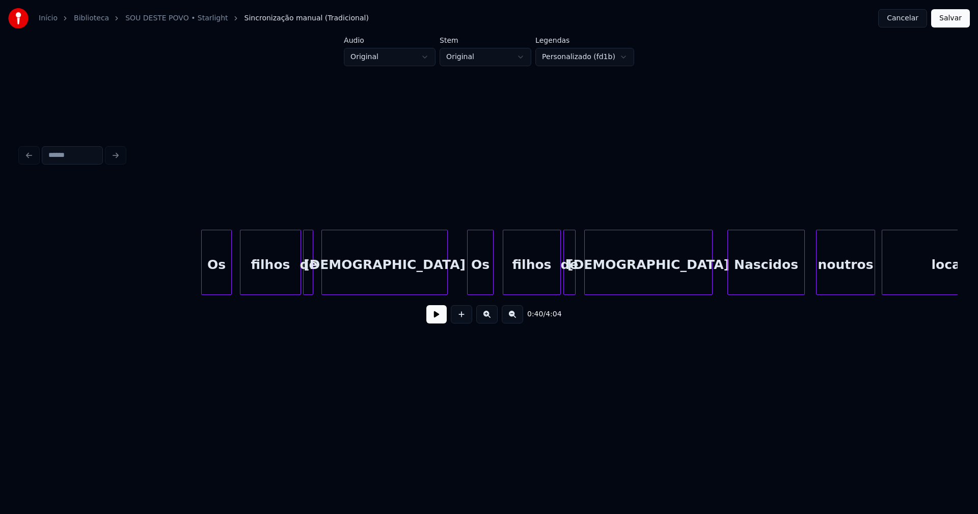
scroll to position [0, 7957]
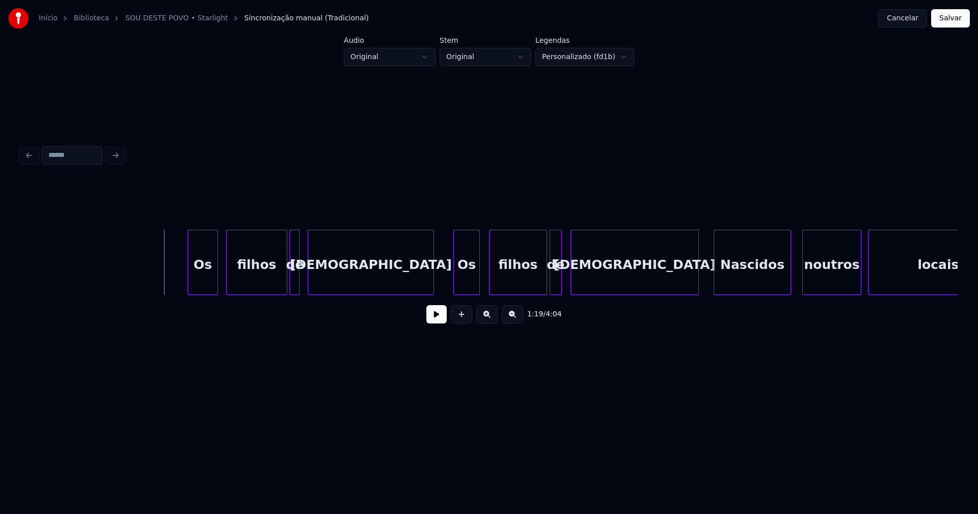
click at [437, 322] on button at bounding box center [436, 314] width 20 height 18
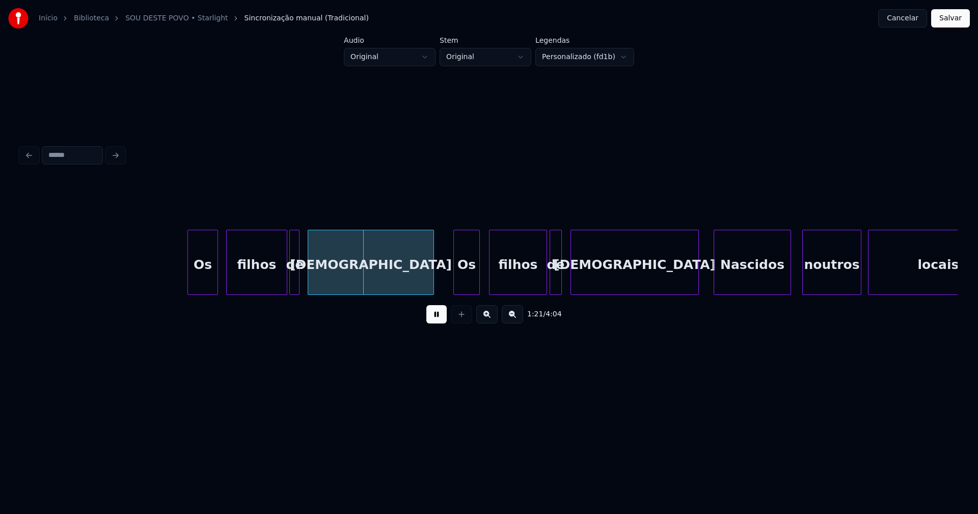
click at [437, 323] on button at bounding box center [436, 314] width 20 height 18
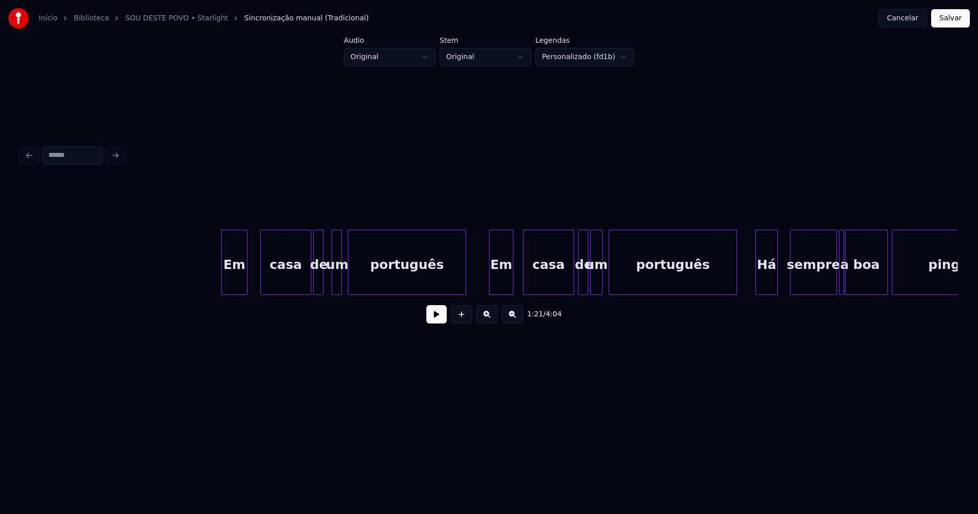
scroll to position [0, 11124]
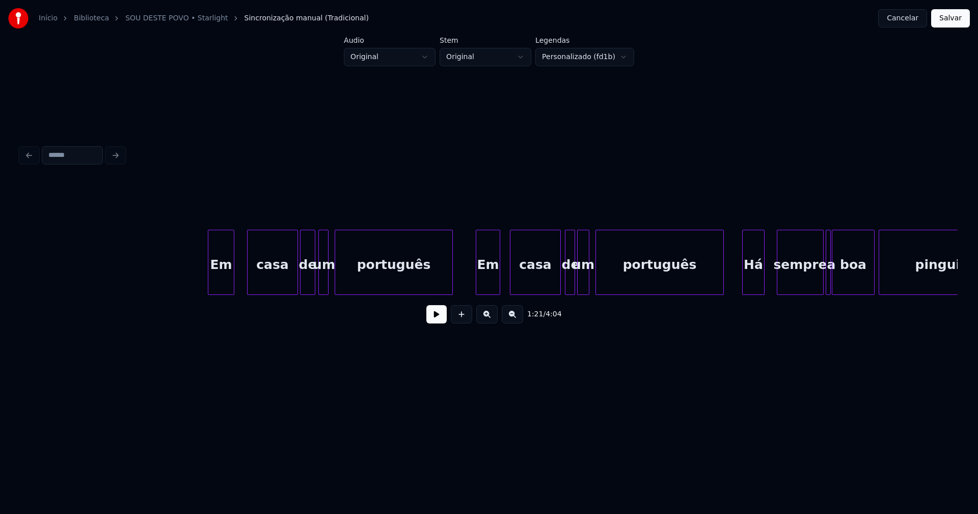
click at [313, 283] on div at bounding box center [313, 262] width 3 height 64
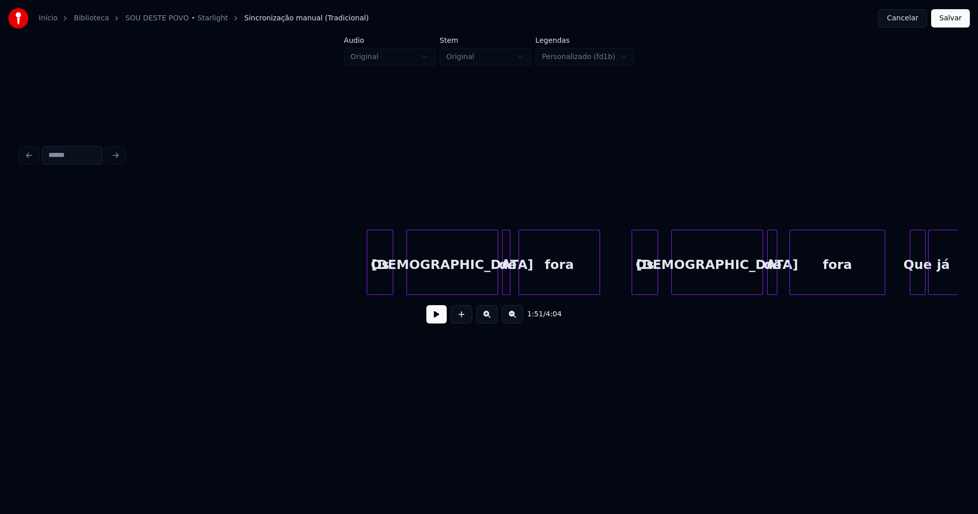
scroll to position [0, 17361]
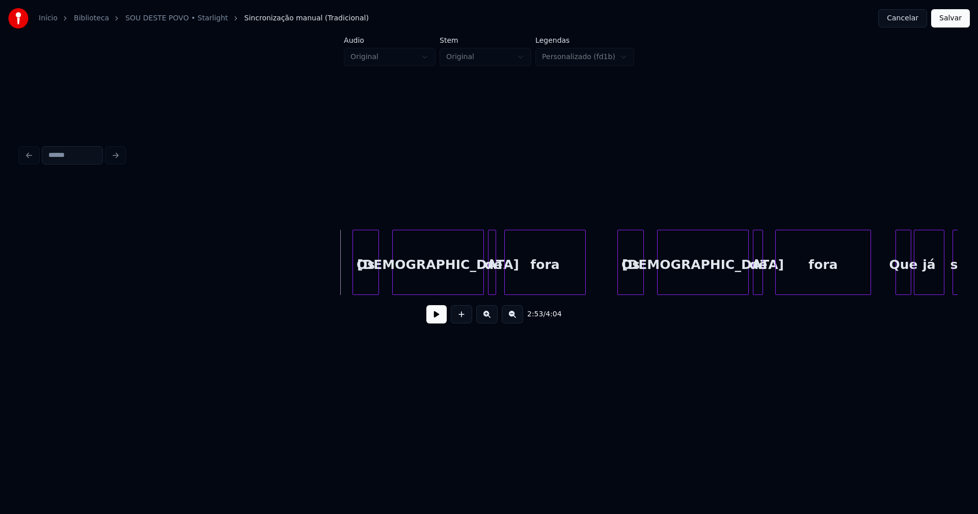
click at [428, 317] on button at bounding box center [436, 314] width 20 height 18
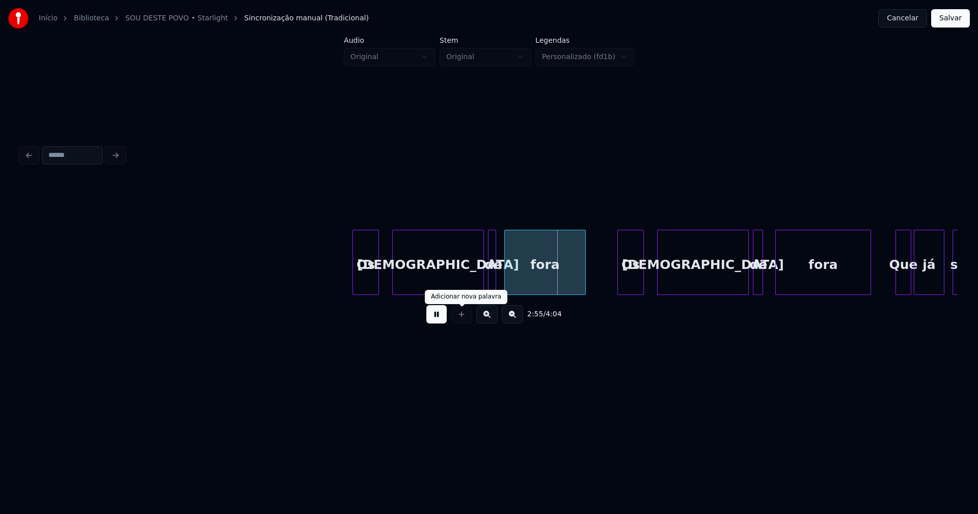
click at [442, 318] on button at bounding box center [436, 314] width 20 height 18
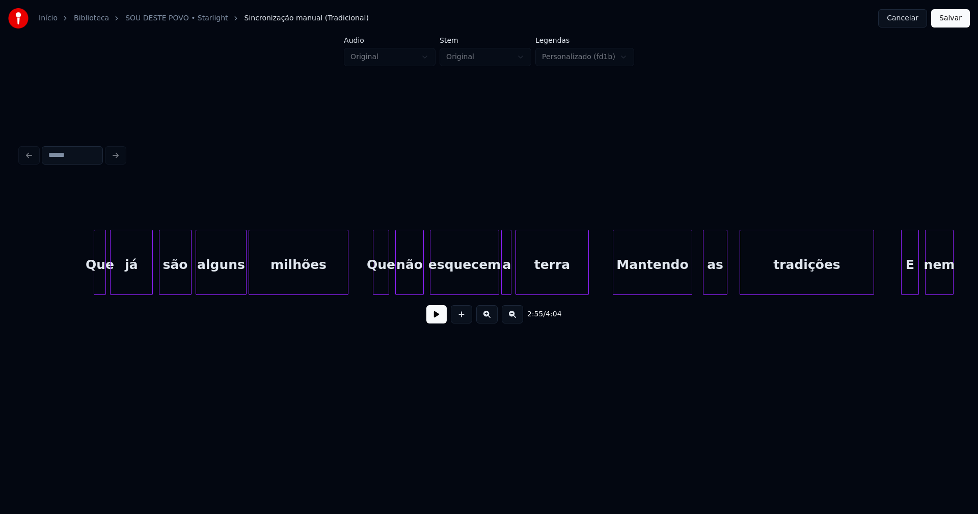
scroll to position [0, 18696]
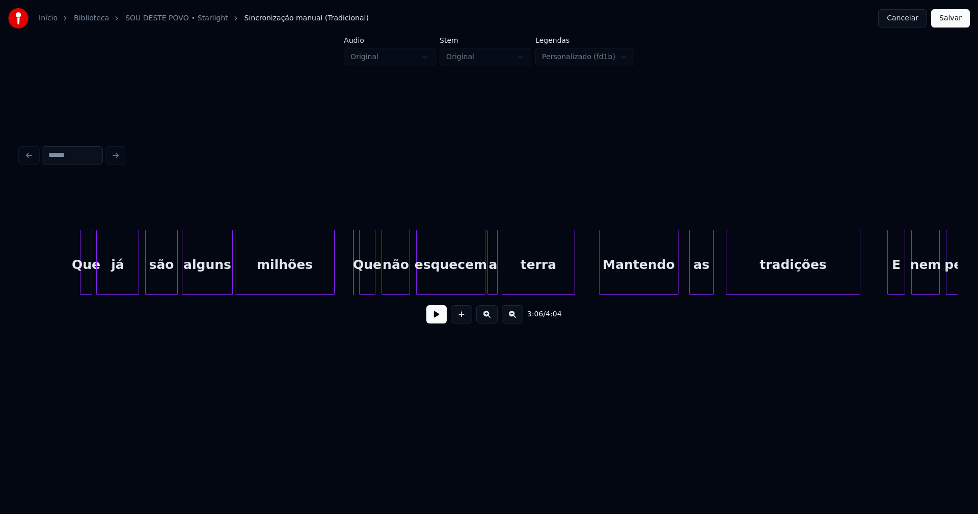
click at [440, 322] on button at bounding box center [436, 314] width 20 height 18
click at [439, 320] on button at bounding box center [436, 314] width 20 height 18
click at [909, 21] on button "Cancelar" at bounding box center [902, 18] width 49 height 18
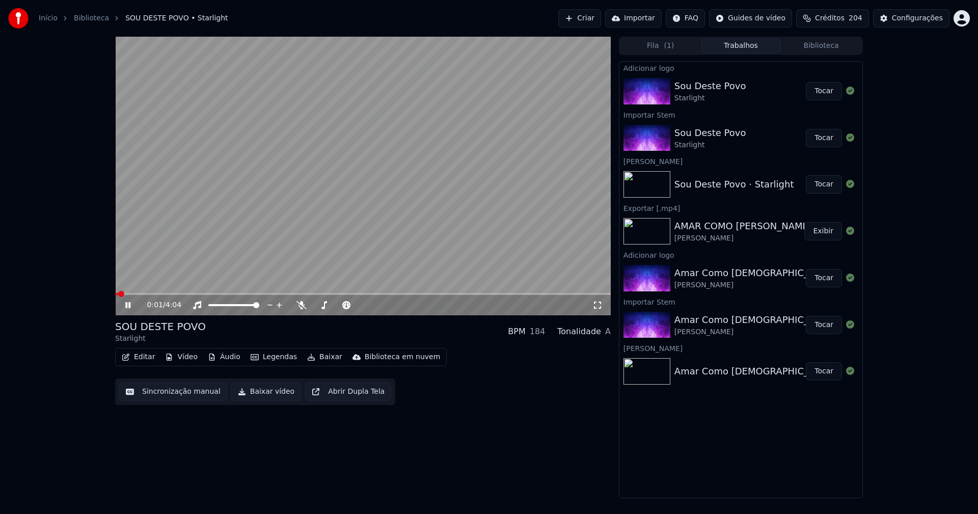
click at [132, 303] on icon at bounding box center [135, 305] width 24 height 8
click at [597, 305] on icon at bounding box center [597, 305] width 10 height 8
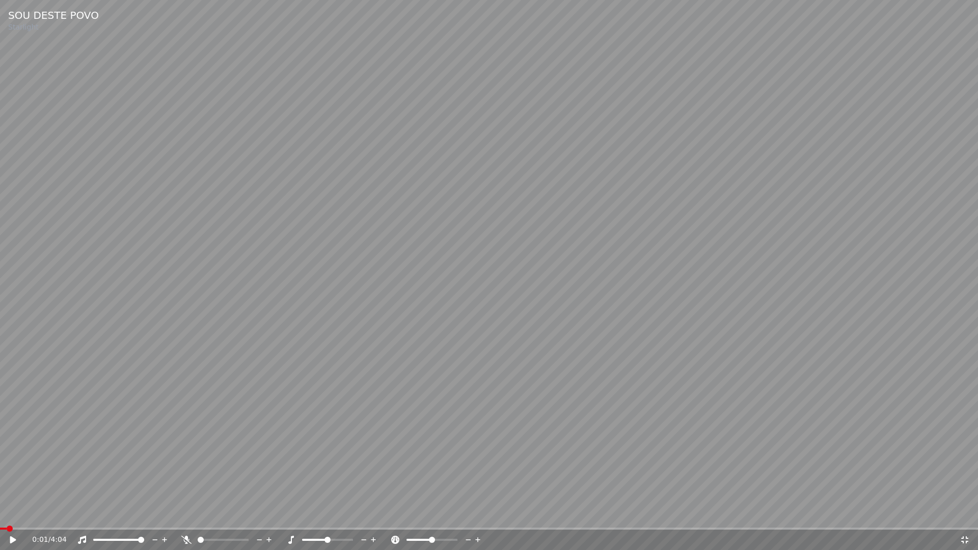
click at [0, 514] on span at bounding box center [3, 529] width 7 height 2
click at [11, 514] on icon at bounding box center [20, 540] width 24 height 8
click at [12, 514] on icon at bounding box center [13, 540] width 5 height 6
click at [966, 514] on icon at bounding box center [965, 540] width 10 height 8
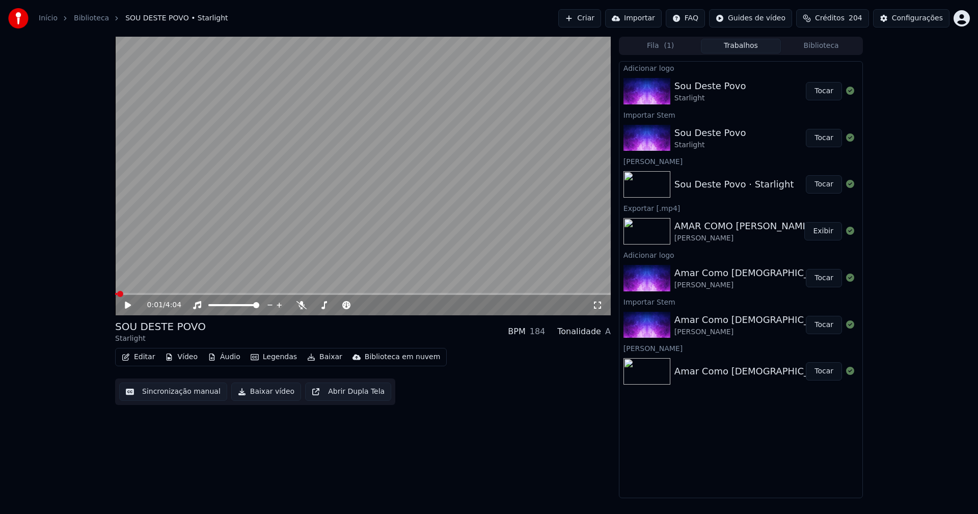
drag, startPoint x: 267, startPoint y: 390, endPoint x: 249, endPoint y: 451, distance: 63.3
click at [267, 391] on button "Baixar vídeo" at bounding box center [266, 392] width 70 height 18
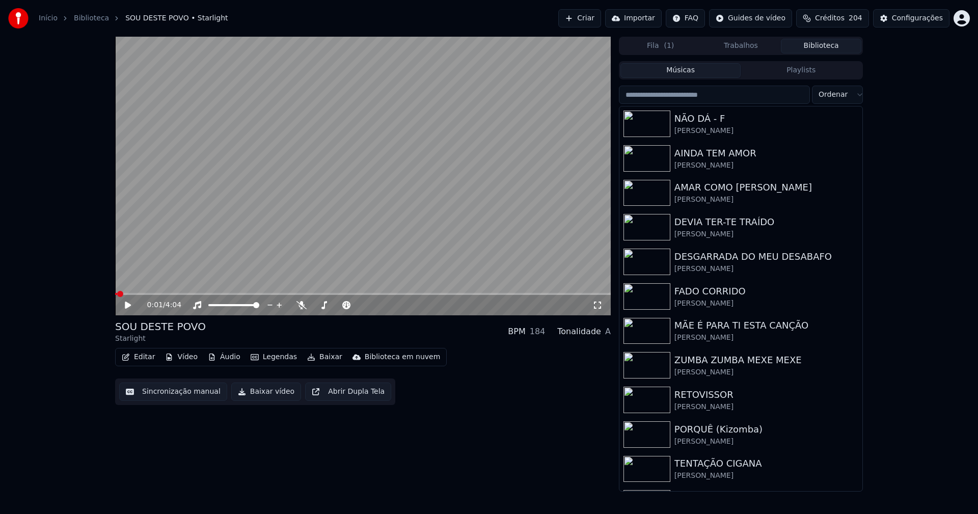
click at [829, 41] on button "Biblioteca" at bounding box center [821, 46] width 80 height 15
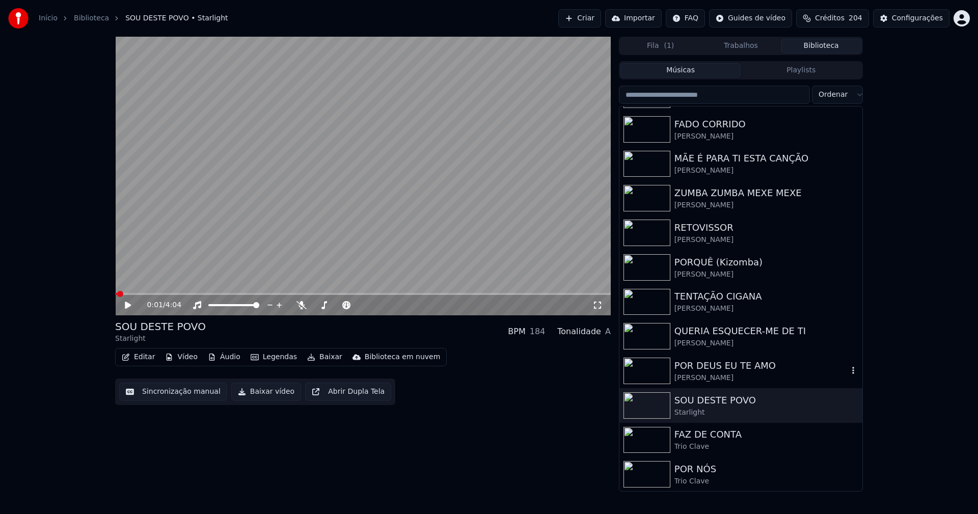
scroll to position [168, 0]
click at [934, 15] on div "Configurações" at bounding box center [917, 18] width 51 height 10
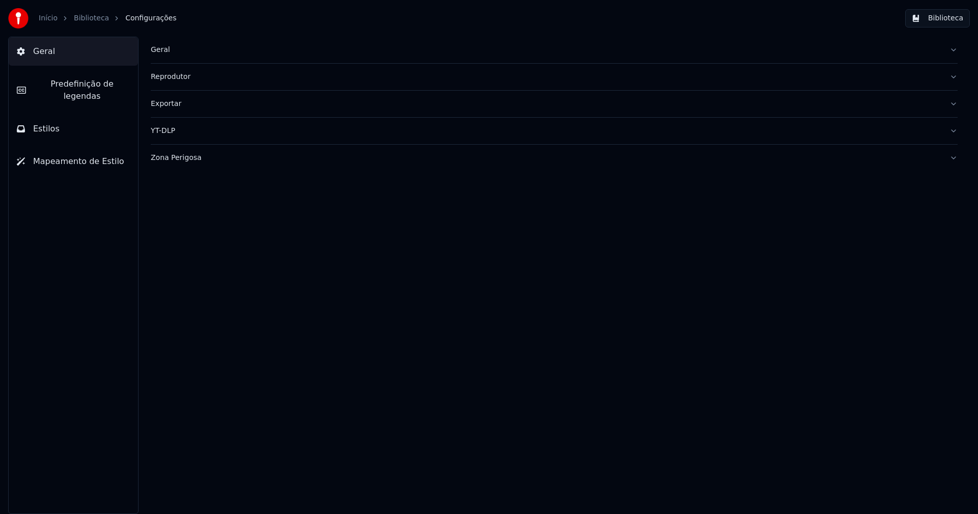
click at [163, 52] on div "Geral" at bounding box center [546, 50] width 791 height 10
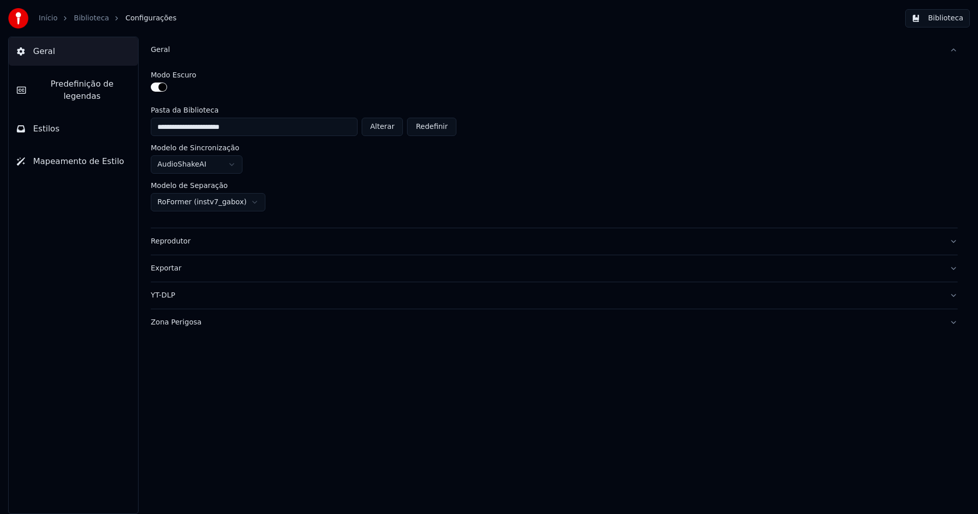
click at [399, 123] on button "Alterar" at bounding box center [383, 127] width 42 height 18
type input "**********"
click at [956, 16] on button "Biblioteca" at bounding box center [937, 18] width 65 height 18
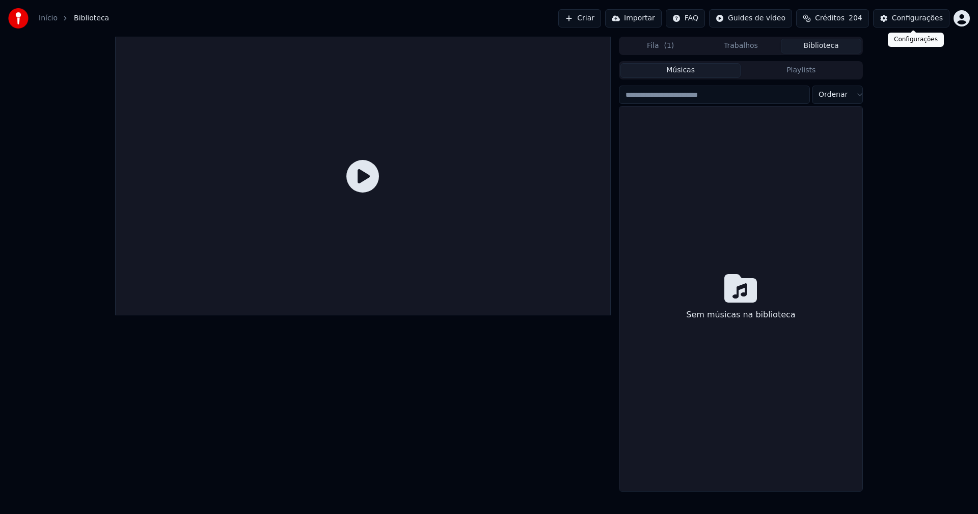
click at [926, 19] on div "Configurações" at bounding box center [917, 18] width 51 height 10
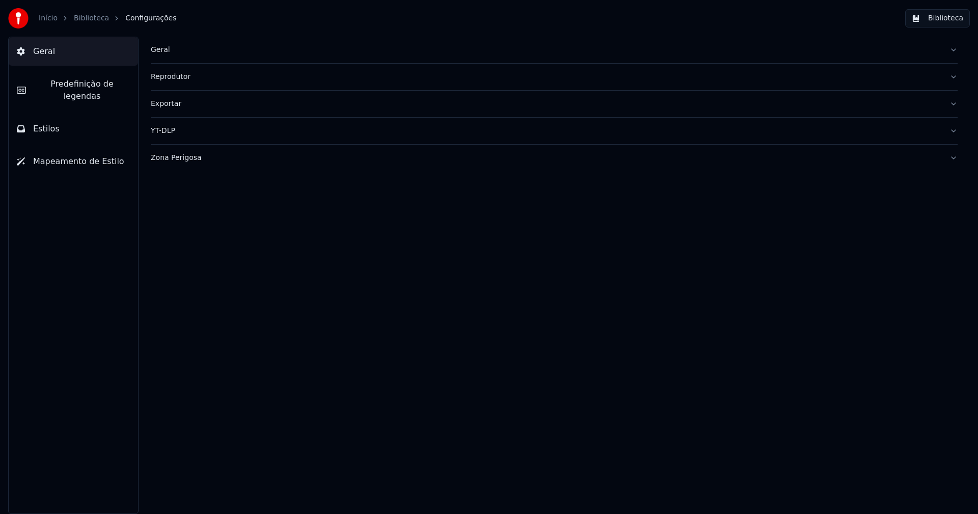
click at [161, 51] on div "Geral" at bounding box center [546, 50] width 791 height 10
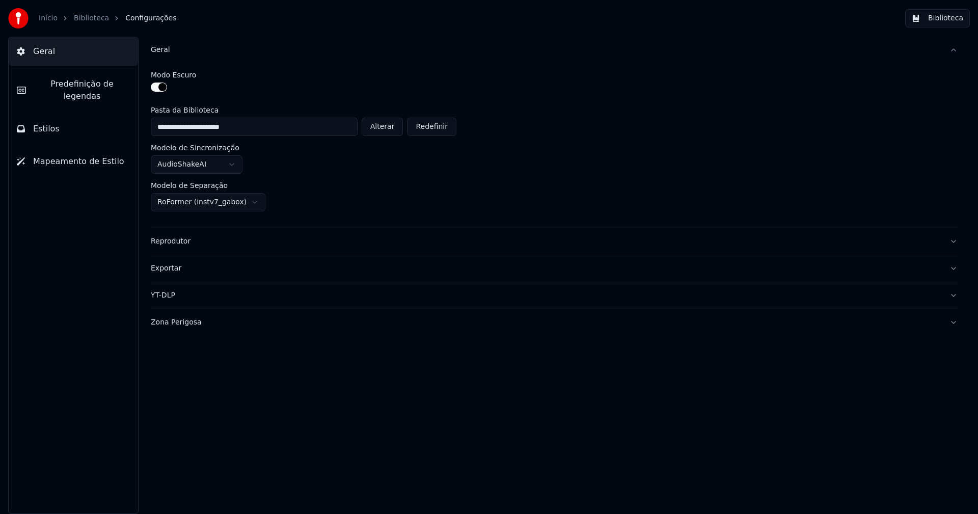
click at [383, 132] on button "Alterar" at bounding box center [383, 127] width 42 height 18
type input "**********"
click at [949, 17] on button "Biblioteca" at bounding box center [937, 18] width 65 height 18
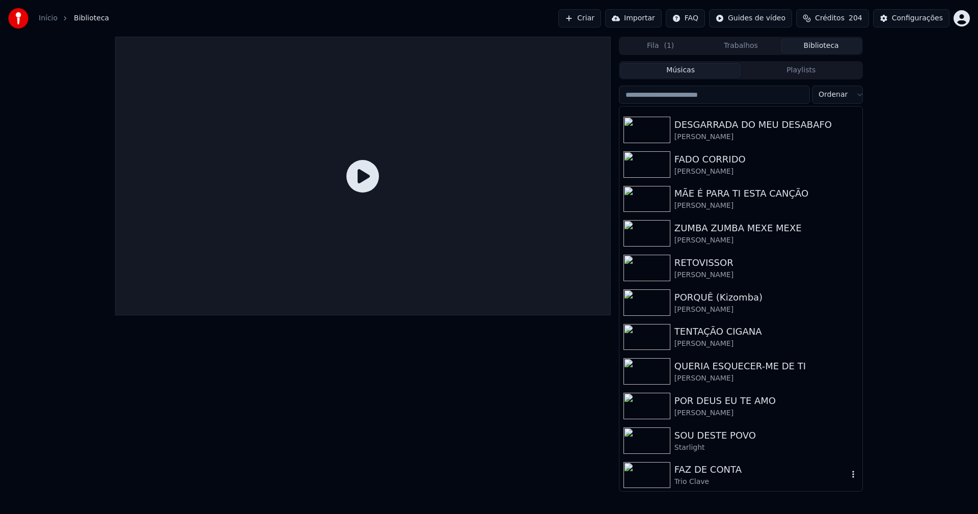
scroll to position [168, 0]
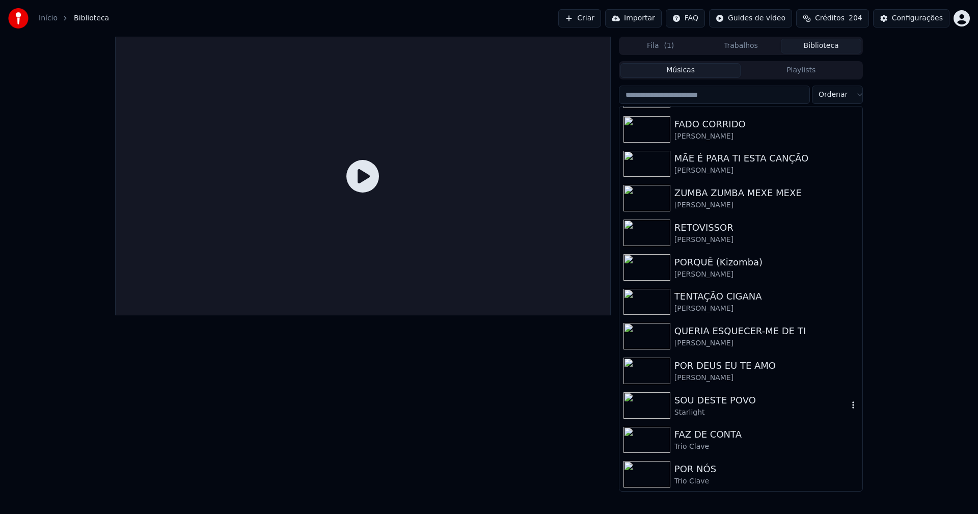
click at [714, 403] on div "SOU DESTE POVO" at bounding box center [761, 400] width 174 height 14
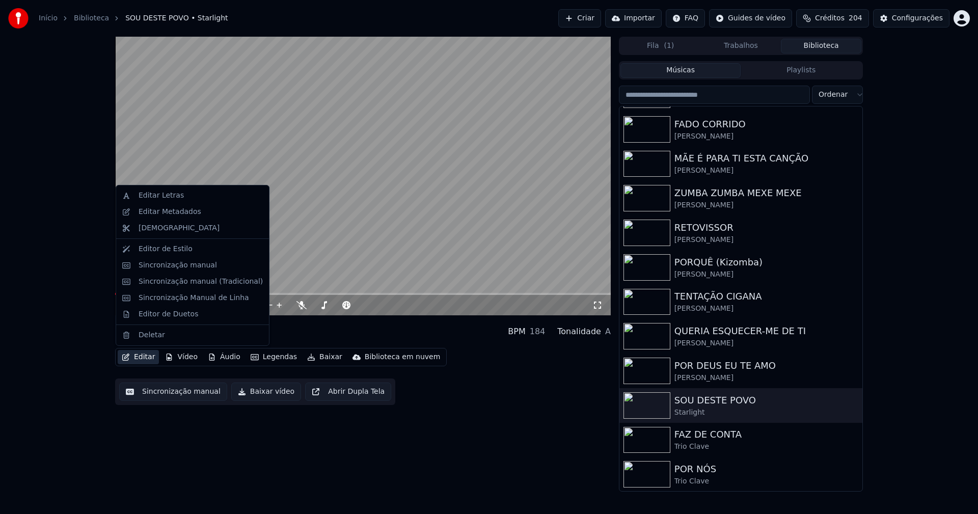
click at [147, 358] on button "Editar" at bounding box center [138, 357] width 41 height 14
click at [180, 284] on div "Sincronização manual (Tradicional)" at bounding box center [201, 282] width 124 height 10
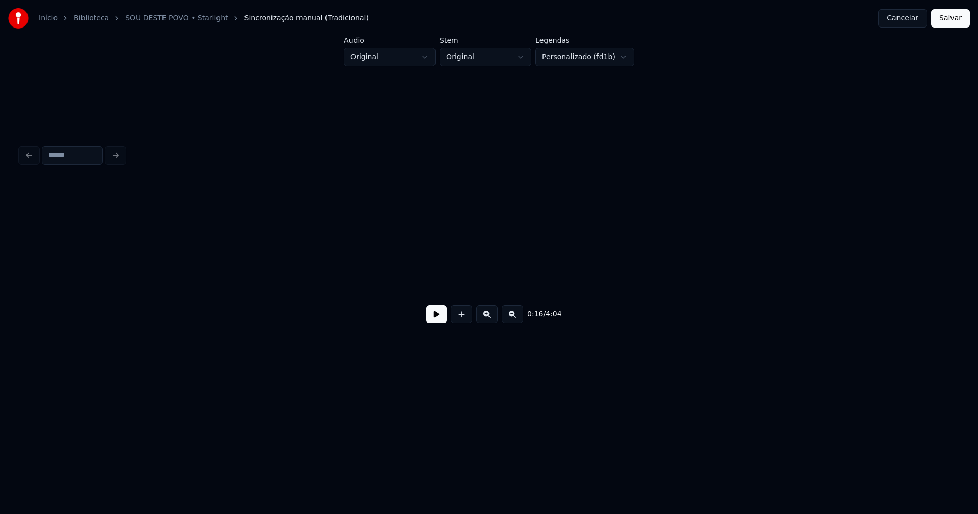
scroll to position [0, 1732]
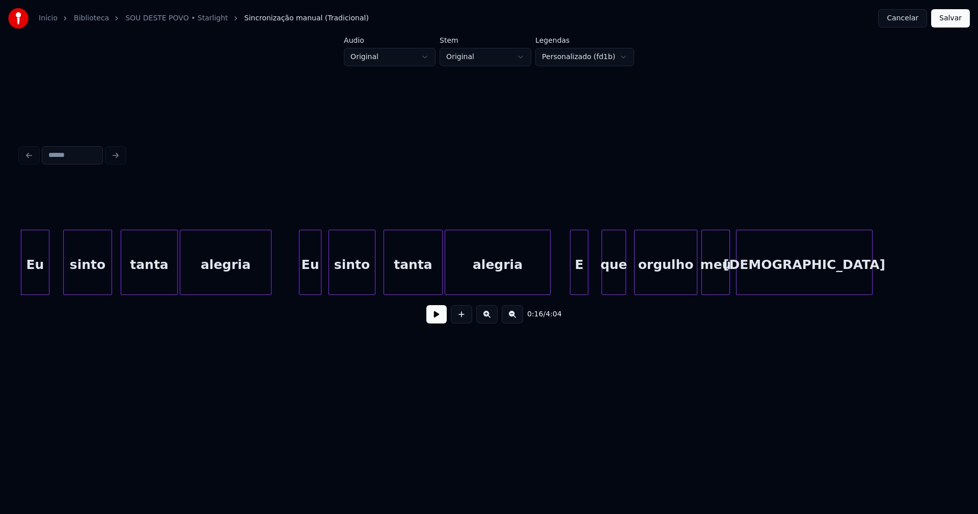
click at [438, 320] on button at bounding box center [436, 314] width 20 height 18
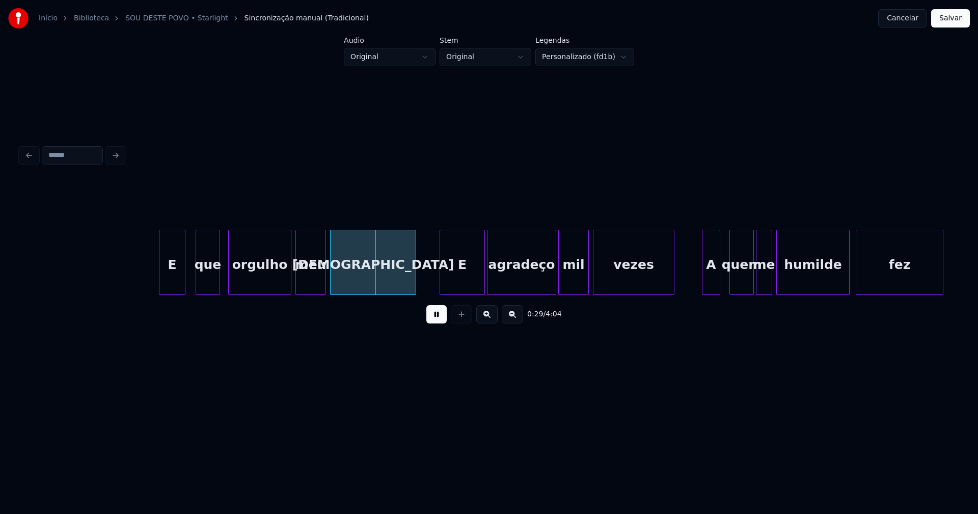
click at [909, 17] on button "Cancelar" at bounding box center [902, 18] width 49 height 18
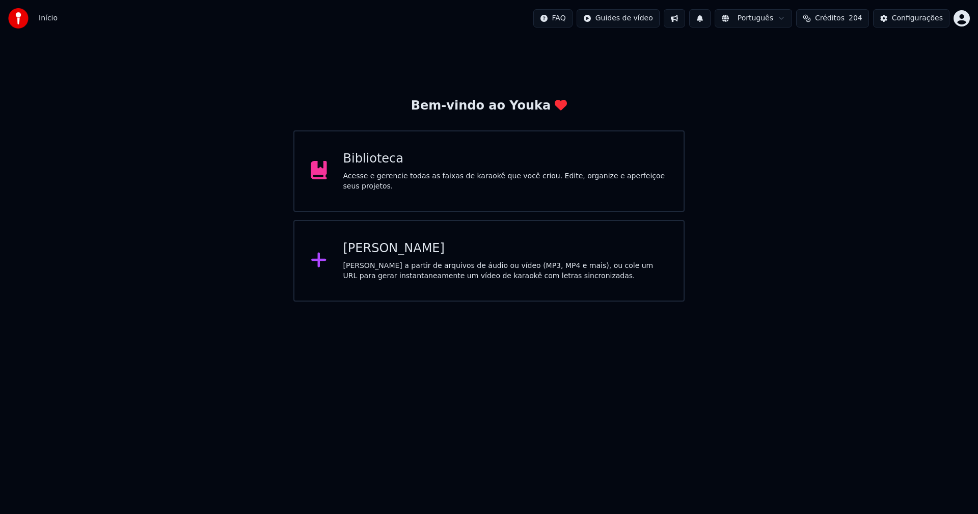
click at [374, 164] on div "Biblioteca" at bounding box center [505, 159] width 325 height 16
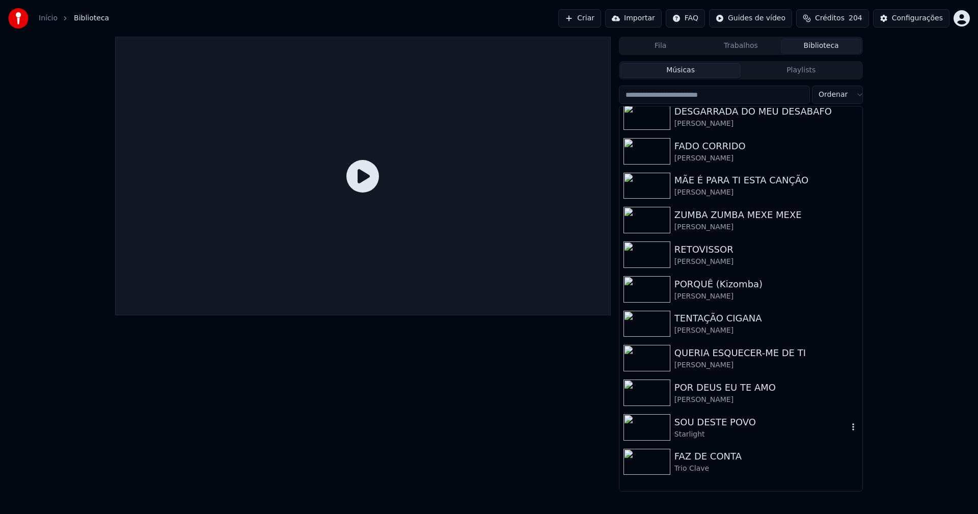
scroll to position [153, 0]
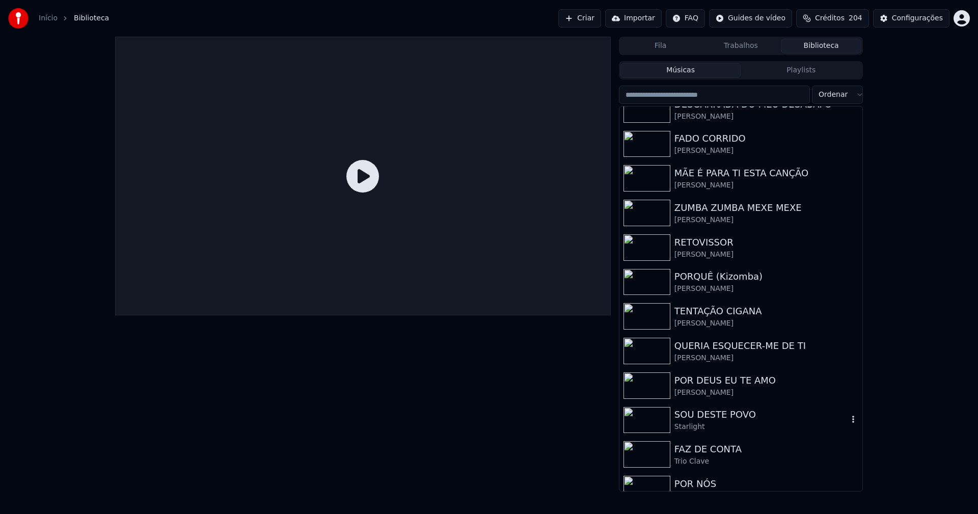
click at [739, 416] on div "SOU DESTE POVO" at bounding box center [761, 415] width 174 height 14
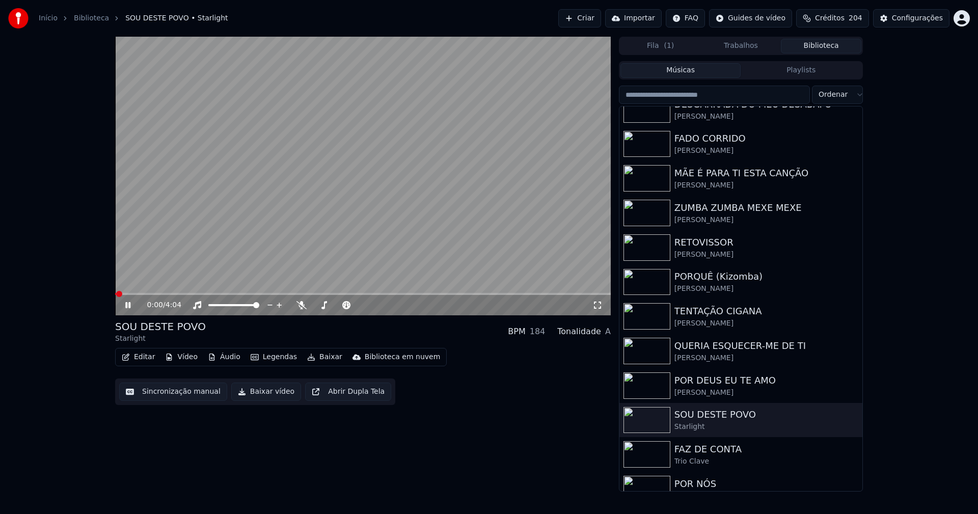
click at [127, 305] on icon at bounding box center [127, 305] width 5 height 6
click at [179, 358] on button "Vídeo" at bounding box center [181, 357] width 41 height 14
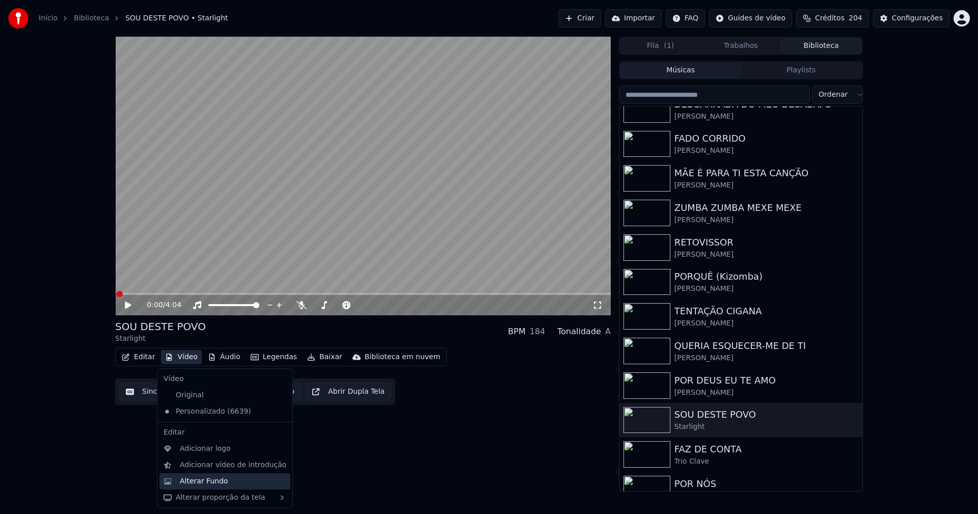
click at [203, 479] on div "Alterar Fundo" at bounding box center [204, 481] width 48 height 10
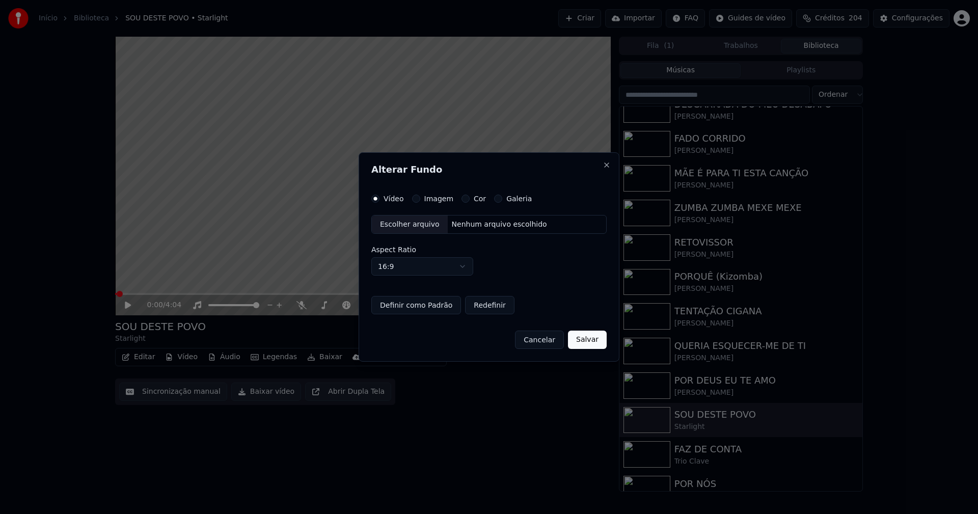
click at [413, 224] on div "Escolher arquivo" at bounding box center [410, 224] width 76 height 18
click at [582, 343] on button "Salvar" at bounding box center [588, 340] width 39 height 18
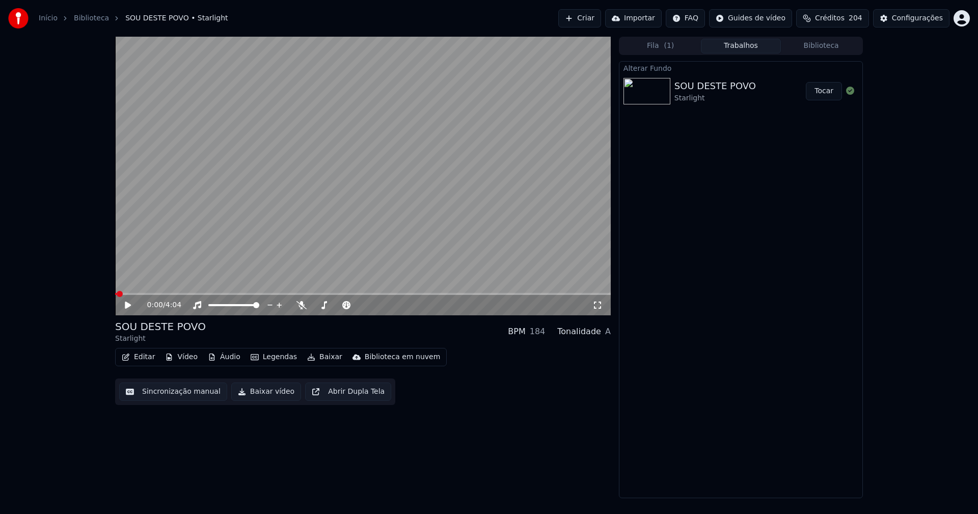
click at [127, 304] on icon at bounding box center [128, 305] width 6 height 7
click at [182, 359] on button "Vídeo" at bounding box center [181, 357] width 41 height 14
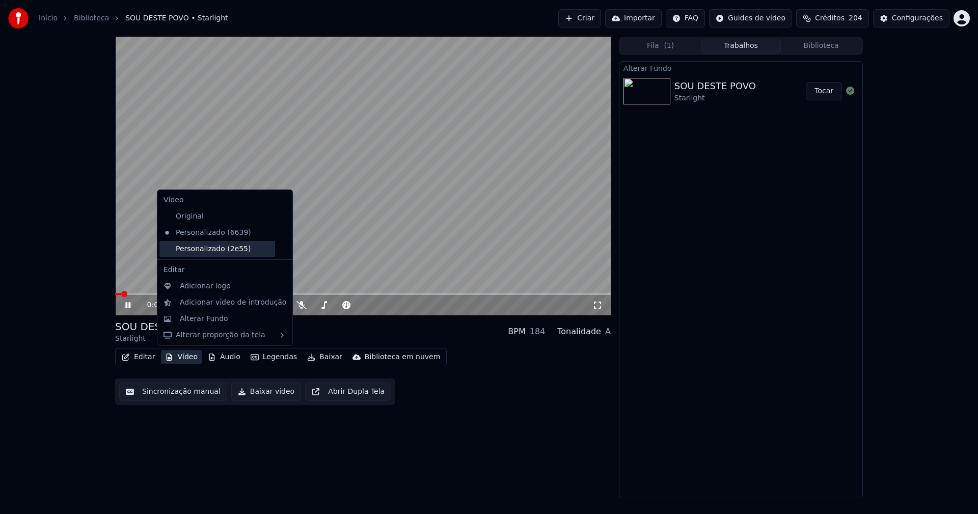
click at [185, 252] on div "Personalizado (2e55)" at bounding box center [217, 249] width 116 height 16
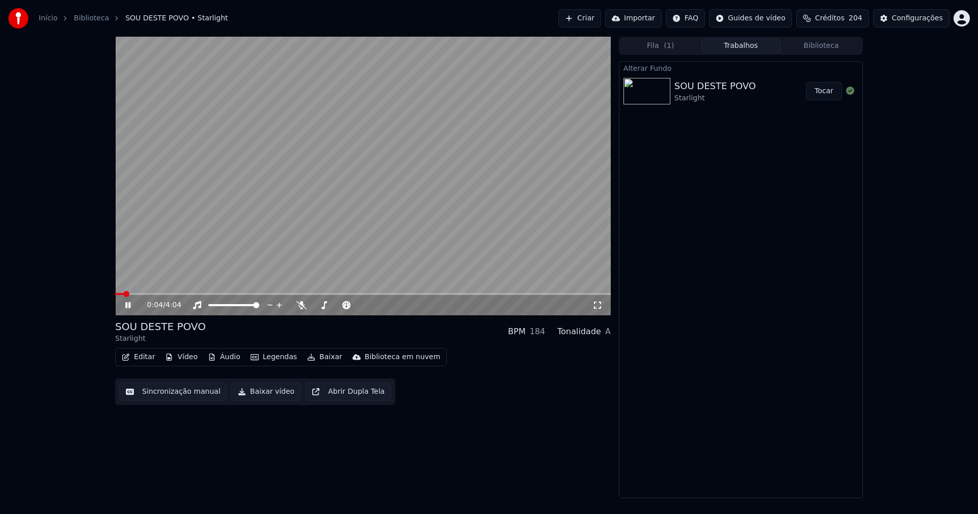
drag, startPoint x: 597, startPoint y: 305, endPoint x: 600, endPoint y: 329, distance: 24.6
click at [597, 306] on icon at bounding box center [597, 305] width 10 height 8
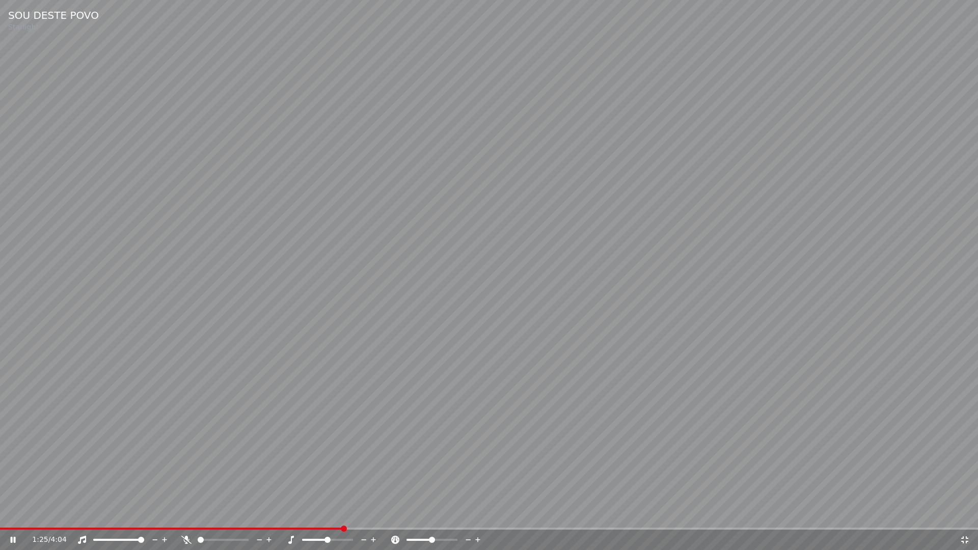
click at [967, 514] on icon at bounding box center [964, 539] width 7 height 7
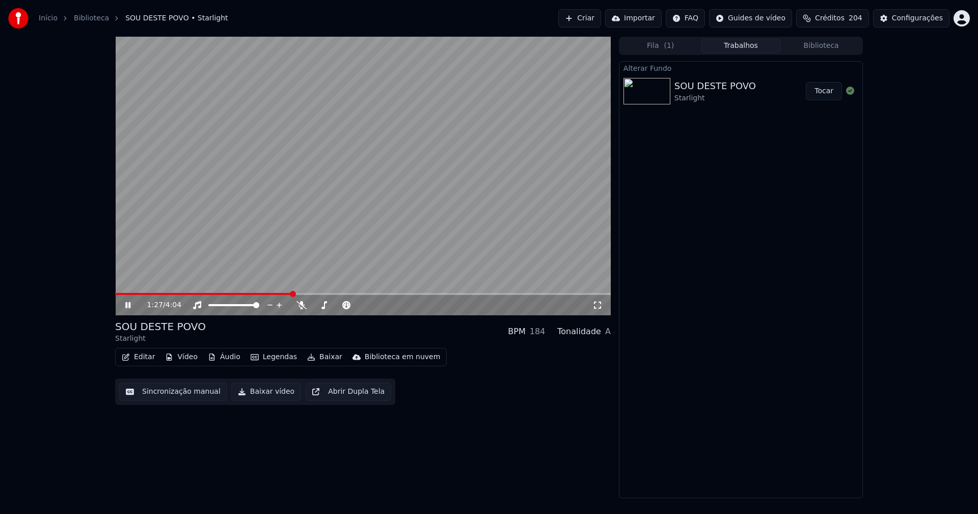
click at [131, 305] on icon at bounding box center [135, 305] width 24 height 8
drag, startPoint x: 262, startPoint y: 396, endPoint x: 302, endPoint y: 395, distance: 39.2
click at [264, 395] on button "Baixar vídeo" at bounding box center [266, 392] width 70 height 18
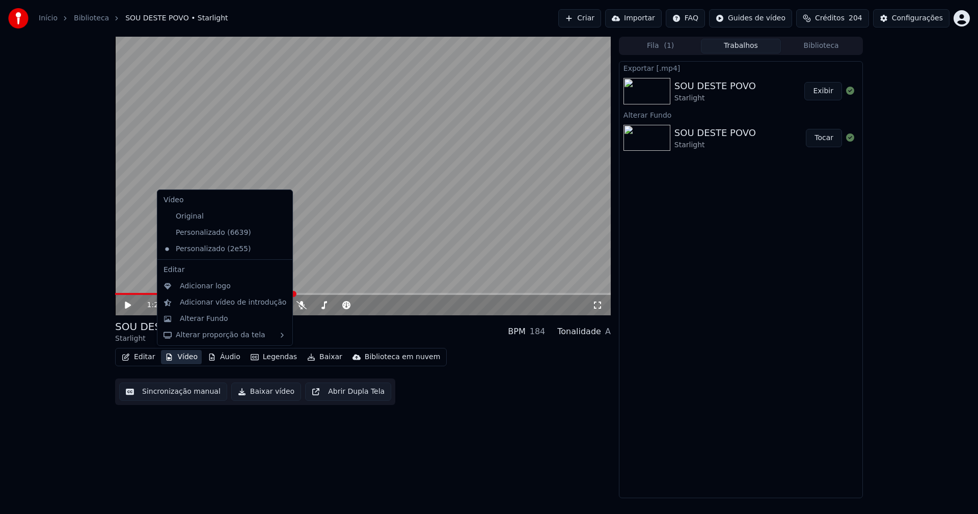
click at [185, 355] on button "Vídeo" at bounding box center [181, 357] width 41 height 14
click at [197, 233] on div "Personalizado (6639)" at bounding box center [217, 233] width 116 height 16
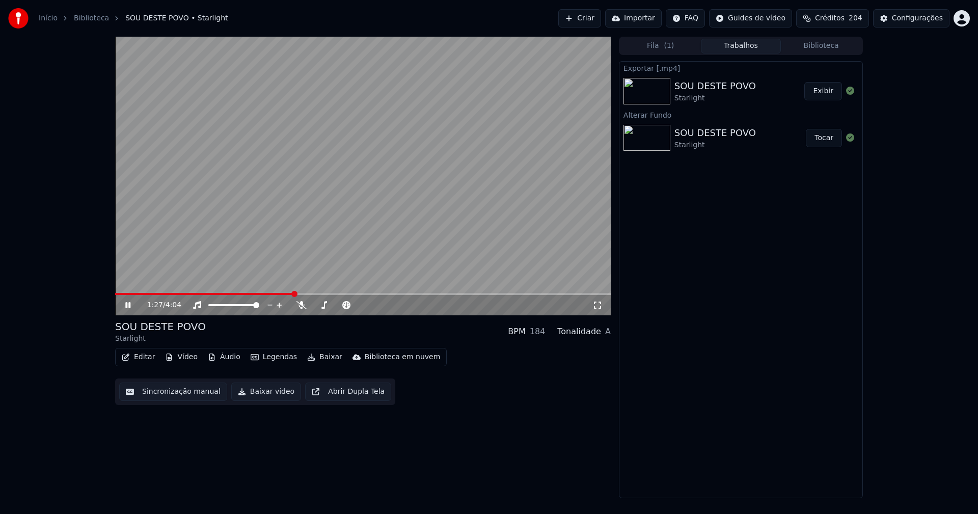
click at [182, 357] on button "Vídeo" at bounding box center [181, 357] width 41 height 14
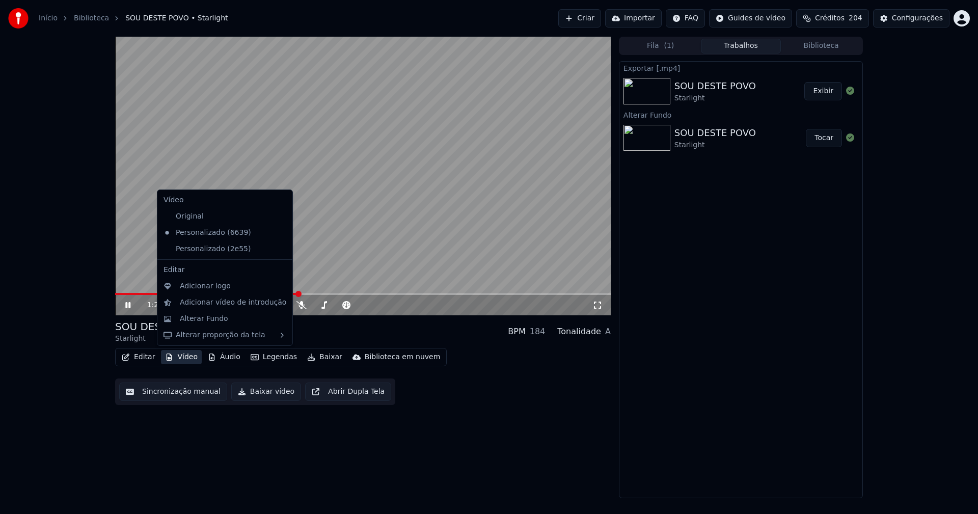
click at [279, 251] on icon at bounding box center [282, 249] width 7 height 8
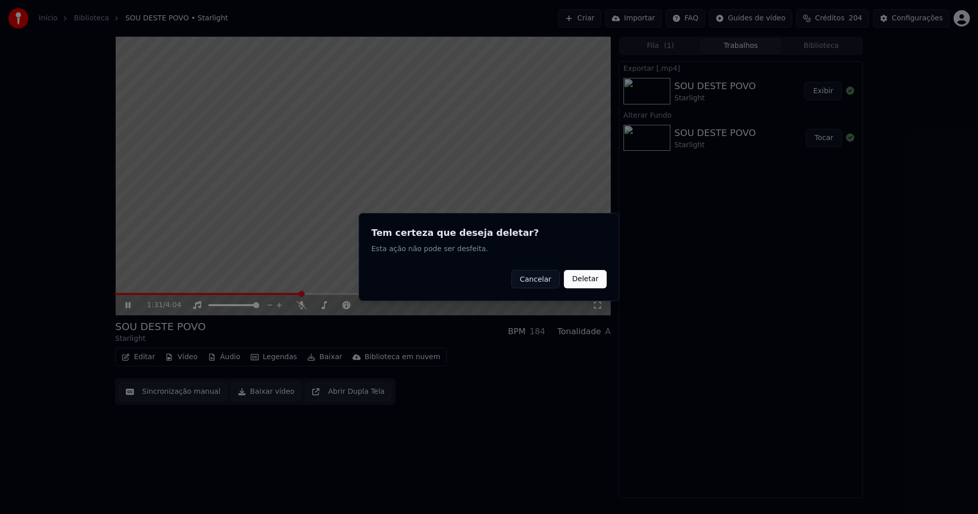
click at [573, 278] on button "Deletar" at bounding box center [585, 279] width 43 height 18
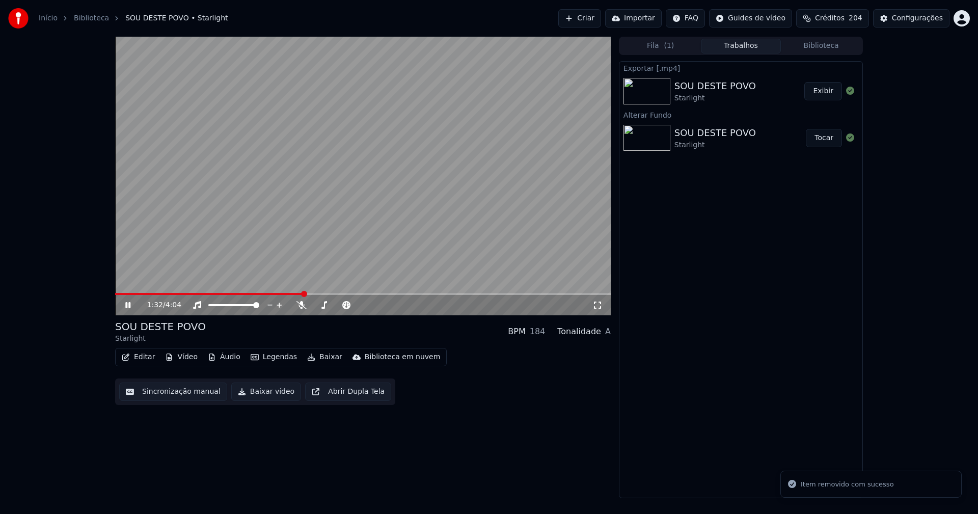
click at [128, 307] on icon at bounding box center [135, 305] width 24 height 8
click at [928, 17] on div "Configurações" at bounding box center [917, 18] width 51 height 10
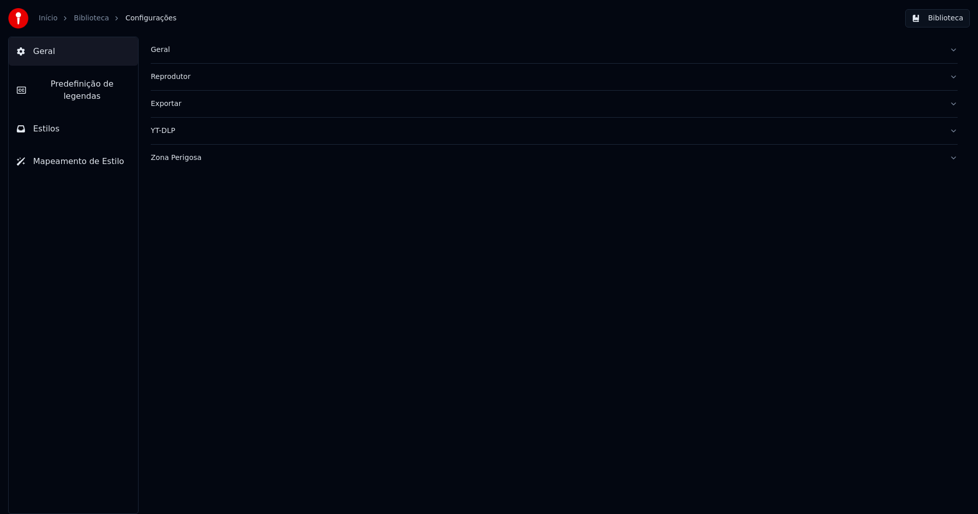
click at [96, 88] on span "Predefinição de legendas" at bounding box center [82, 90] width 96 height 24
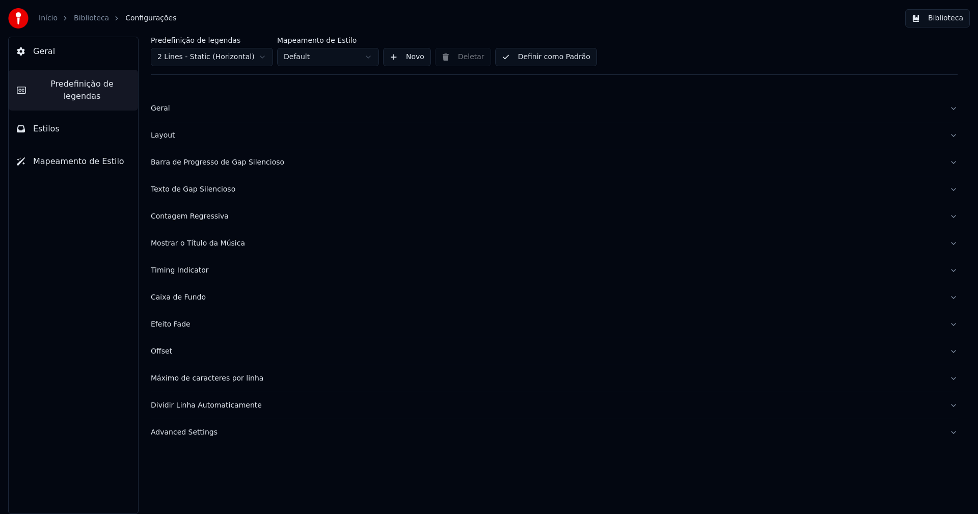
click at [224, 164] on div "Barra de Progresso de Gap Silencioso" at bounding box center [546, 162] width 791 height 10
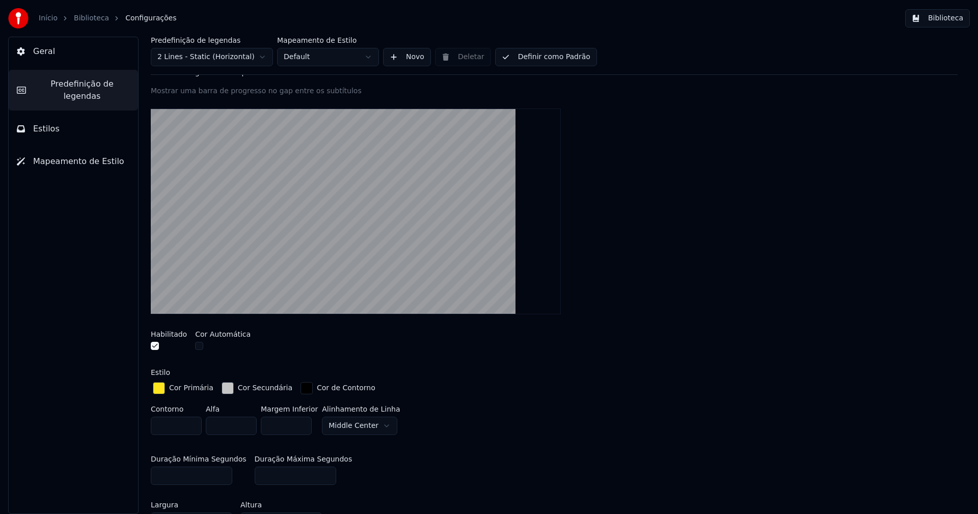
scroll to position [102, 0]
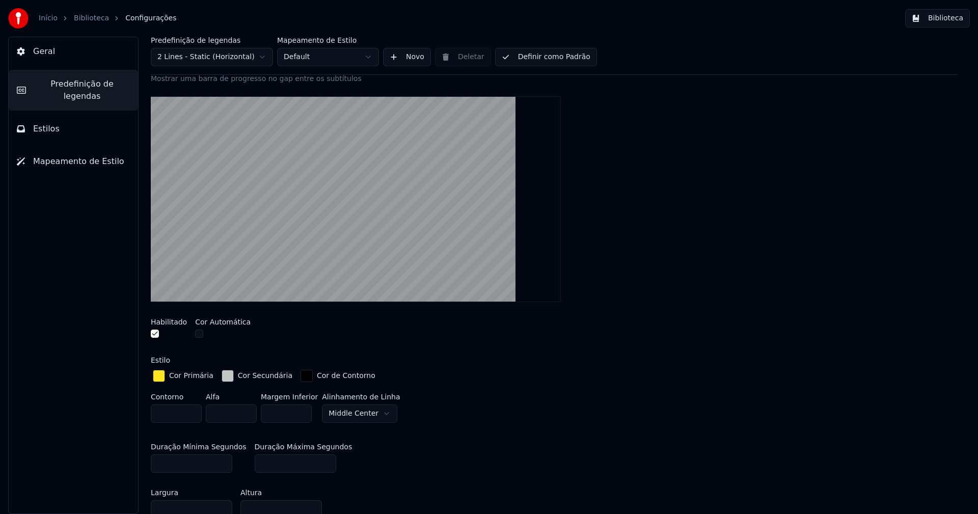
click at [224, 379] on div "button" at bounding box center [228, 376] width 12 height 12
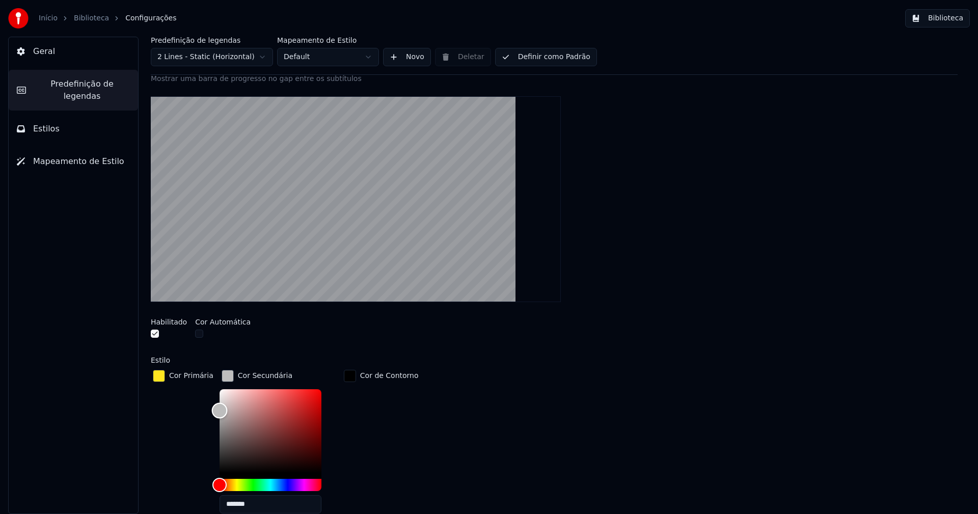
type input "*******"
click at [214, 410] on div "Color" at bounding box center [219, 411] width 16 height 16
click at [584, 333] on div "Habilitado Cor Automática" at bounding box center [554, 329] width 807 height 38
click at [222, 377] on div "button" at bounding box center [228, 376] width 12 height 12
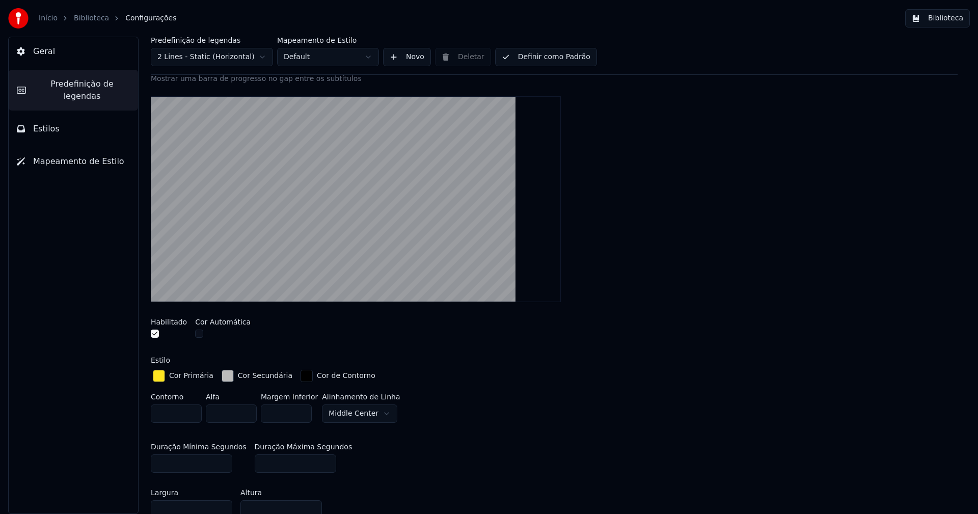
click at [953, 21] on button "Biblioteca" at bounding box center [937, 18] width 65 height 18
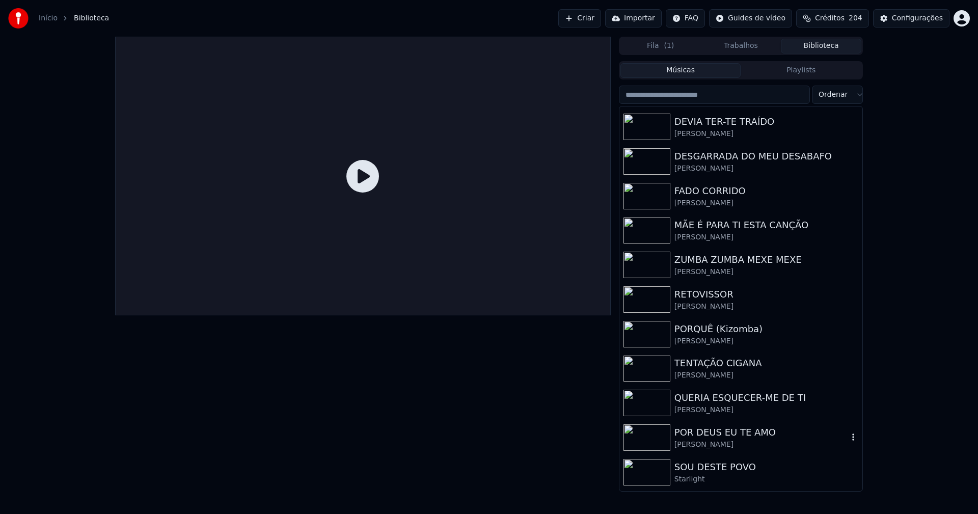
scroll to position [102, 0]
click at [714, 463] on div "SOU DESTE POVO" at bounding box center [761, 465] width 174 height 14
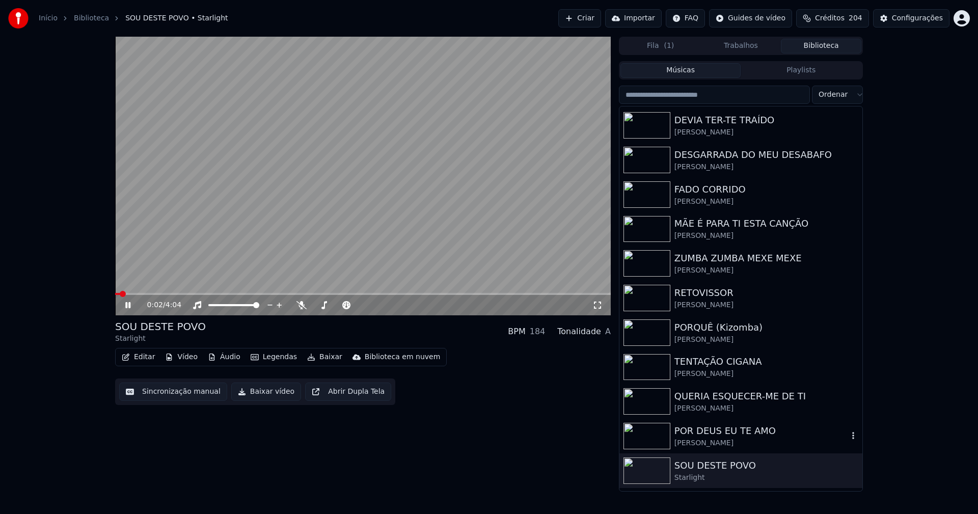
click at [720, 431] on div "POR DEUS EU TE AMO" at bounding box center [761, 431] width 174 height 14
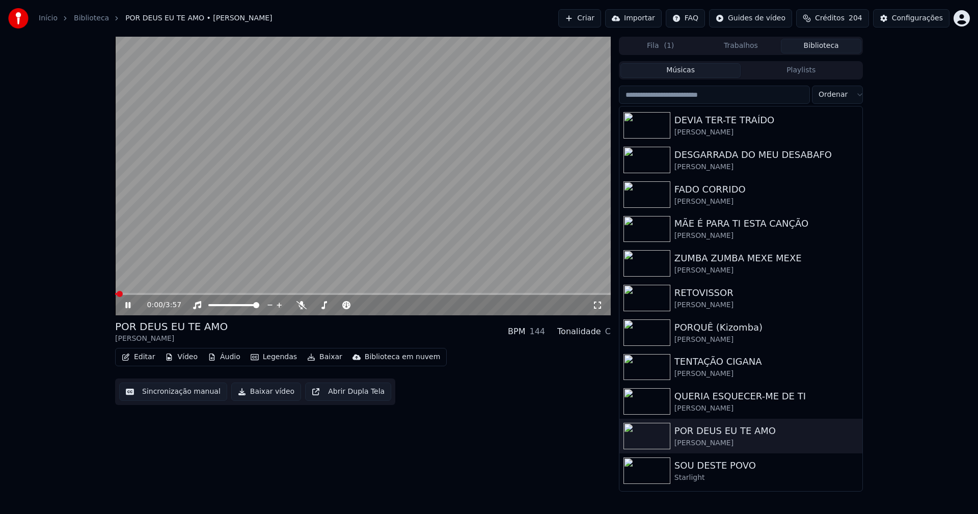
click at [593, 302] on icon at bounding box center [597, 305] width 10 height 8
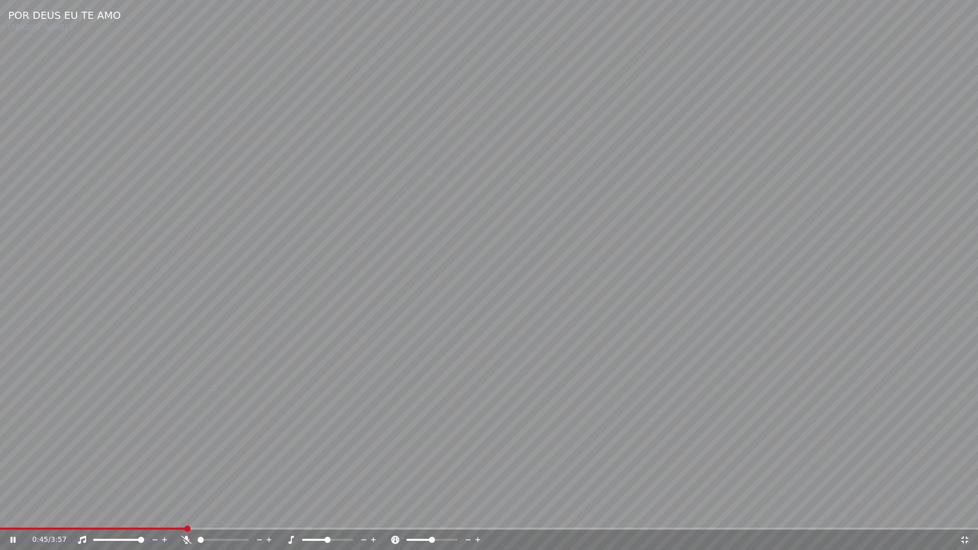
click at [965, 514] on icon at bounding box center [965, 540] width 10 height 8
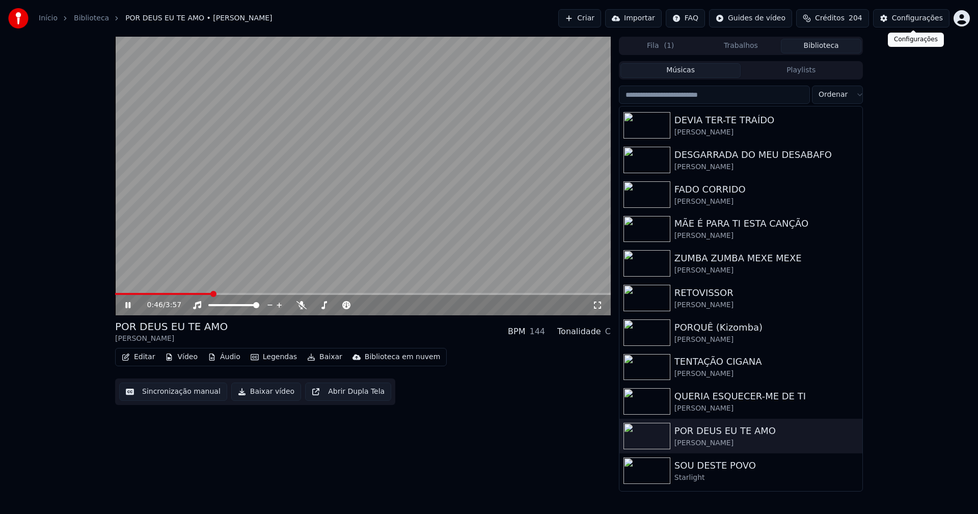
click at [915, 21] on div "Configurações" at bounding box center [917, 18] width 51 height 10
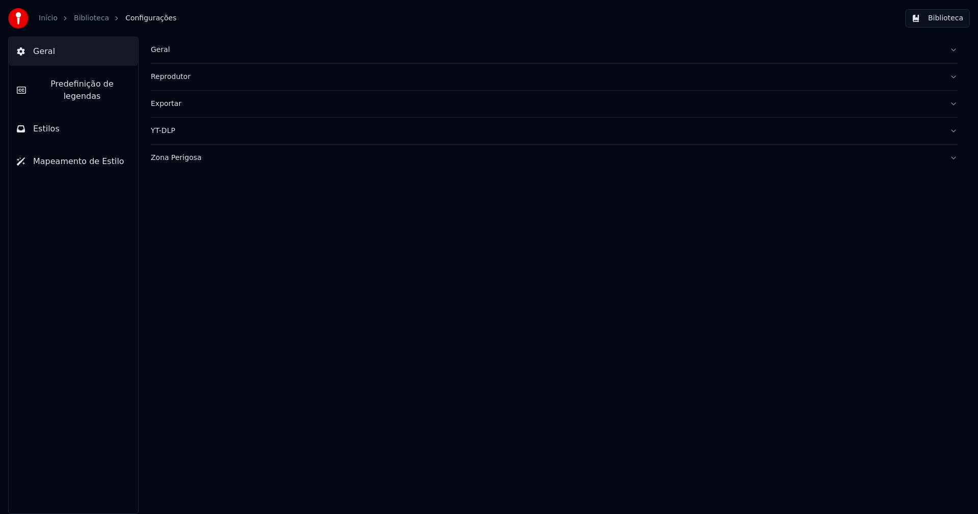
click at [106, 87] on span "Predefinição de legendas" at bounding box center [82, 90] width 96 height 24
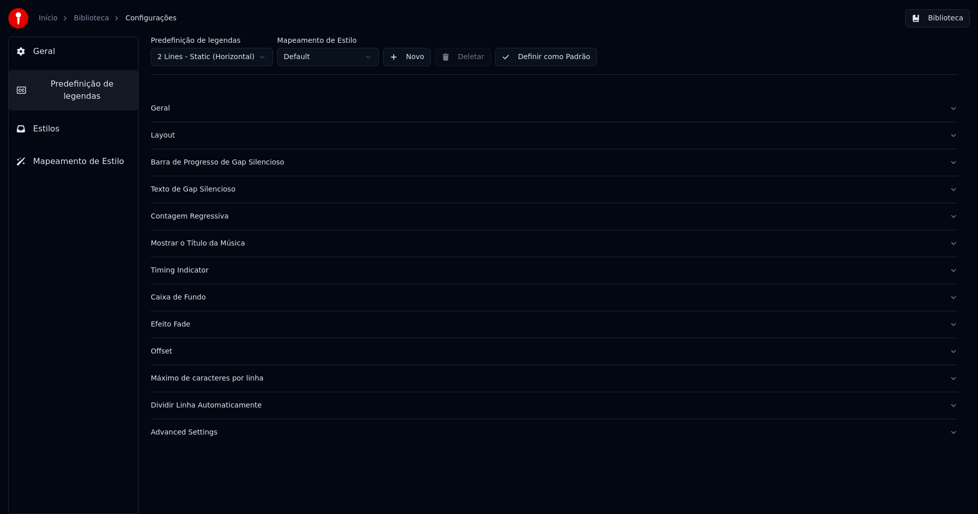
click at [237, 166] on div "Barra de Progresso de Gap Silencioso" at bounding box center [546, 162] width 791 height 10
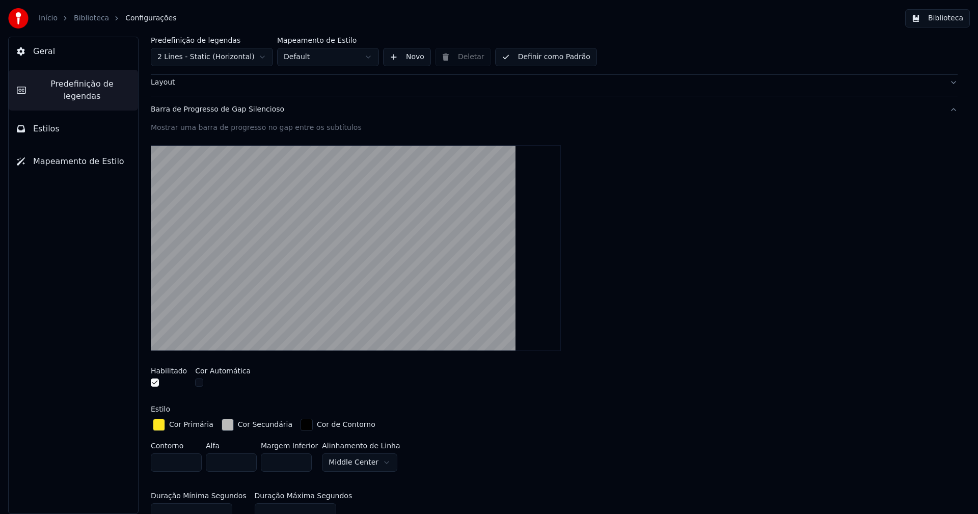
scroll to position [204, 0]
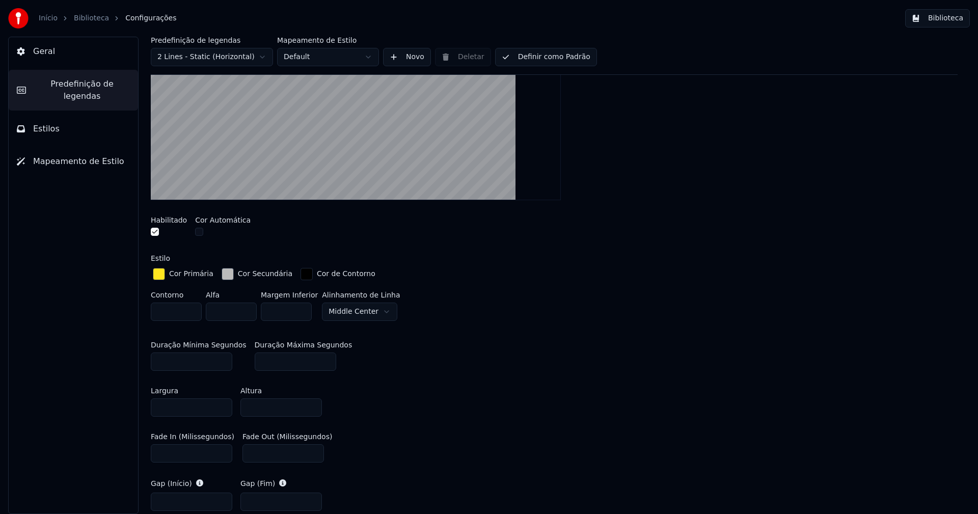
click at [222, 269] on div "button" at bounding box center [228, 274] width 12 height 12
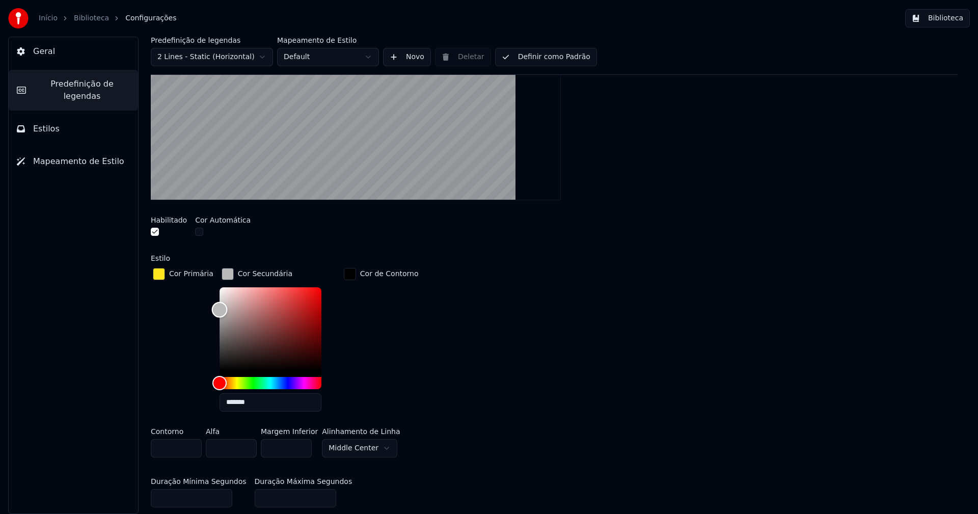
type input "*******"
drag, startPoint x: 214, startPoint y: 308, endPoint x: 205, endPoint y: 308, distance: 9.2
click at [205, 308] on div "Cor Primária Cor Secundária ******* Cor de Contorno" at bounding box center [554, 343] width 807 height 154
click at [225, 276] on div "button" at bounding box center [228, 274] width 12 height 12
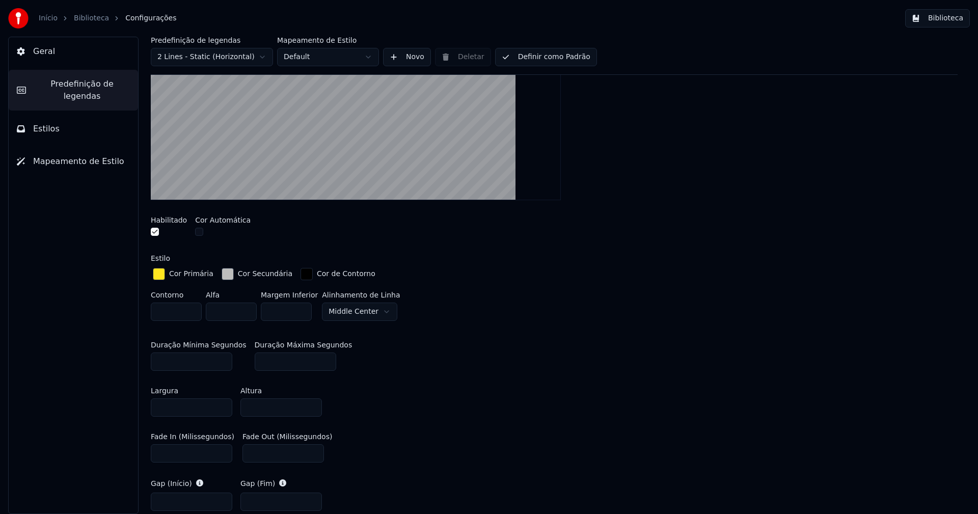
click at [948, 18] on button "Biblioteca" at bounding box center [937, 18] width 65 height 18
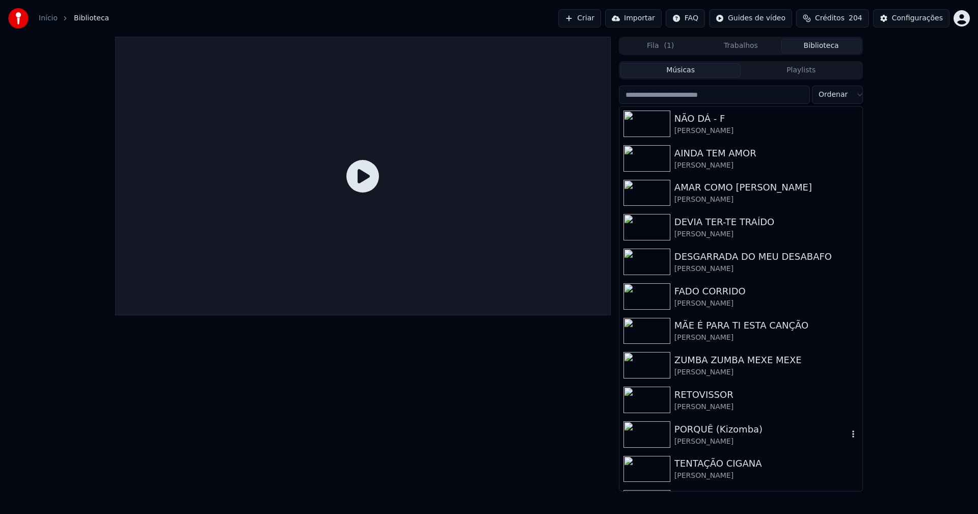
drag, startPoint x: 729, startPoint y: 435, endPoint x: 737, endPoint y: 429, distance: 9.5
click at [730, 435] on div "PORQUÊ (Kizomba)" at bounding box center [761, 429] width 174 height 14
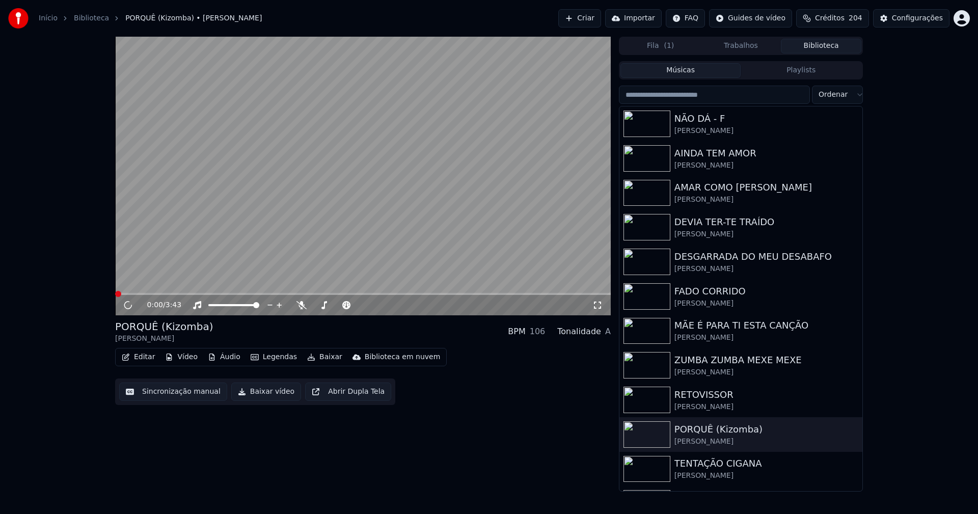
click at [598, 304] on icon at bounding box center [597, 305] width 10 height 8
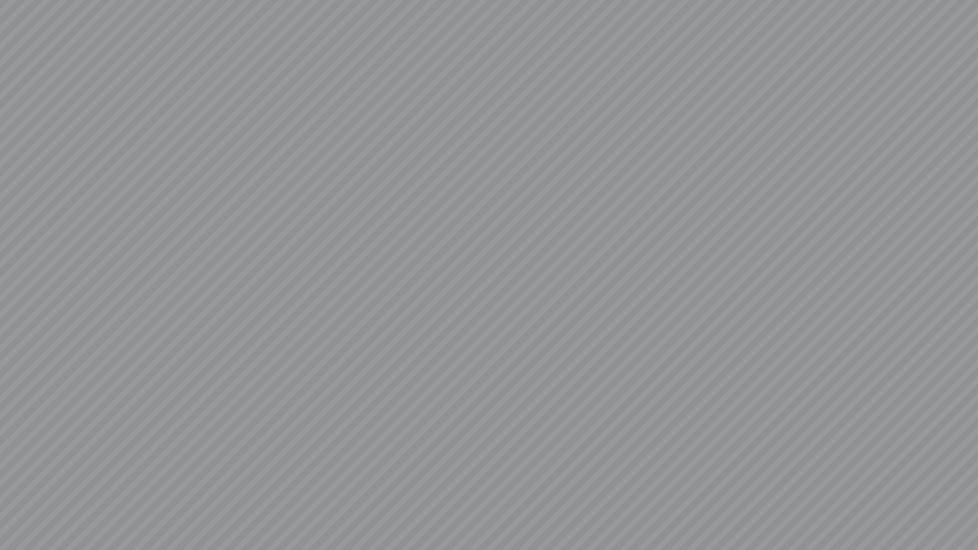
click at [968, 514] on video at bounding box center [489, 275] width 978 height 550
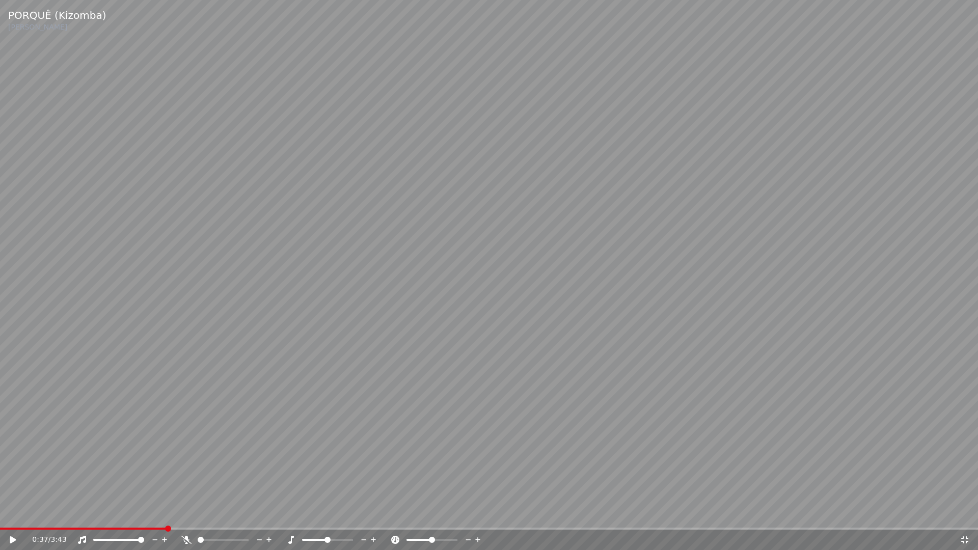
click at [961, 514] on icon at bounding box center [965, 540] width 10 height 8
